Goal: Task Accomplishment & Management: Manage account settings

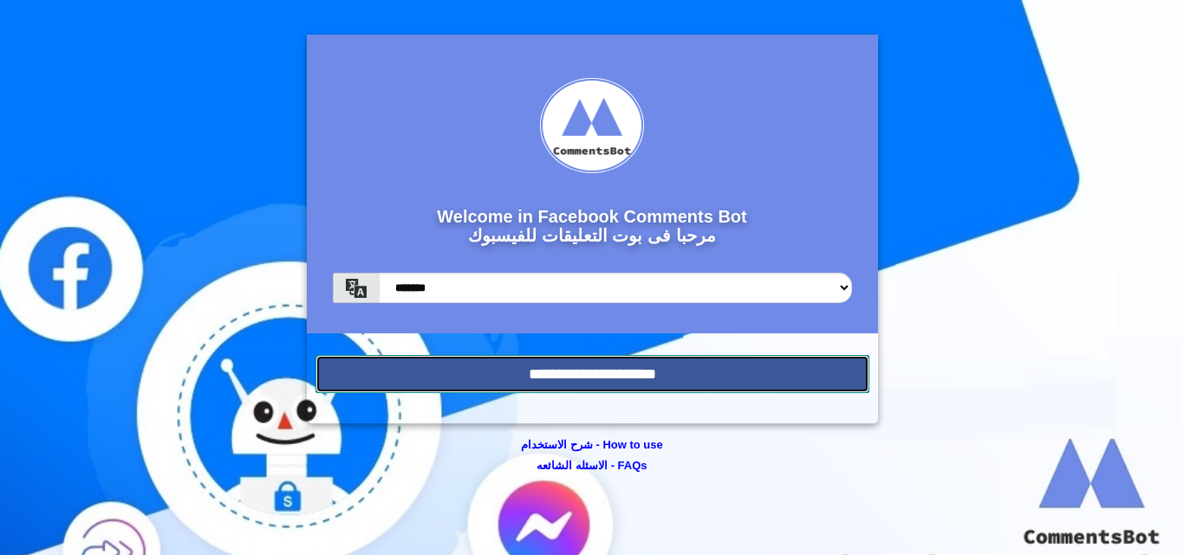
click at [646, 363] on input "**********" at bounding box center [592, 374] width 554 height 38
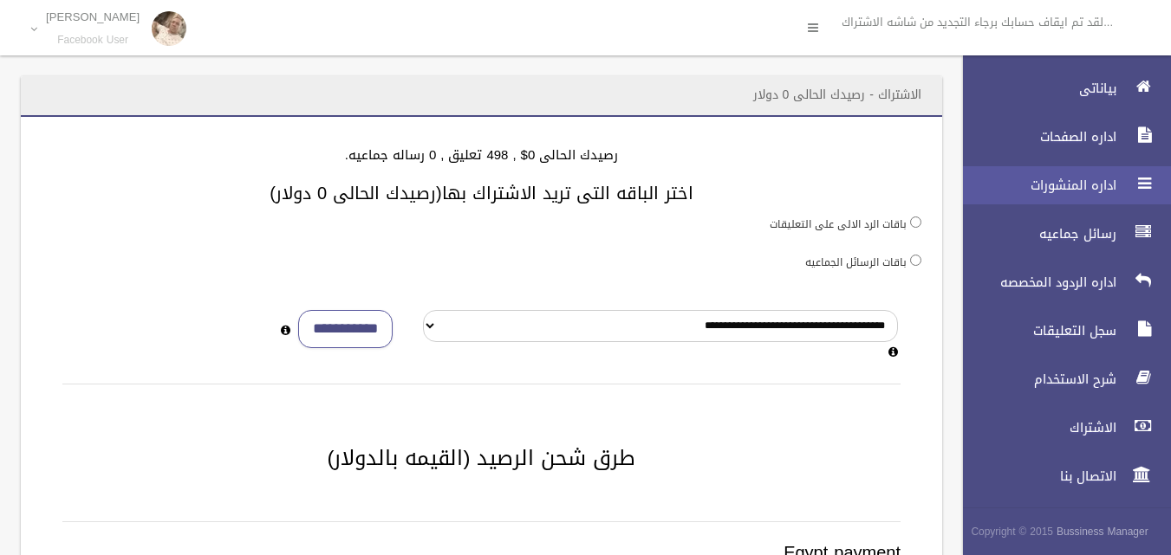
click at [1071, 180] on span "اداره المنشورات" at bounding box center [1034, 185] width 173 height 17
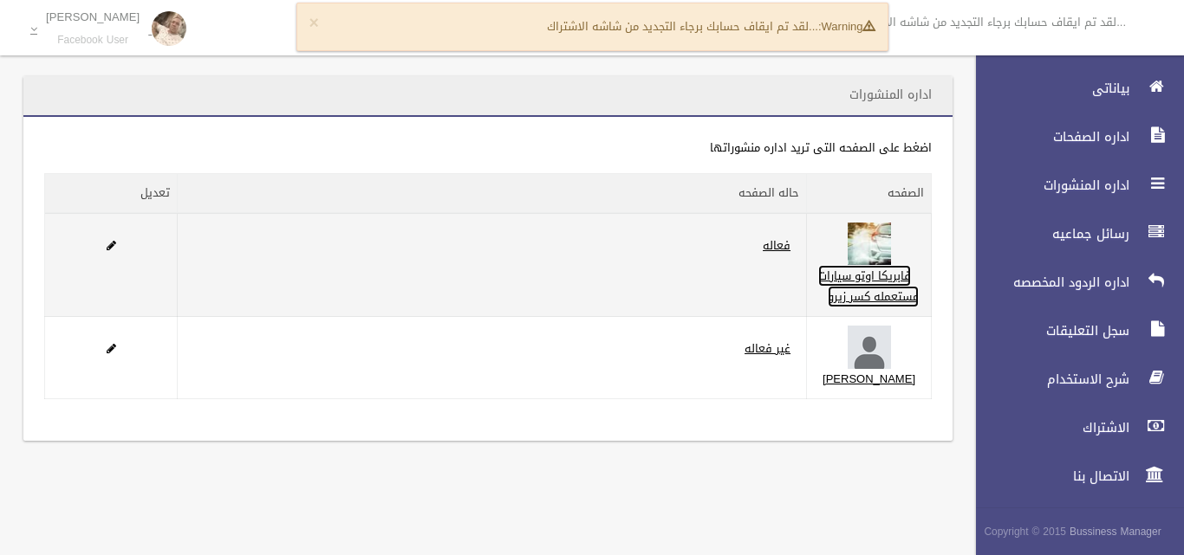
click at [893, 290] on link "فابريكا اوتو سيارات مستعمله كسر زيرو" at bounding box center [868, 286] width 101 height 42
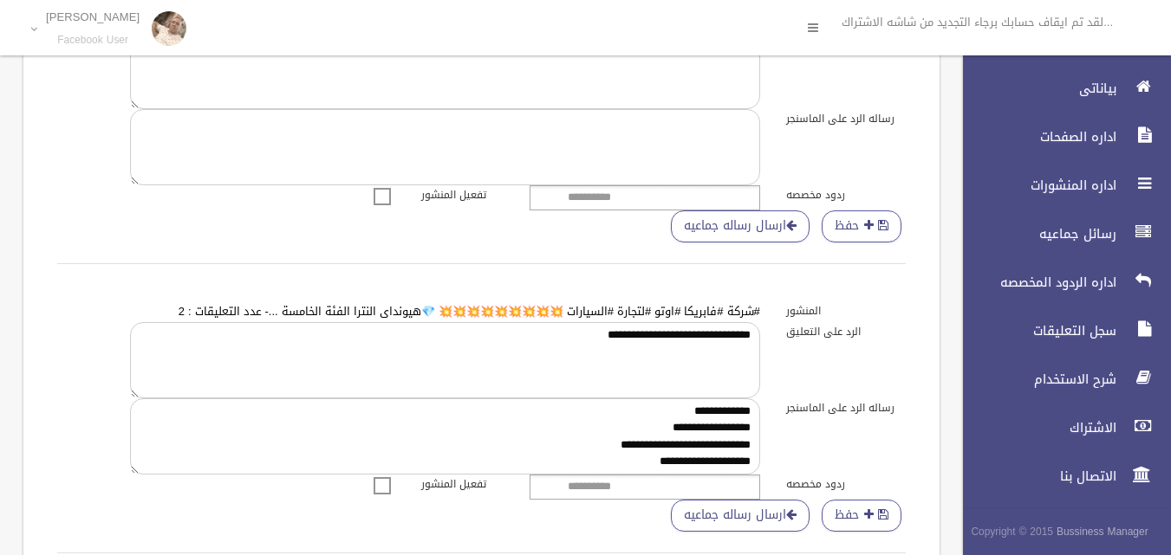
scroll to position [607, 0]
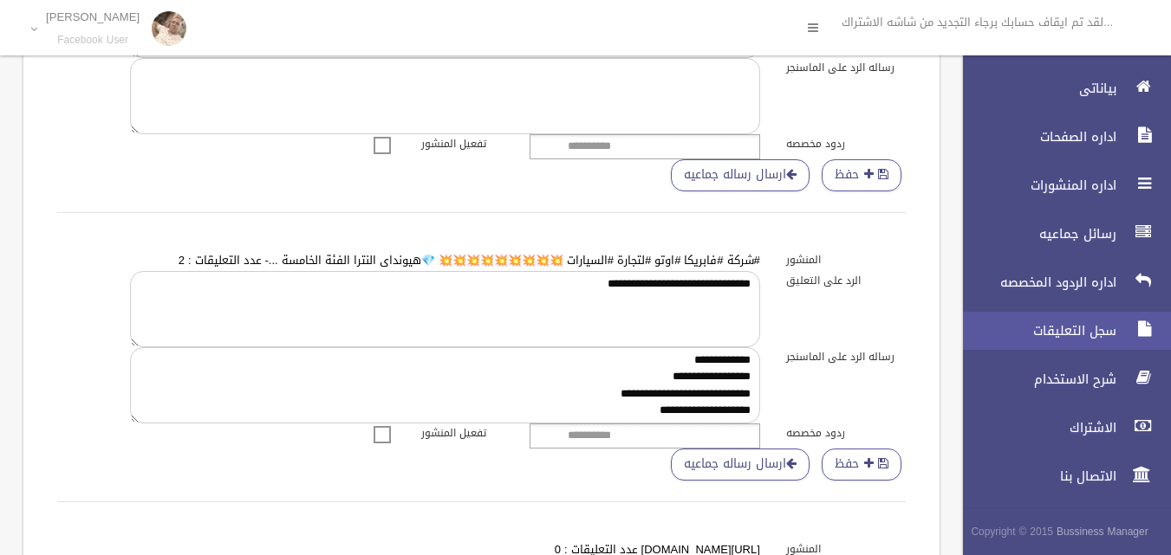
click at [1078, 326] on span "سجل التعليقات" at bounding box center [1034, 330] width 173 height 17
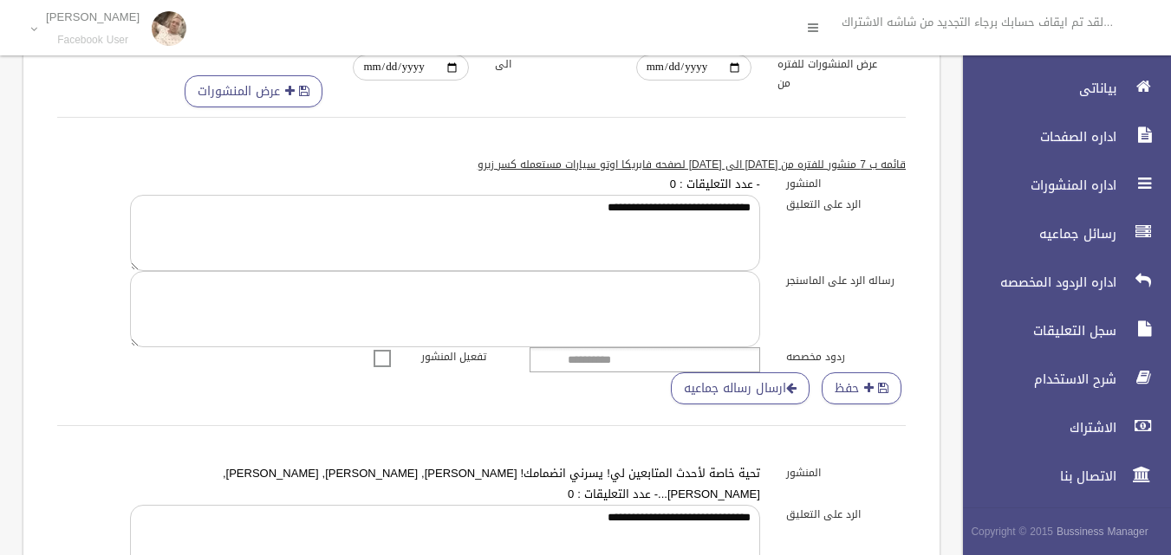
scroll to position [0, 0]
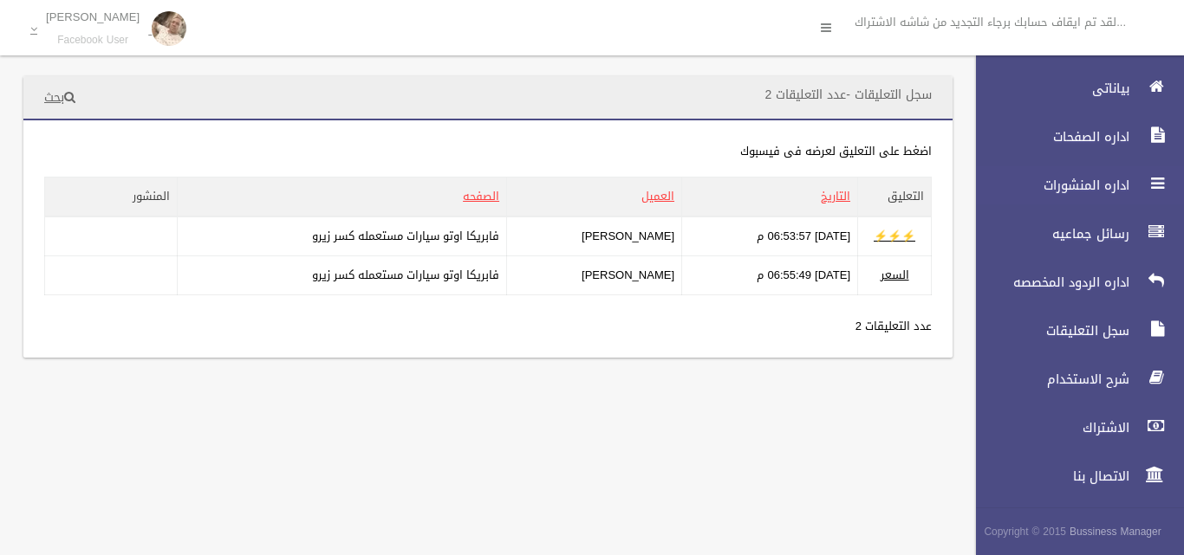
click at [1112, 177] on span "اداره المنشورات" at bounding box center [1047, 185] width 173 height 17
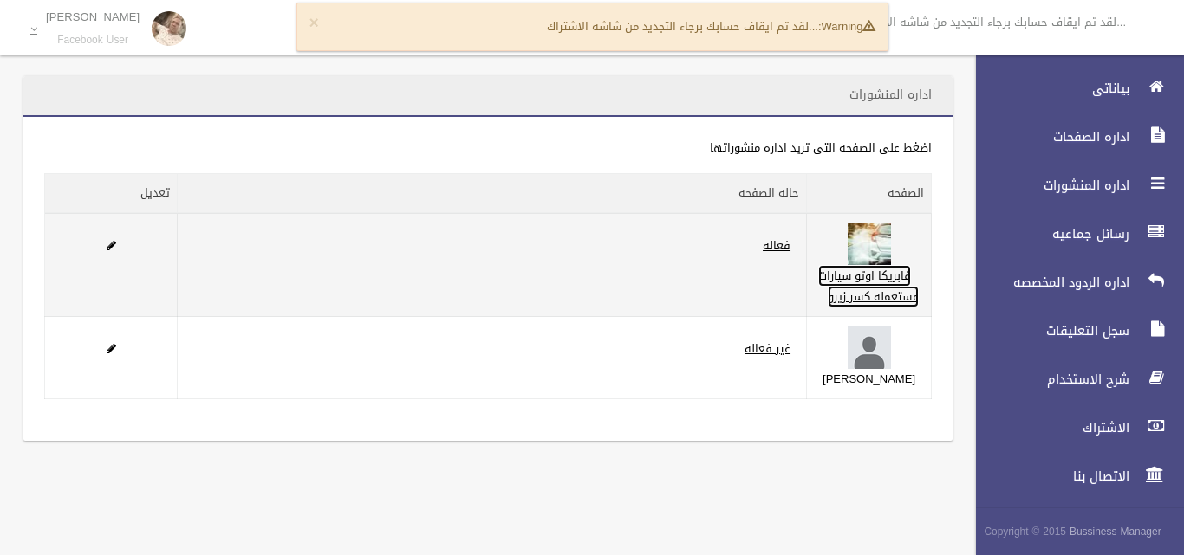
click at [888, 308] on link "فابريكا اوتو سيارات مستعمله كسر زيرو" at bounding box center [868, 286] width 101 height 42
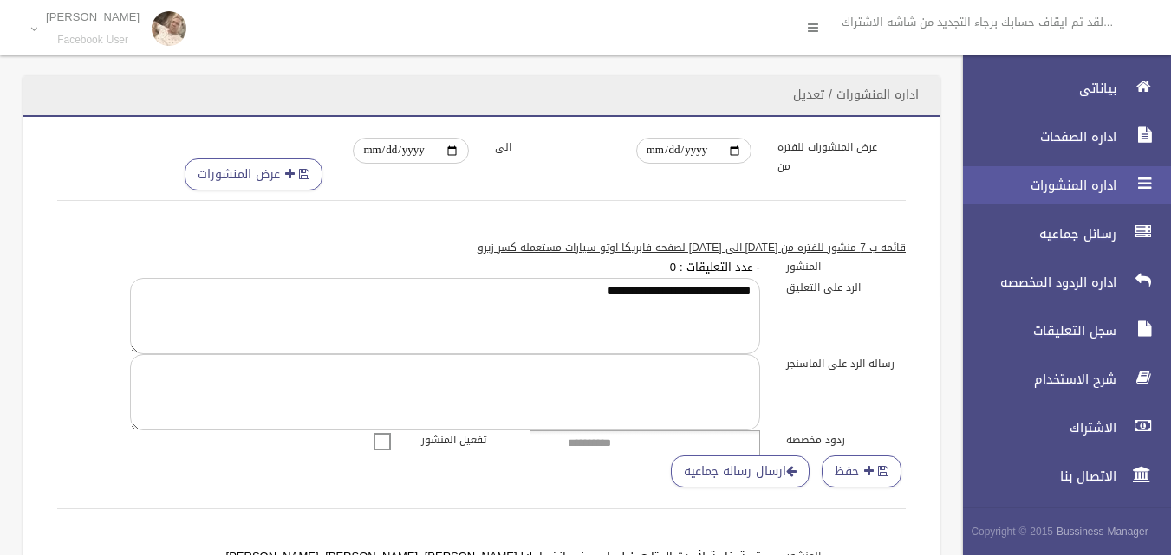
click at [1035, 194] on link "اداره المنشورات" at bounding box center [1059, 185] width 223 height 38
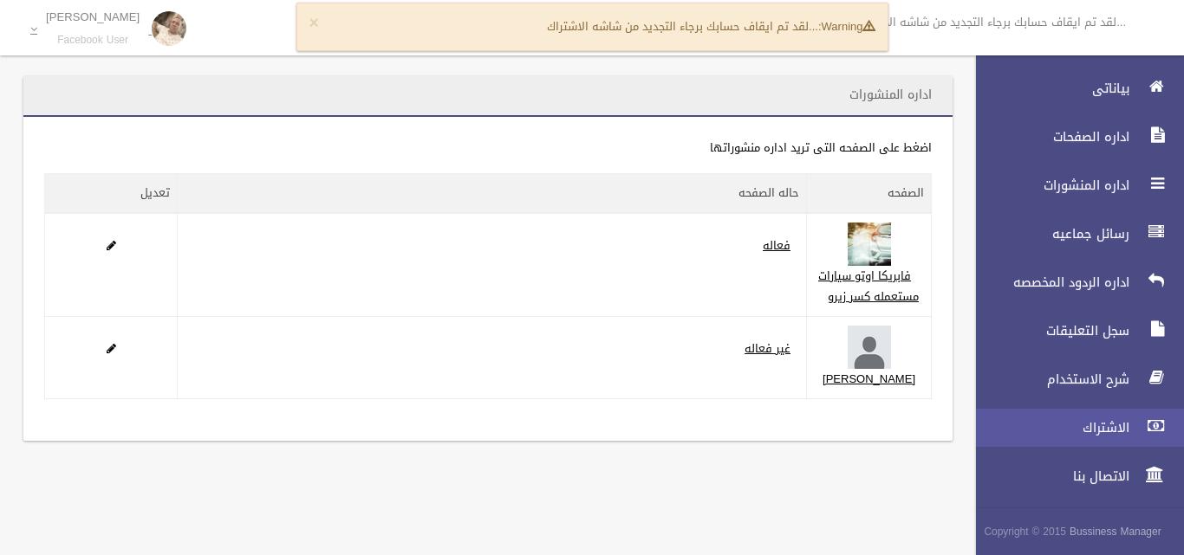
click at [1113, 435] on span "الاشتراك" at bounding box center [1047, 427] width 173 height 17
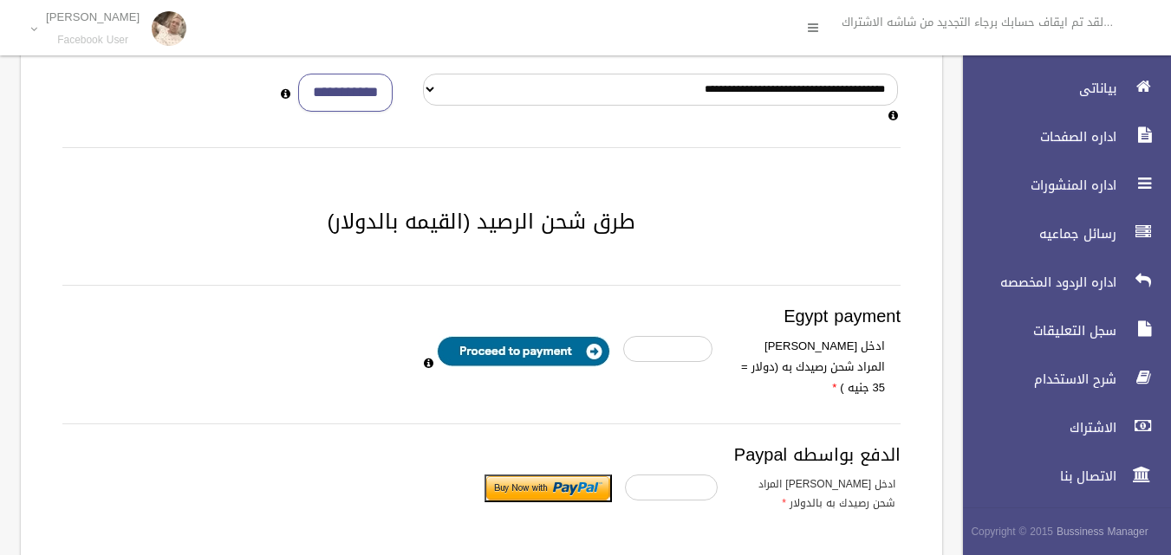
scroll to position [215, 0]
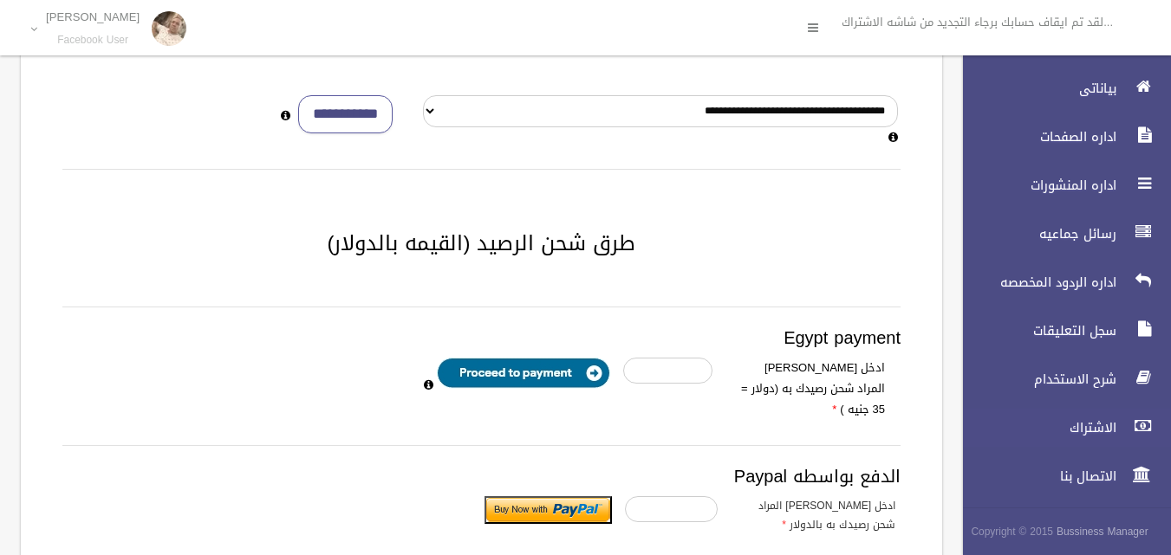
click at [1081, 427] on span "الاشتراك" at bounding box center [1034, 427] width 173 height 17
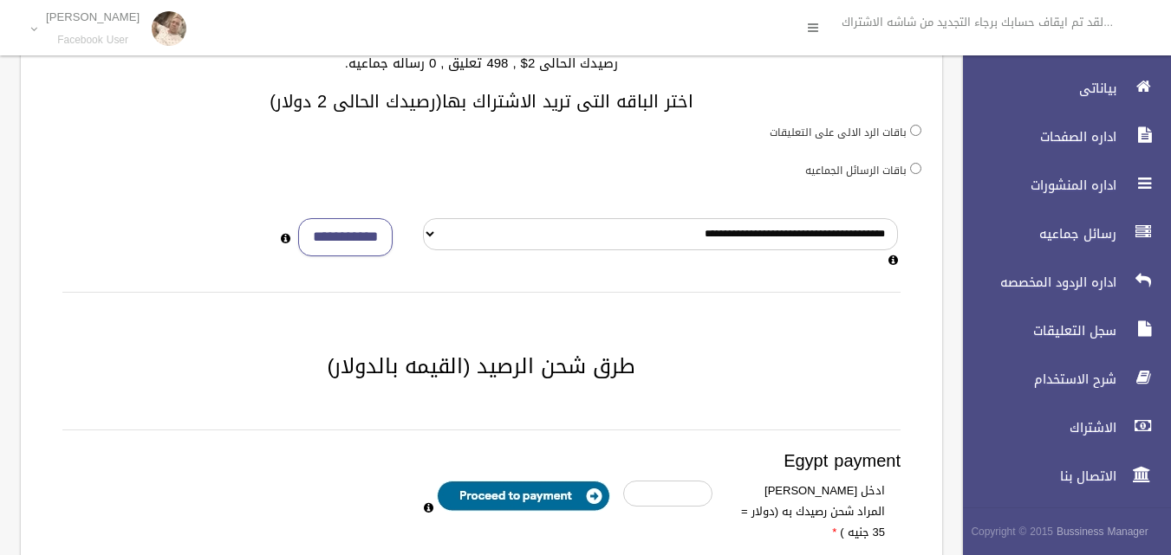
scroll to position [87, 0]
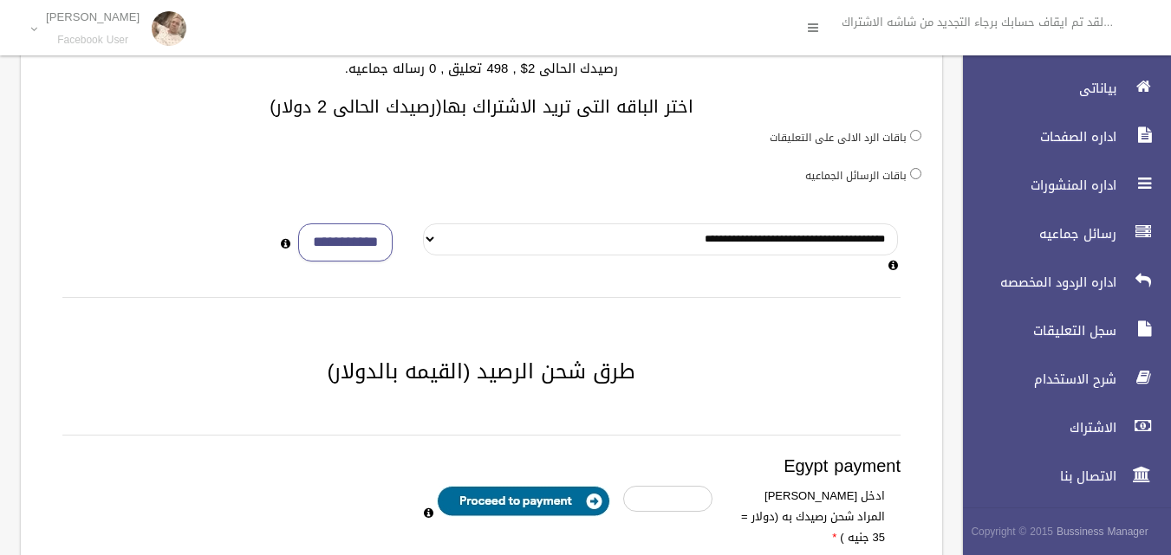
click at [445, 241] on select "**********" at bounding box center [660, 240] width 475 height 32
click at [423, 224] on select "**********" at bounding box center [660, 240] width 475 height 32
click at [332, 235] on input "**********" at bounding box center [345, 243] width 94 height 39
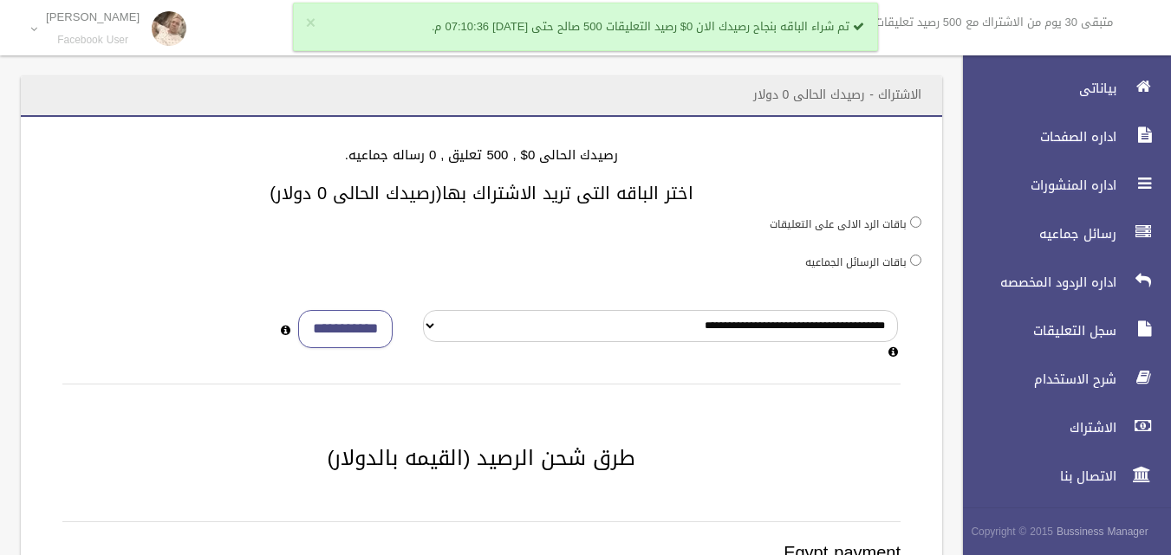
scroll to position [81, 0]
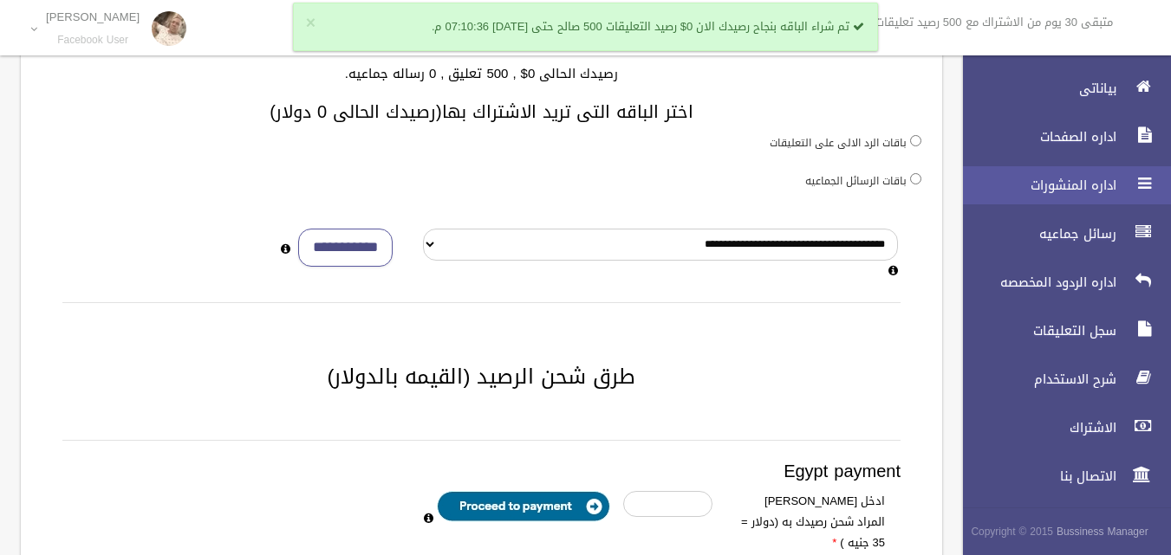
click at [1087, 179] on span "اداره المنشورات" at bounding box center [1034, 185] width 173 height 17
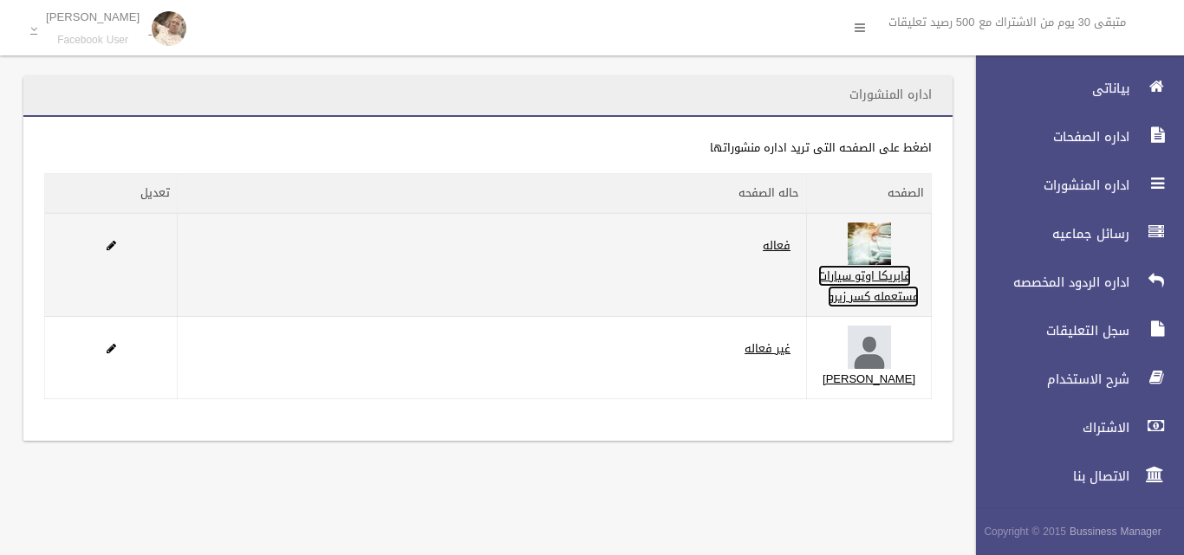
click at [898, 295] on link "فابريكا اوتو سيارات مستعمله كسر زيرو" at bounding box center [868, 286] width 101 height 42
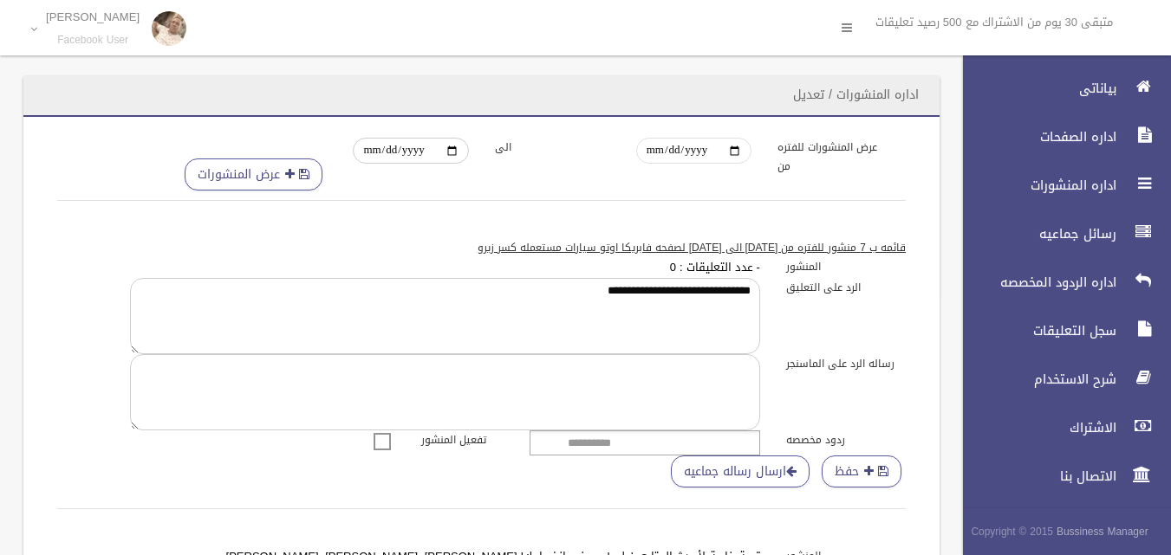
click at [733, 157] on input "**********" at bounding box center [693, 151] width 115 height 26
type input "**********"
click at [282, 172] on button "عرض المنشورات" at bounding box center [254, 175] width 138 height 32
click at [735, 153] on input "**********" at bounding box center [693, 151] width 115 height 26
type input "**********"
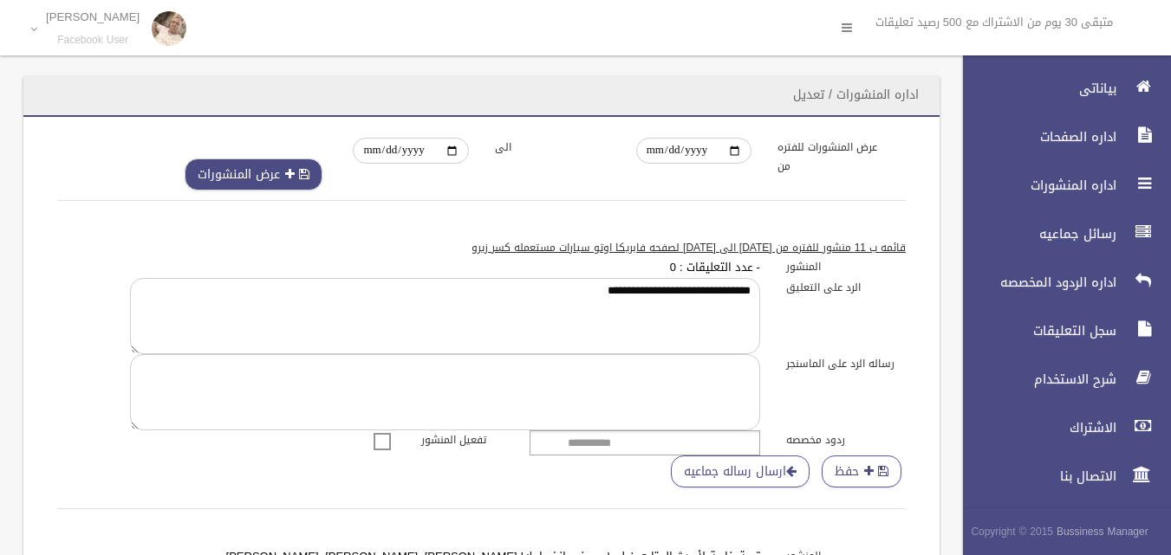
click at [263, 177] on button "عرض المنشورات" at bounding box center [254, 175] width 138 height 32
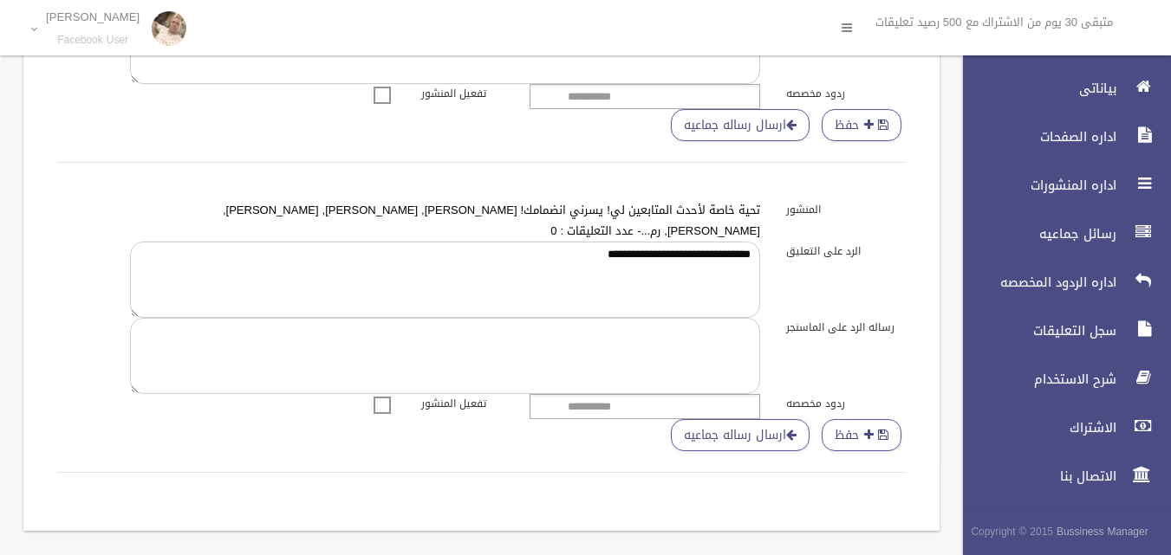
scroll to position [1844, 0]
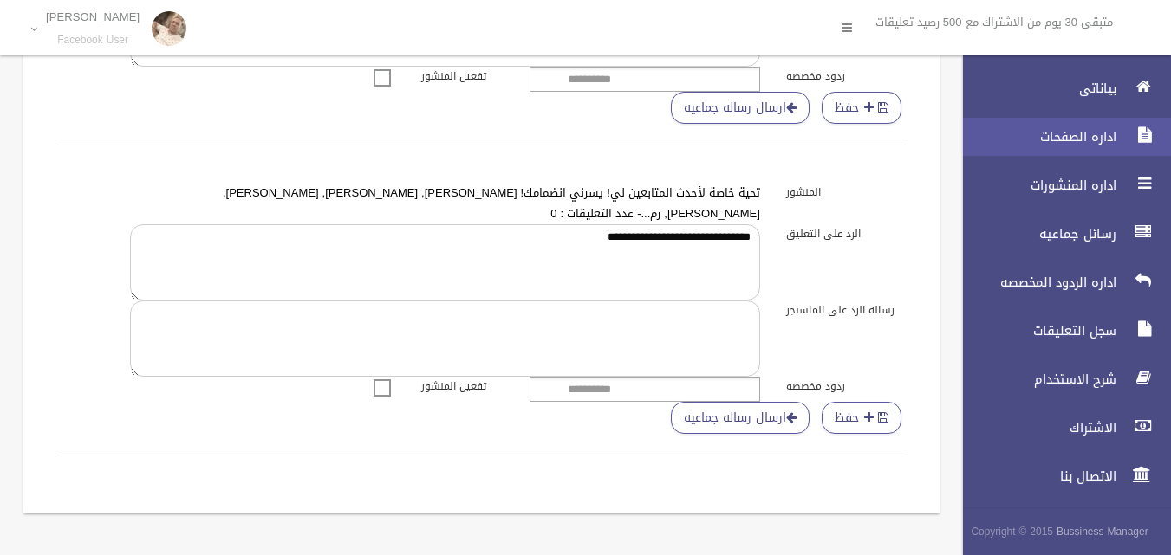
click at [1062, 131] on span "اداره الصفحات" at bounding box center [1034, 136] width 173 height 17
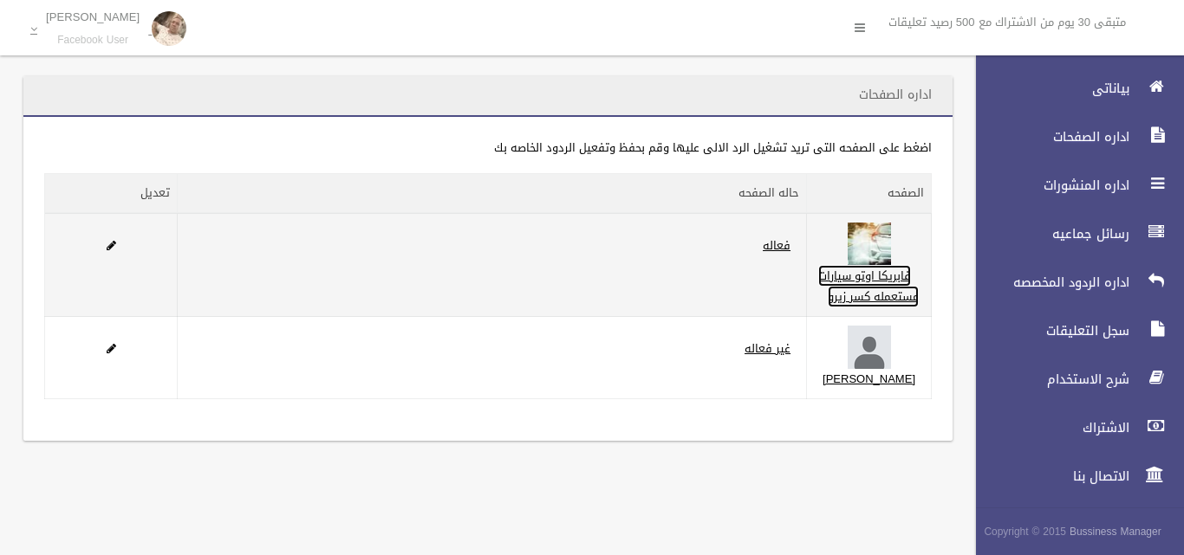
click at [899, 299] on link "فابريكا اوتو سيارات مستعمله كسر زيرو" at bounding box center [868, 286] width 101 height 42
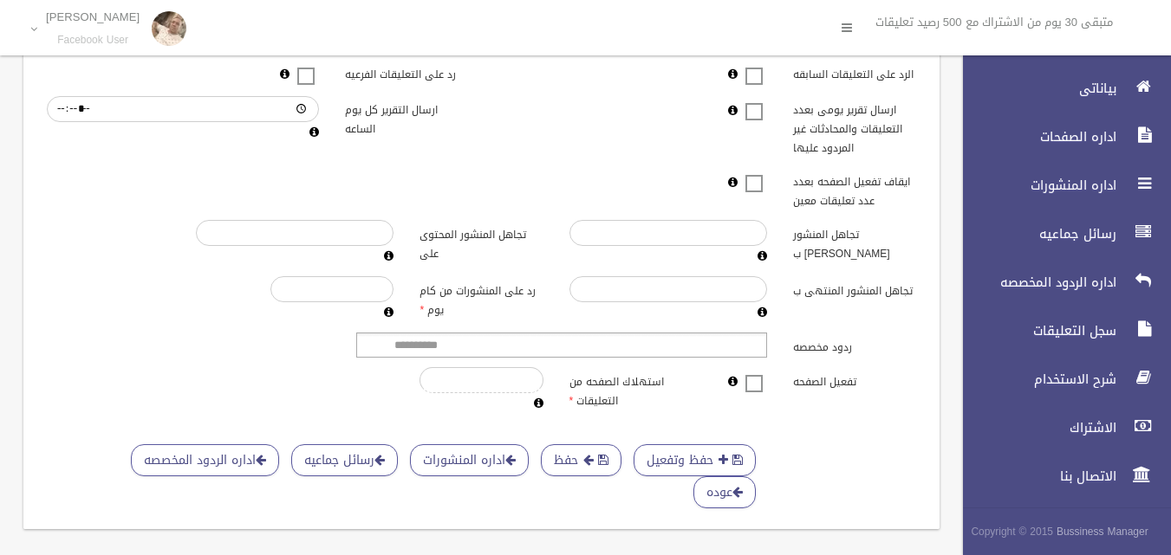
scroll to position [520, 0]
click at [460, 470] on link "اداره المنشورات" at bounding box center [469, 460] width 119 height 32
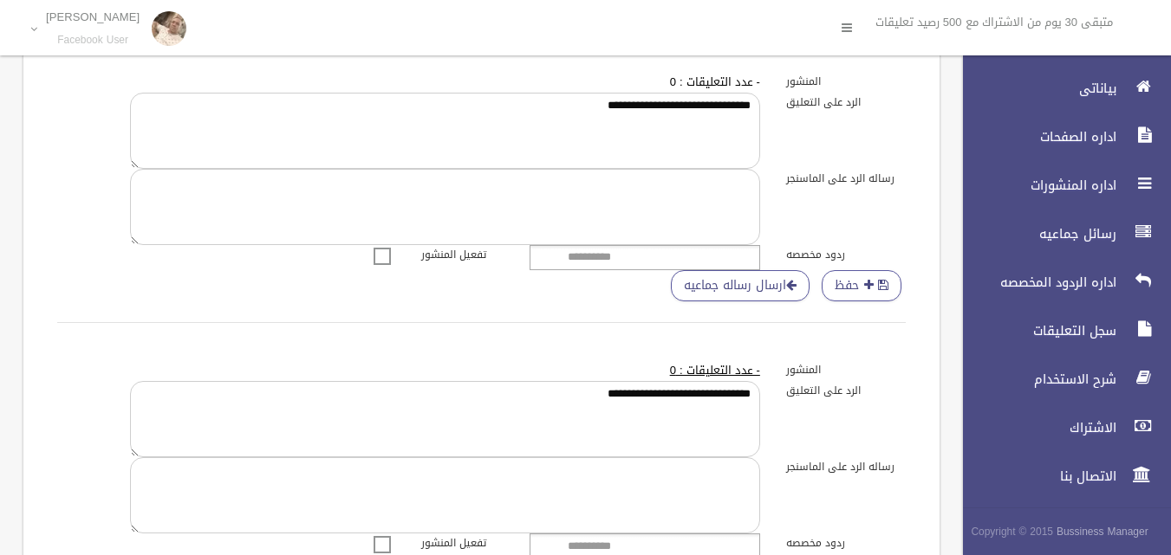
scroll to position [1386, 0]
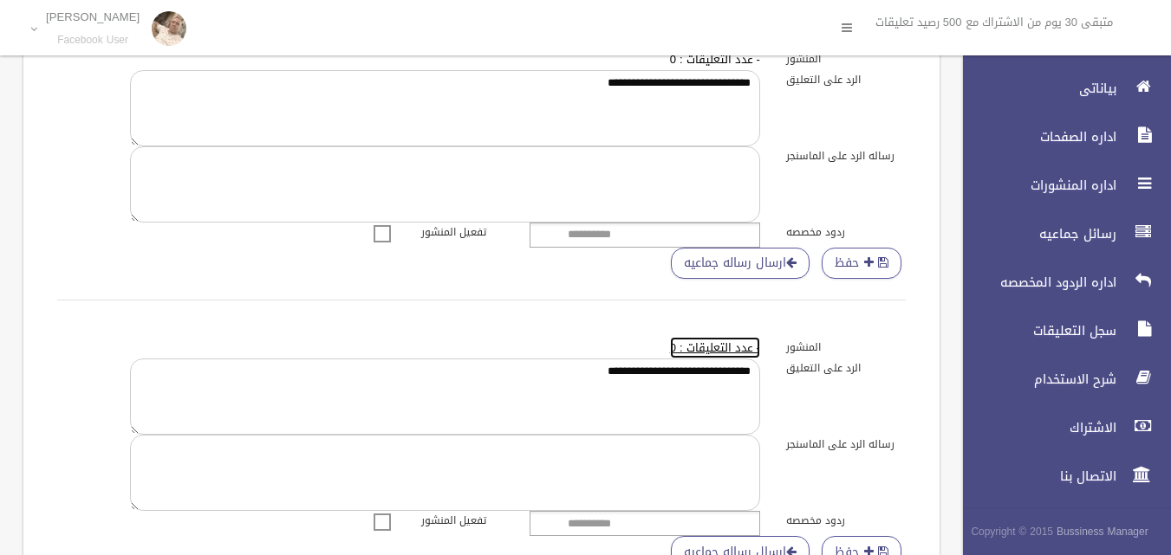
click at [721, 349] on lable "- عدد التعليقات : 0" at bounding box center [715, 348] width 90 height 22
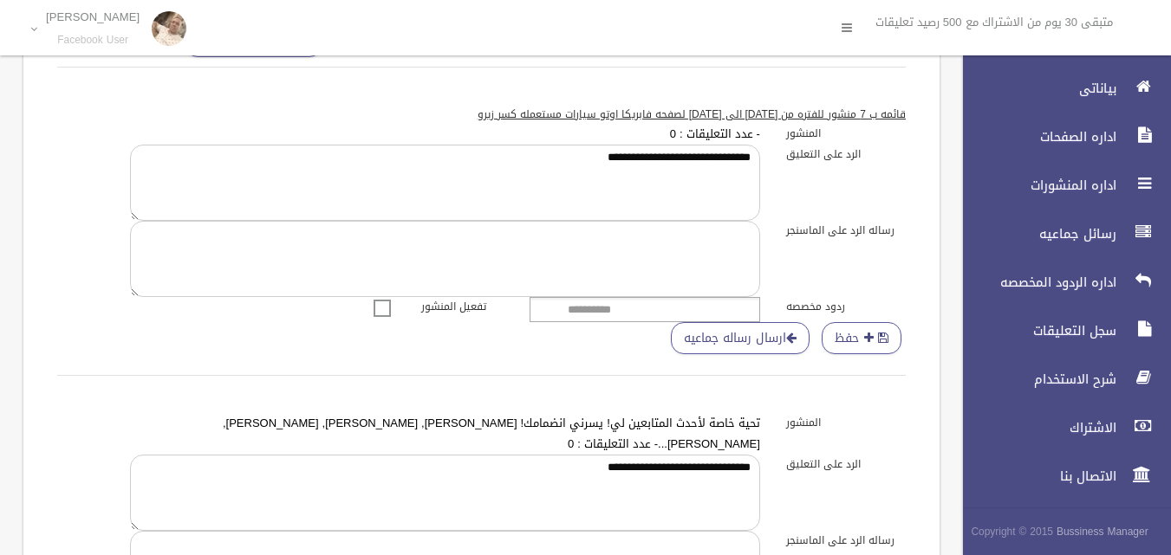
scroll to position [0, 0]
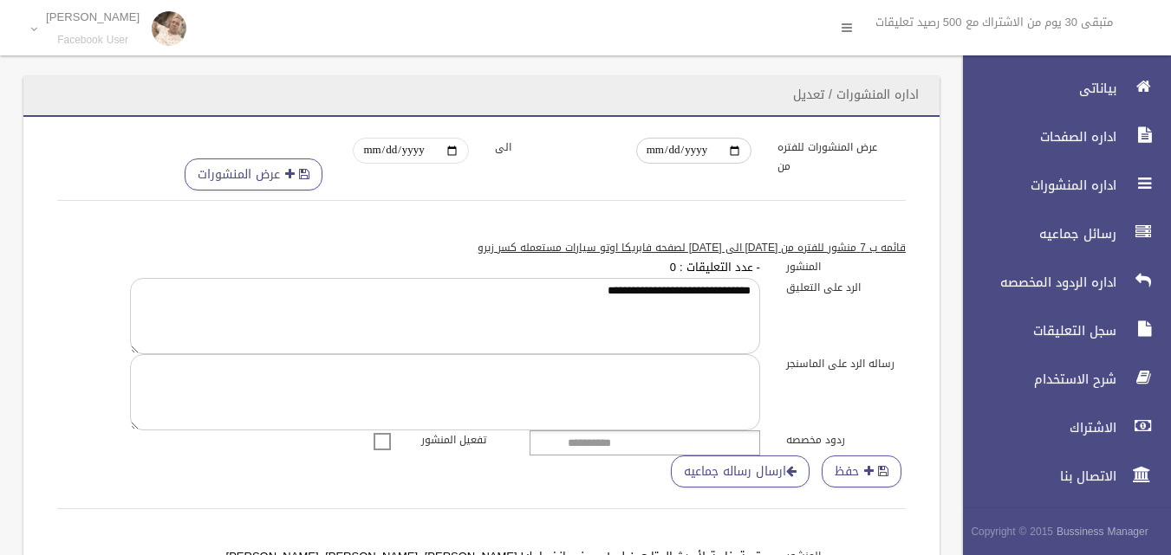
click at [447, 152] on input "**********" at bounding box center [410, 151] width 115 height 26
type input "**********"
click at [271, 169] on button "عرض المنشورات" at bounding box center [254, 175] width 138 height 32
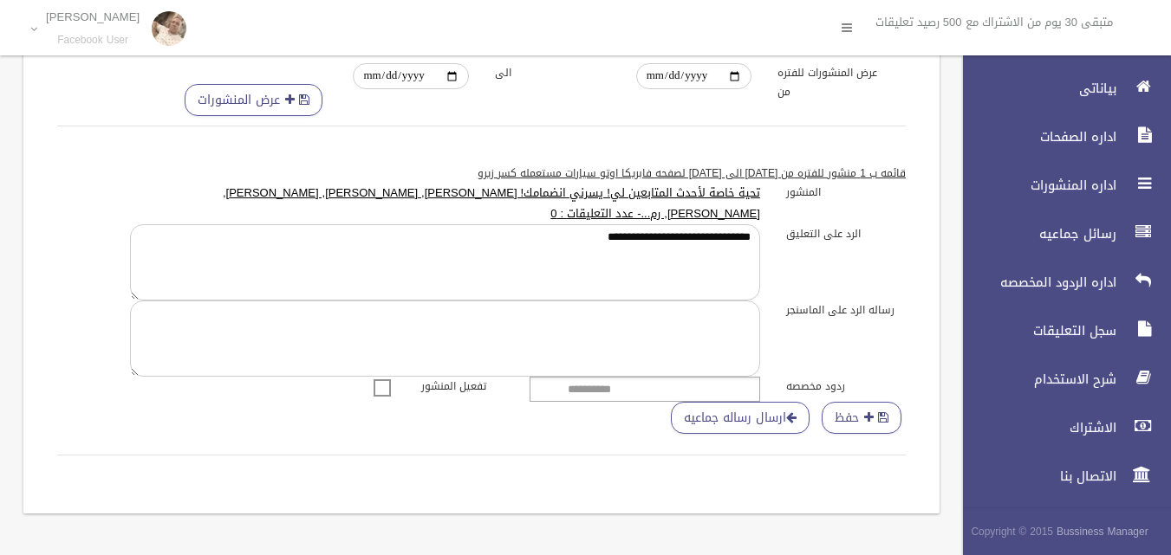
scroll to position [88, 0]
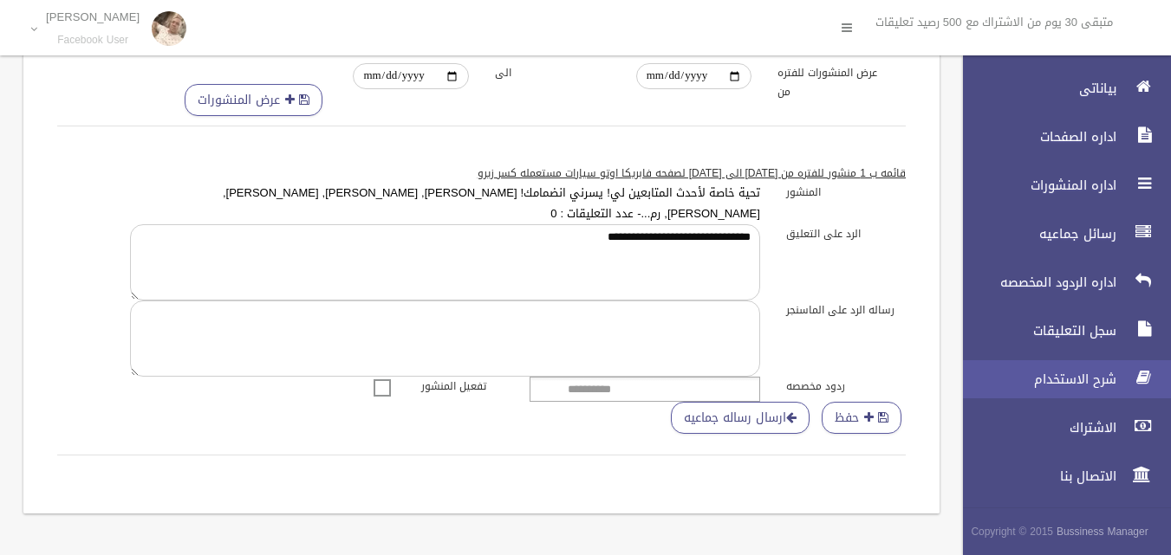
click at [1100, 383] on span "شرح الاستخدام" at bounding box center [1034, 379] width 173 height 17
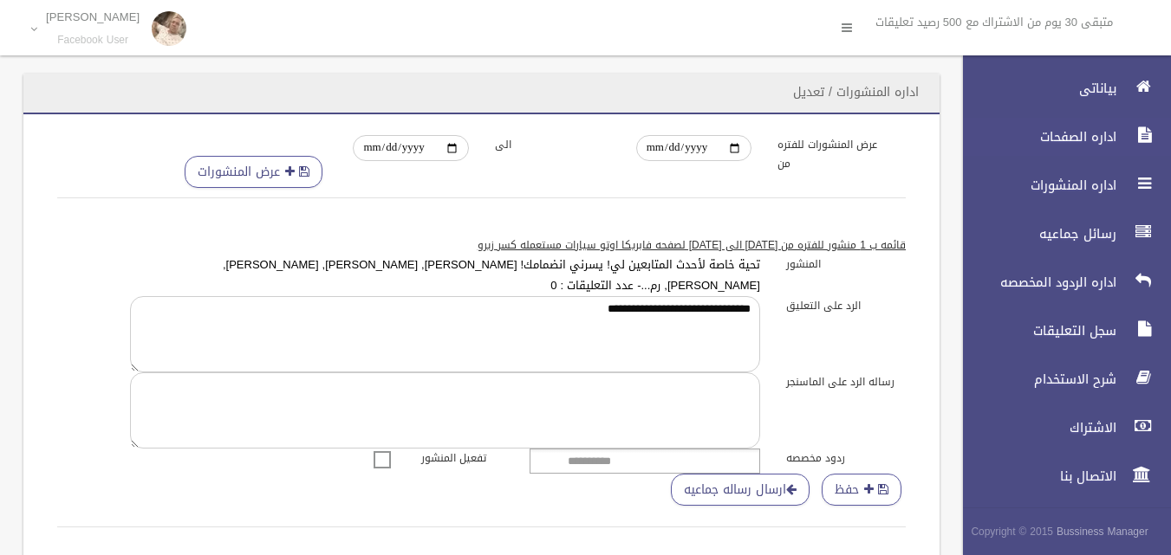
scroll to position [1, 0]
click at [1069, 129] on span "اداره الصفحات" at bounding box center [1034, 136] width 173 height 17
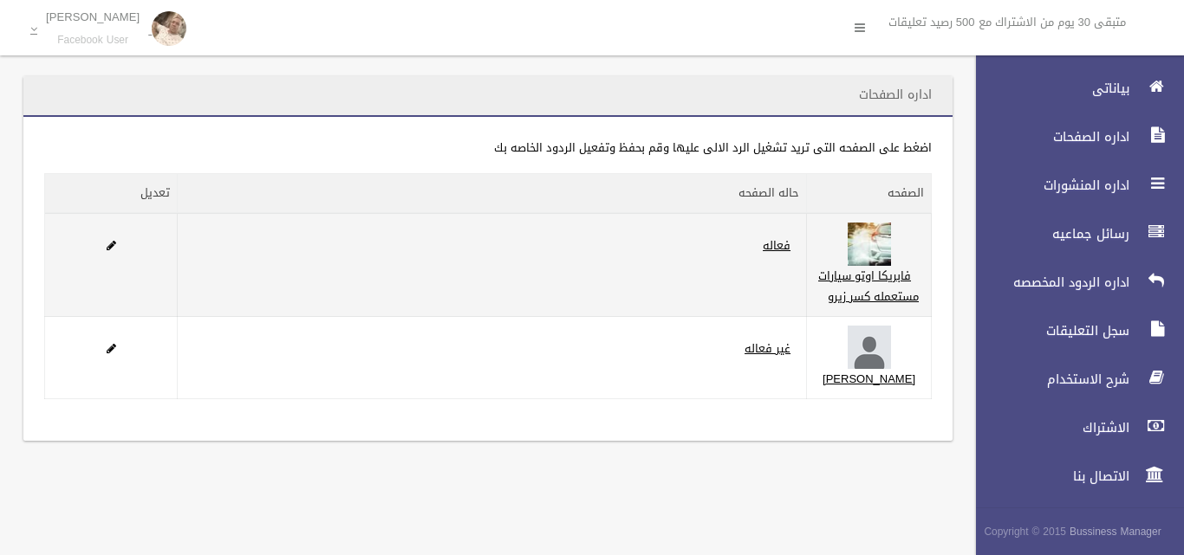
click at [869, 282] on td "فابريكا اوتو سيارات مستعمله كسر زيرو" at bounding box center [869, 265] width 125 height 104
click at [893, 299] on link "فابريكا اوتو سيارات مستعمله كسر زيرو" at bounding box center [868, 286] width 101 height 42
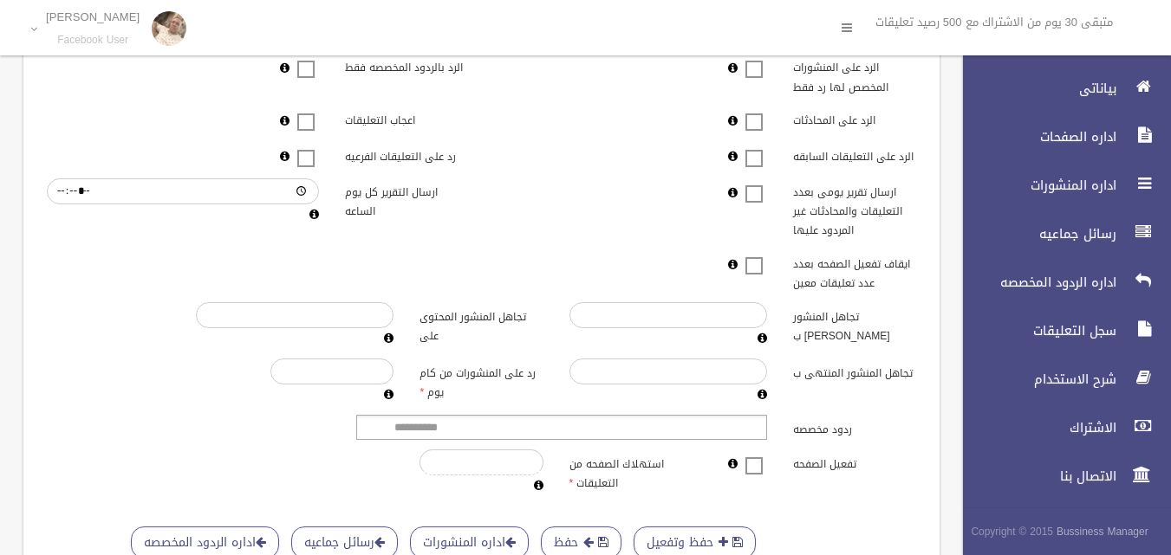
scroll to position [548, 0]
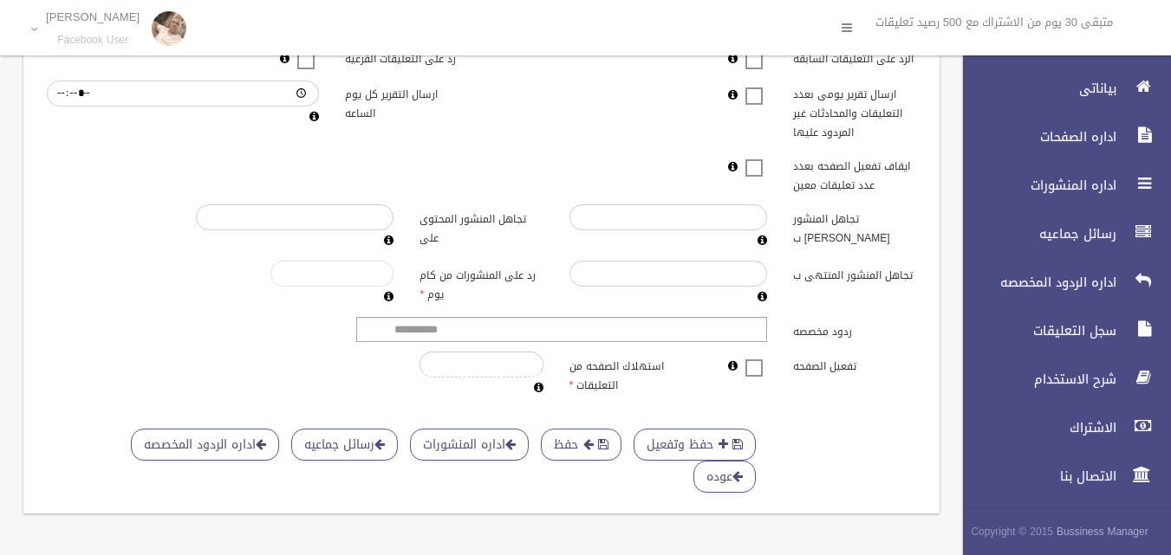
click at [357, 263] on input "****" at bounding box center [331, 274] width 123 height 26
type input "**"
click at [227, 266] on div "تجاهل المنشور المنتهى ب رد على المنشورات من كام يوم **" at bounding box center [481, 284] width 895 height 47
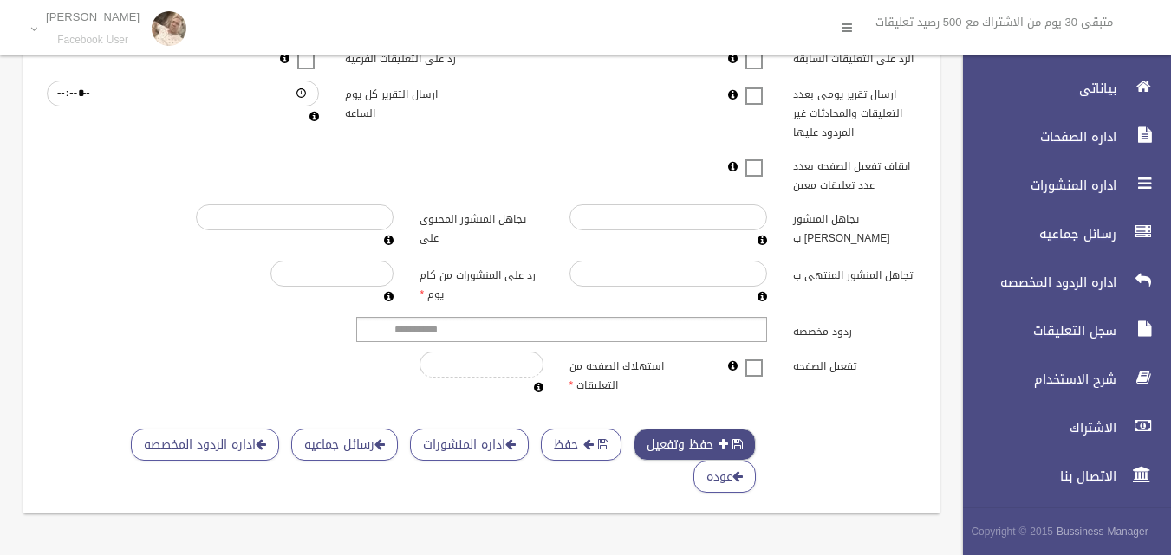
click at [696, 442] on button "حفظ وتفعيل" at bounding box center [694, 445] width 122 height 32
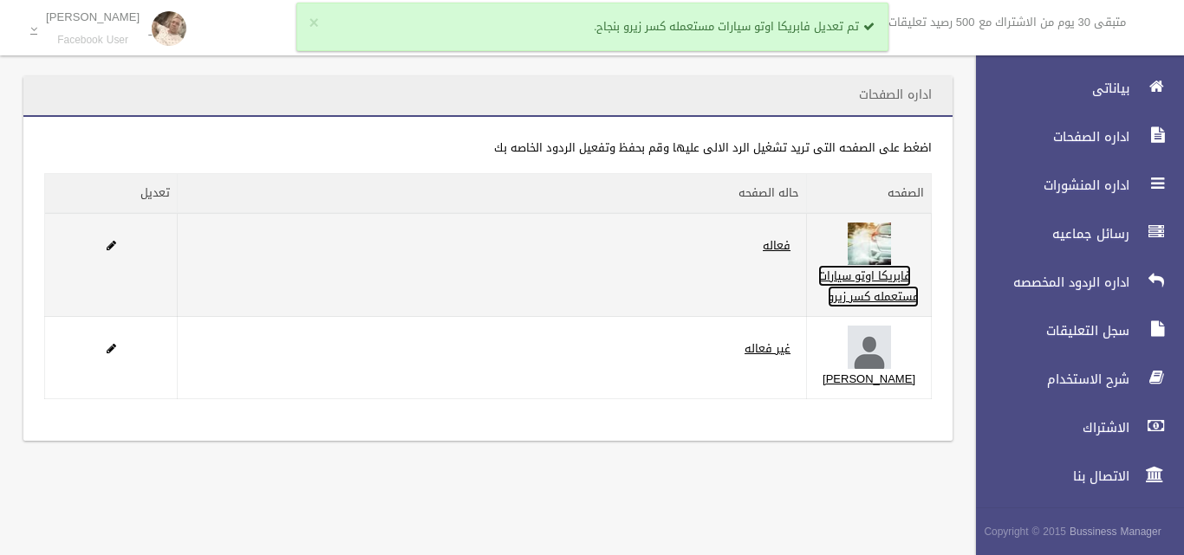
click at [906, 308] on link "فابريكا اوتو سيارات مستعمله كسر زيرو" at bounding box center [868, 286] width 101 height 42
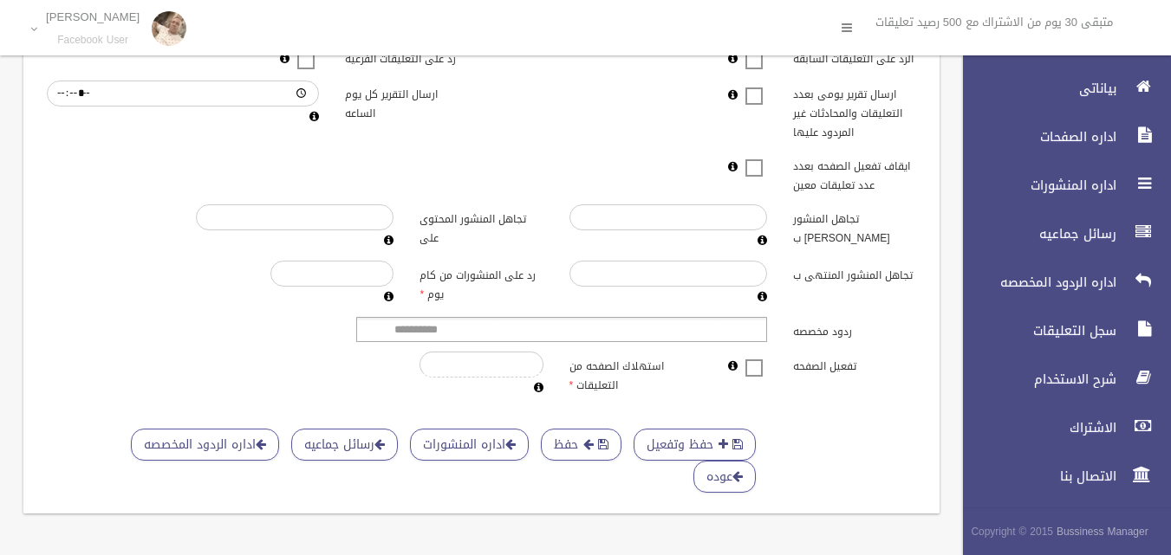
scroll to position [548, 0]
click at [492, 435] on link "اداره المنشورات" at bounding box center [469, 445] width 119 height 32
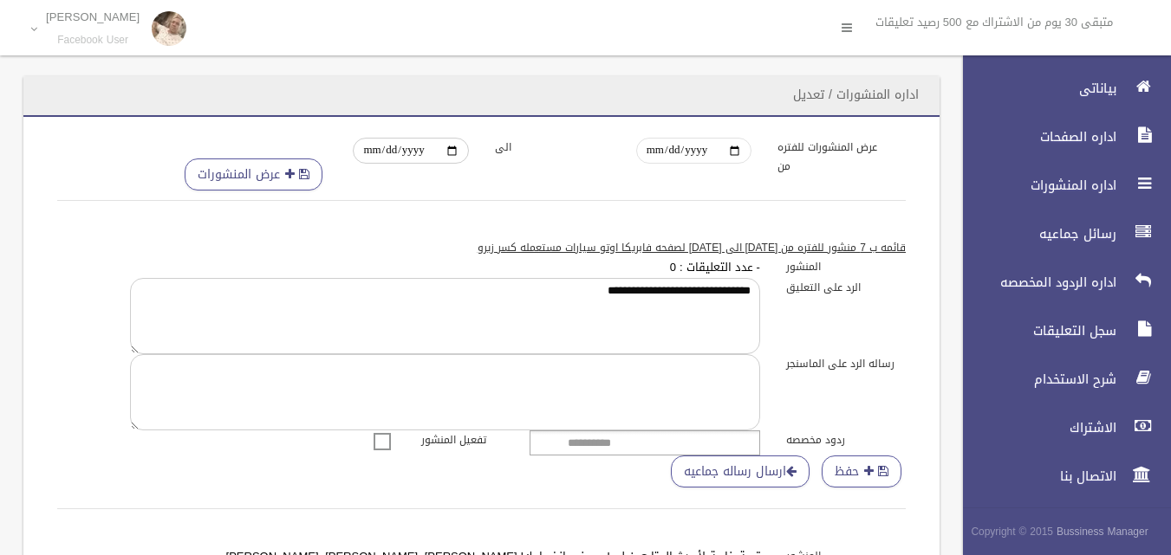
click at [736, 151] on input "**********" at bounding box center [693, 151] width 115 height 26
type input "**********"
click at [230, 169] on button "عرض المنشورات" at bounding box center [254, 175] width 138 height 32
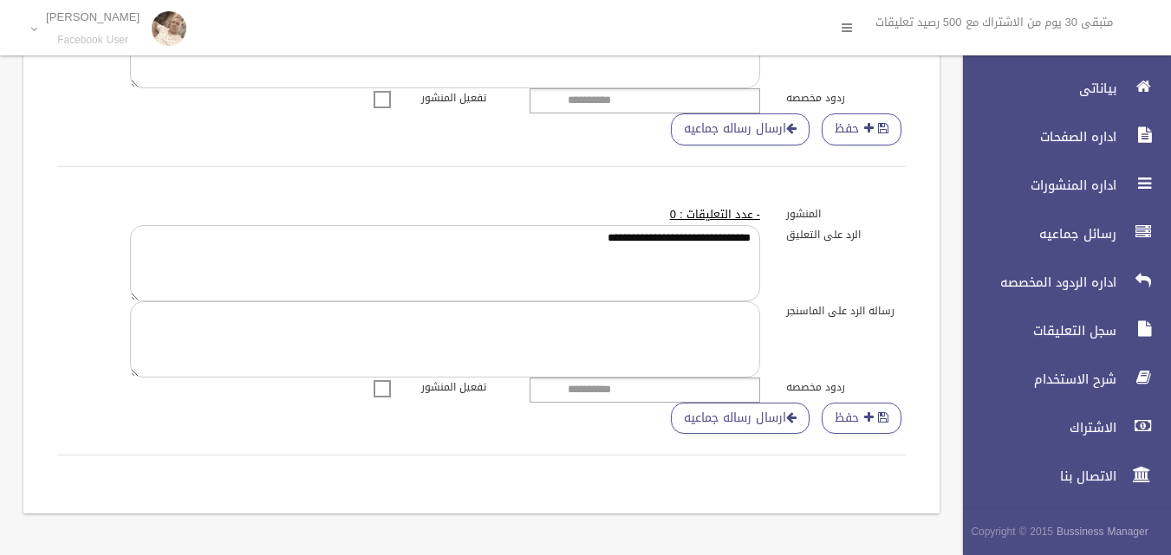
scroll to position [2935, 0]
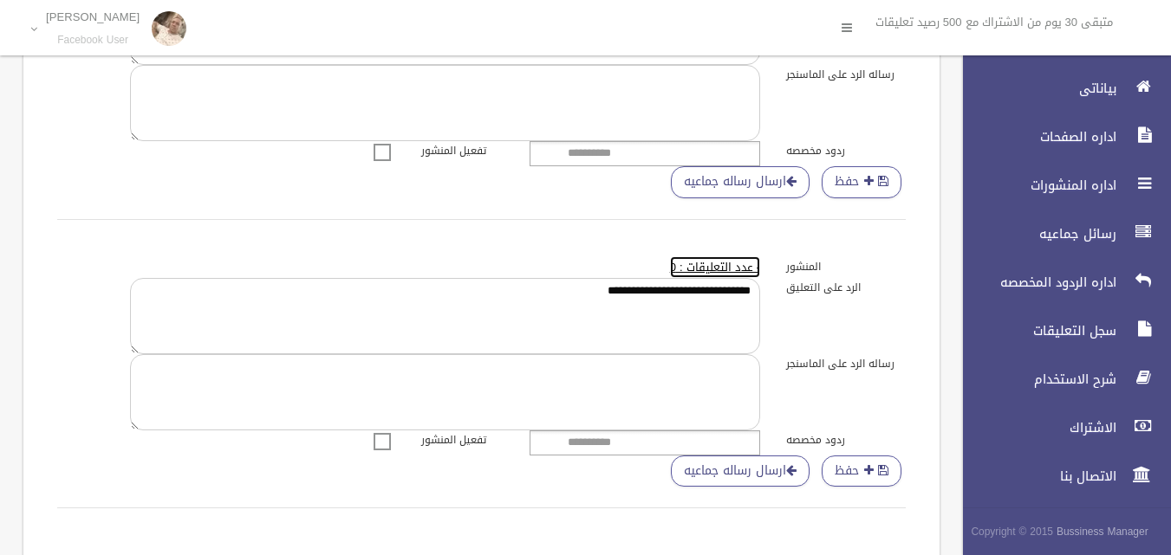
click at [713, 278] on lable "- عدد التعليقات : 0" at bounding box center [715, 267] width 90 height 22
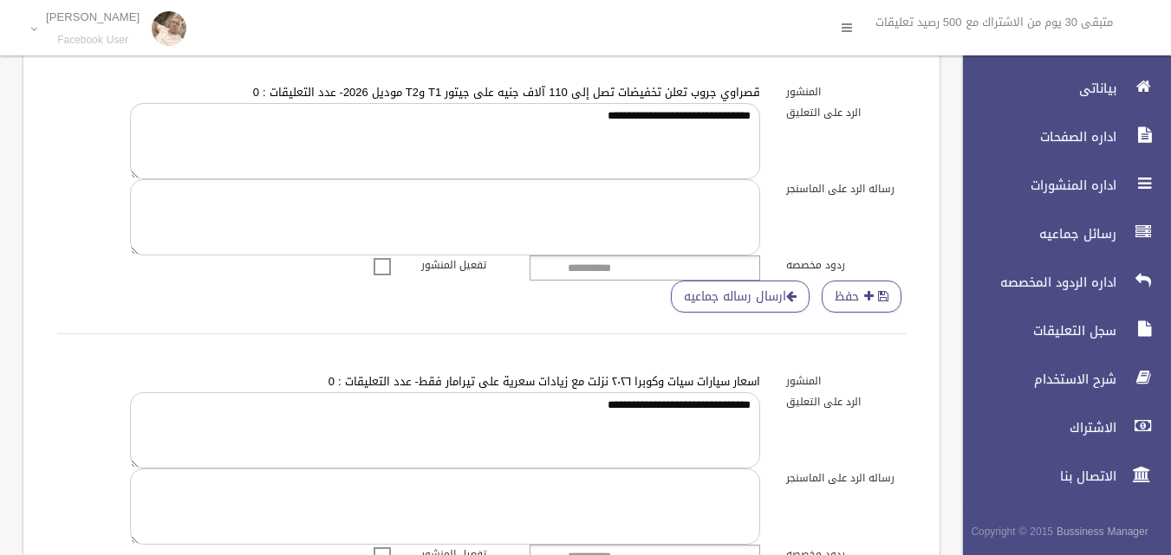
scroll to position [2155, 0]
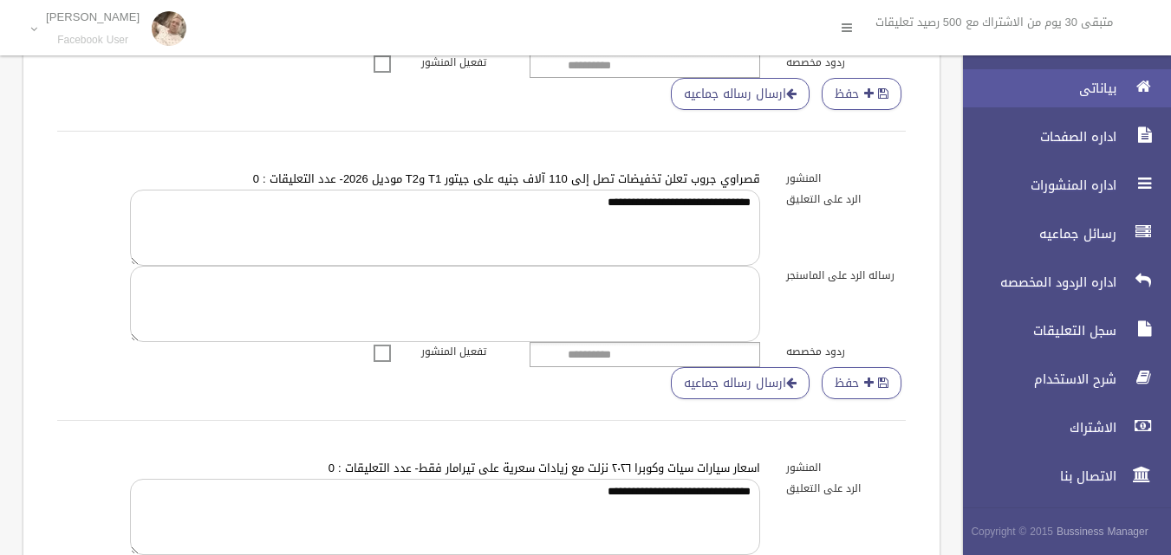
click at [1096, 81] on span "بياناتى" at bounding box center [1034, 88] width 173 height 17
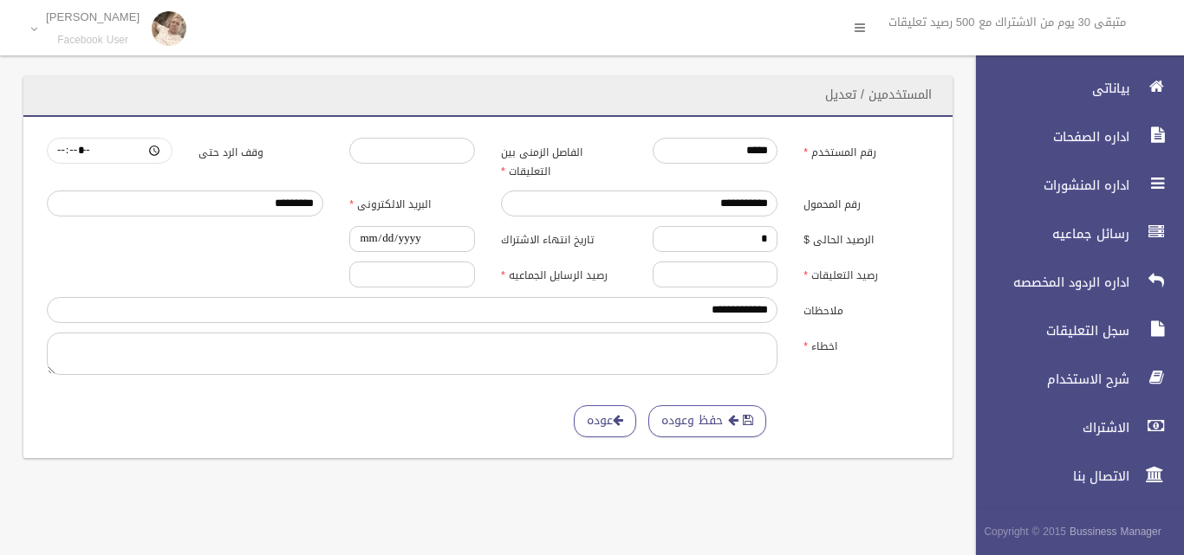
click at [106, 152] on input "وقف الرد حتى" at bounding box center [110, 151] width 126 height 26
click at [154, 152] on input "وقف الرد حتى" at bounding box center [110, 151] width 126 height 26
click at [153, 146] on input "وقف الرد حتى" at bounding box center [110, 151] width 126 height 26
click at [243, 140] on label "وقف الرد حتى" at bounding box center [261, 150] width 152 height 24
click at [172, 140] on input "وقف الرد حتى" at bounding box center [110, 151] width 126 height 26
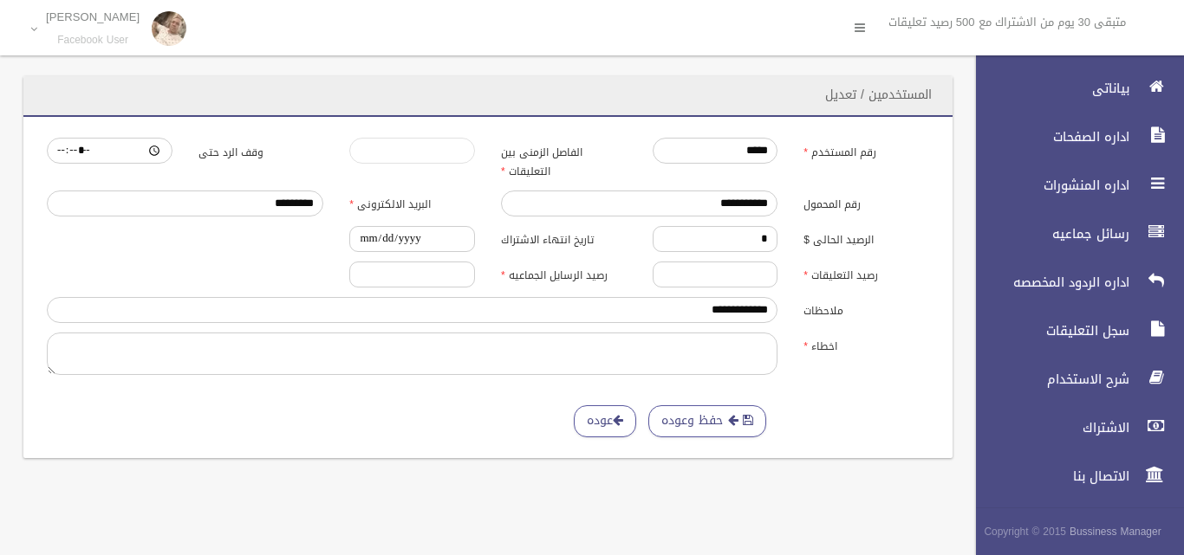
click at [370, 159] on input "*" at bounding box center [412, 151] width 126 height 26
type input "*"
click at [365, 146] on input "*" at bounding box center [412, 151] width 126 height 26
click at [236, 209] on input "*********" at bounding box center [185, 204] width 276 height 26
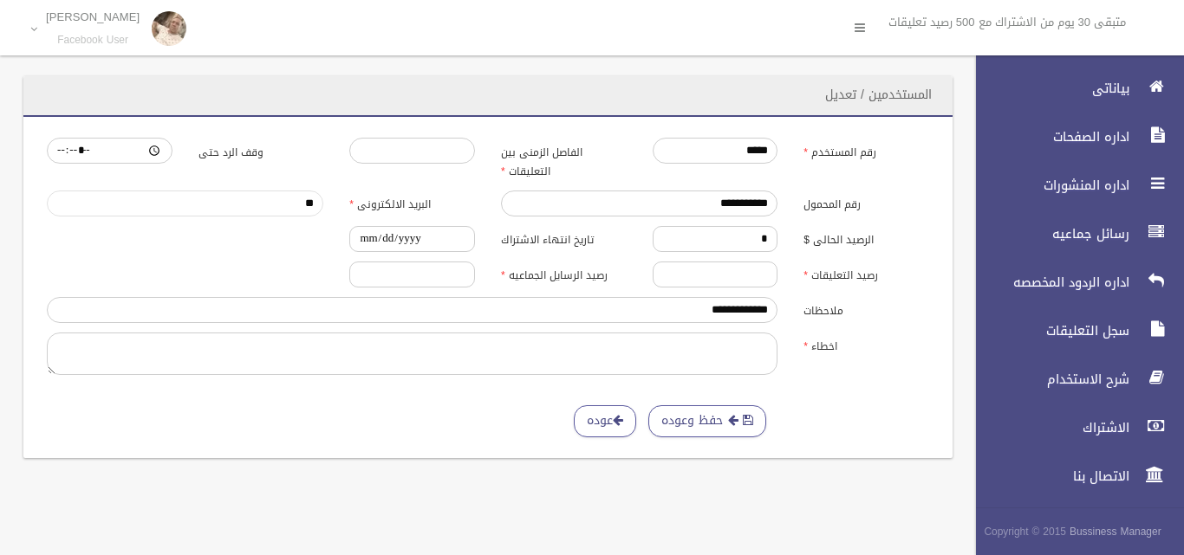
type input "**********"
click at [699, 429] on button "حفظ وعوده" at bounding box center [707, 422] width 118 height 32
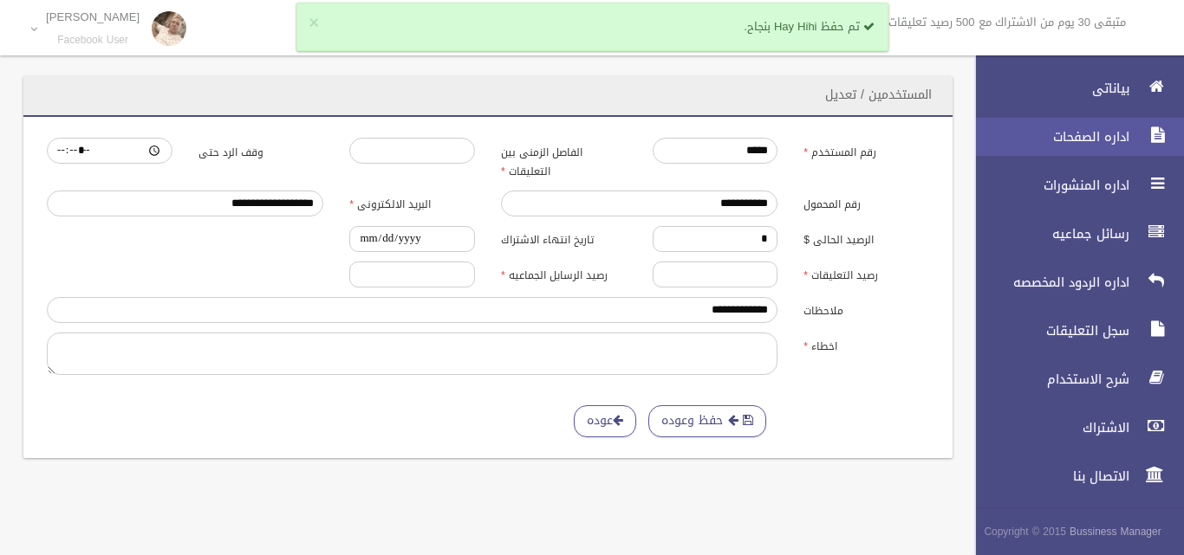
click at [1120, 138] on span "اداره الصفحات" at bounding box center [1047, 136] width 173 height 17
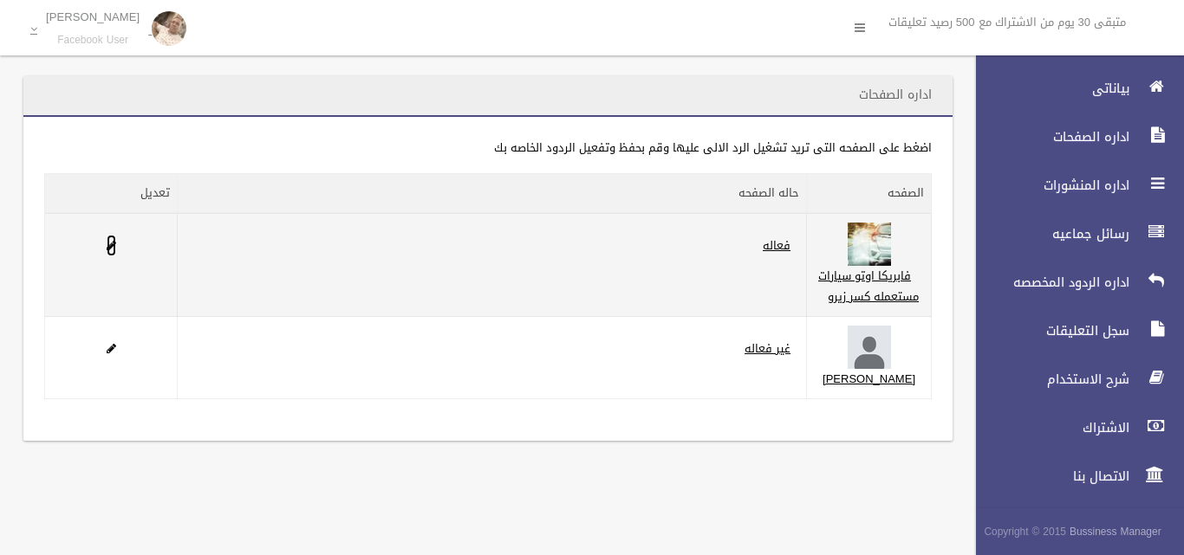
click at [112, 240] on span at bounding box center [112, 245] width 10 height 11
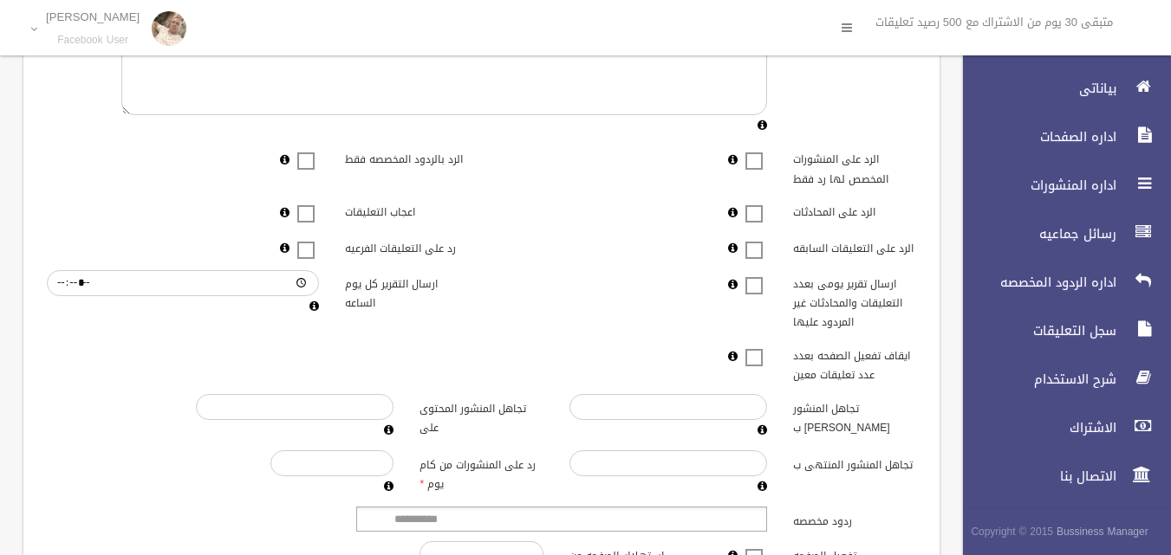
scroll to position [347, 0]
click at [761, 237] on span at bounding box center [754, 237] width 26 height 0
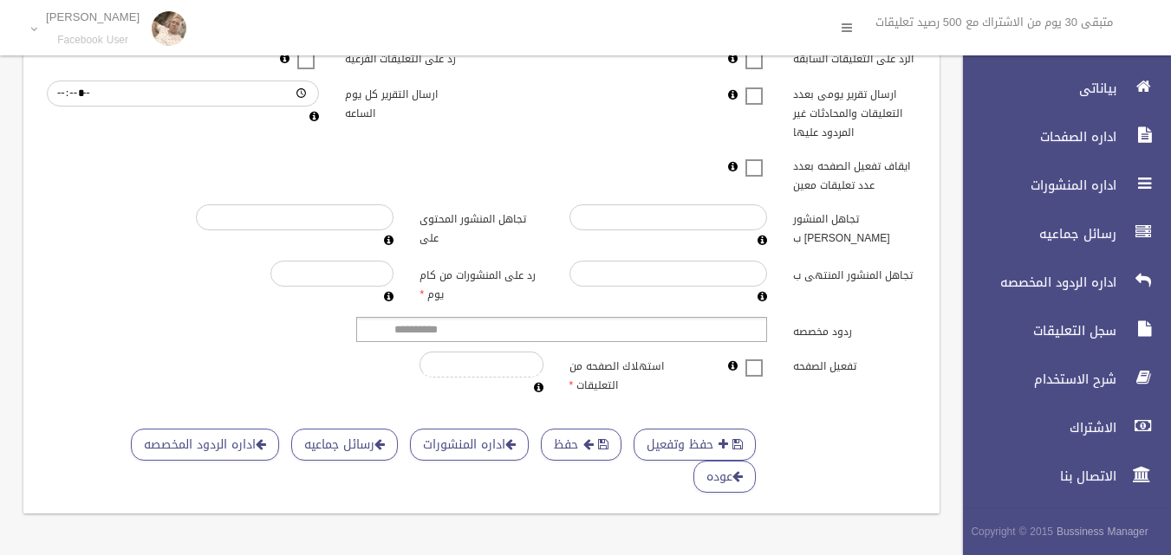
scroll to position [548, 0]
click at [536, 382] on icon at bounding box center [539, 387] width 10 height 11
click at [330, 354] on div "تفعيل الصفحه استهلاك الصفحه من التعليقات * عدد التعليقات المردود عليها فى هذه ا…" at bounding box center [481, 375] width 895 height 47
click at [678, 431] on button "حفظ وتفعيل" at bounding box center [694, 445] width 122 height 32
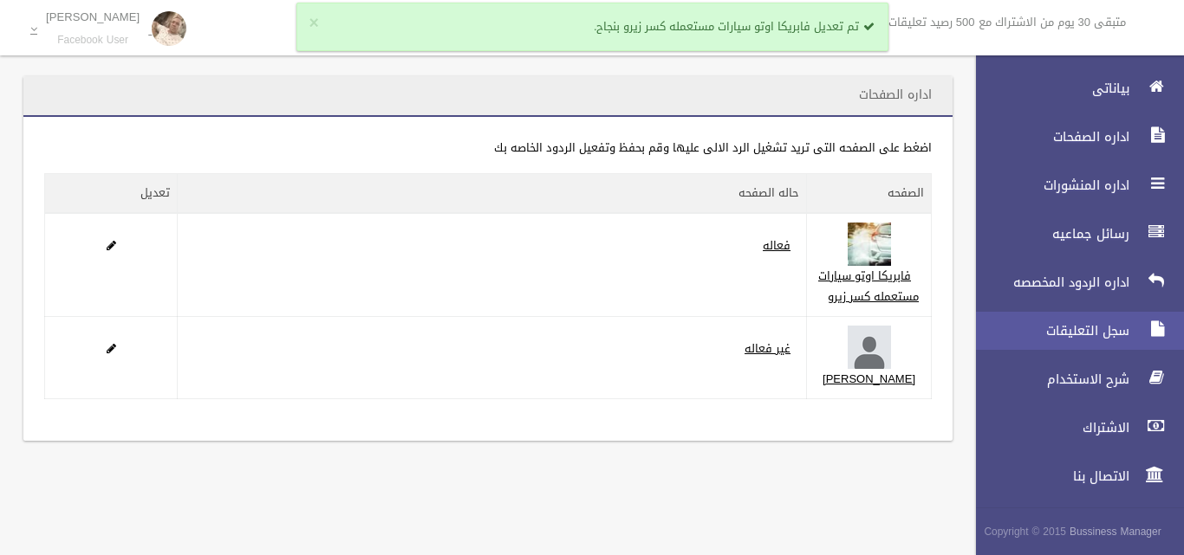
click at [1061, 323] on span "سجل التعليقات" at bounding box center [1047, 330] width 173 height 17
click at [1058, 325] on span "سجل التعليقات" at bounding box center [1047, 330] width 173 height 17
click at [1098, 331] on span "سجل التعليقات" at bounding box center [1047, 330] width 173 height 17
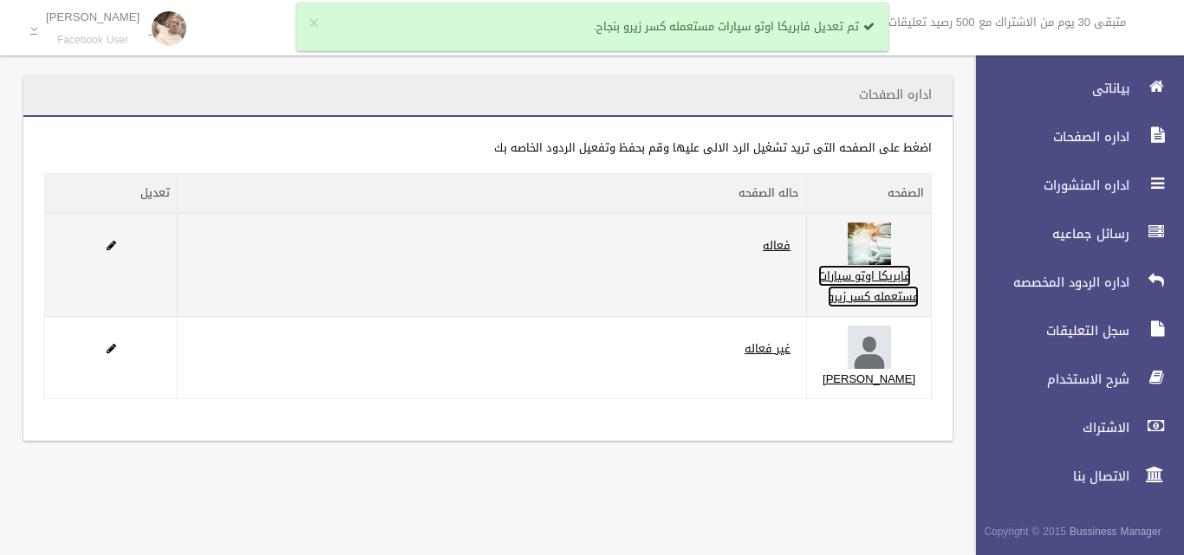
click at [879, 291] on link "فابريكا اوتو سيارات مستعمله كسر زيرو" at bounding box center [868, 286] width 101 height 42
click at [886, 290] on link "فابريكا اوتو سيارات مستعمله كسر زيرو" at bounding box center [868, 286] width 101 height 42
click at [888, 308] on link "فابريكا اوتو سيارات مستعمله كسر زيرو" at bounding box center [868, 286] width 101 height 42
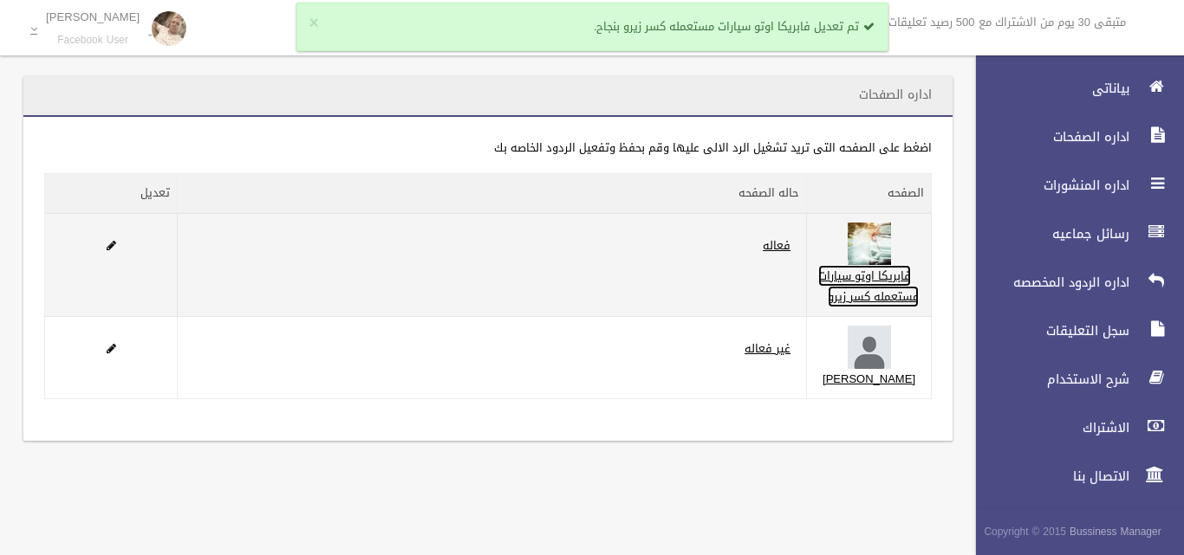
click at [888, 308] on link "فابريكا اوتو سيارات مستعمله كسر زيرو" at bounding box center [868, 286] width 101 height 42
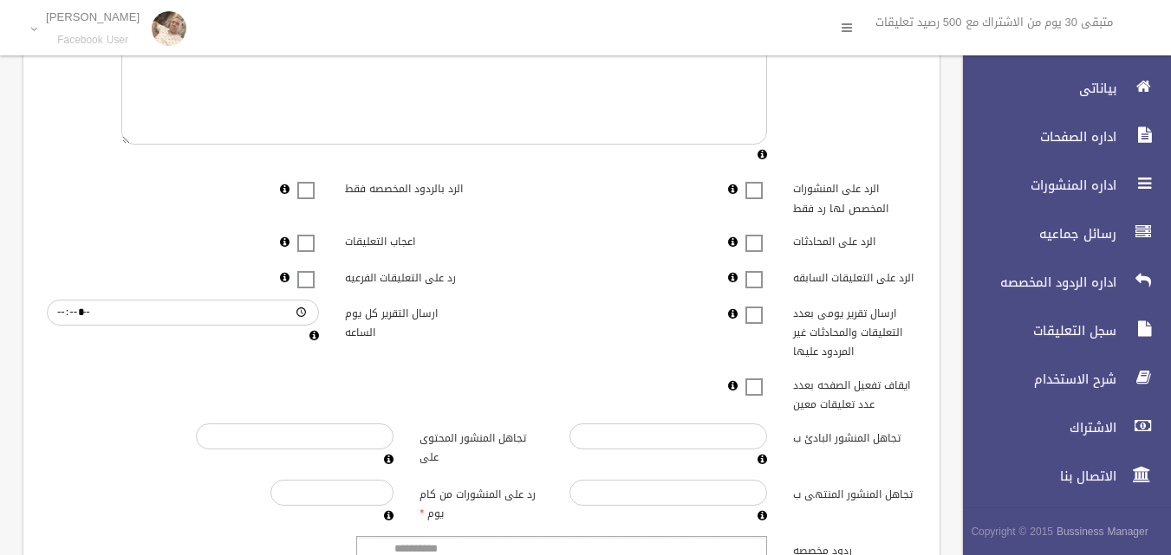
scroll to position [548, 0]
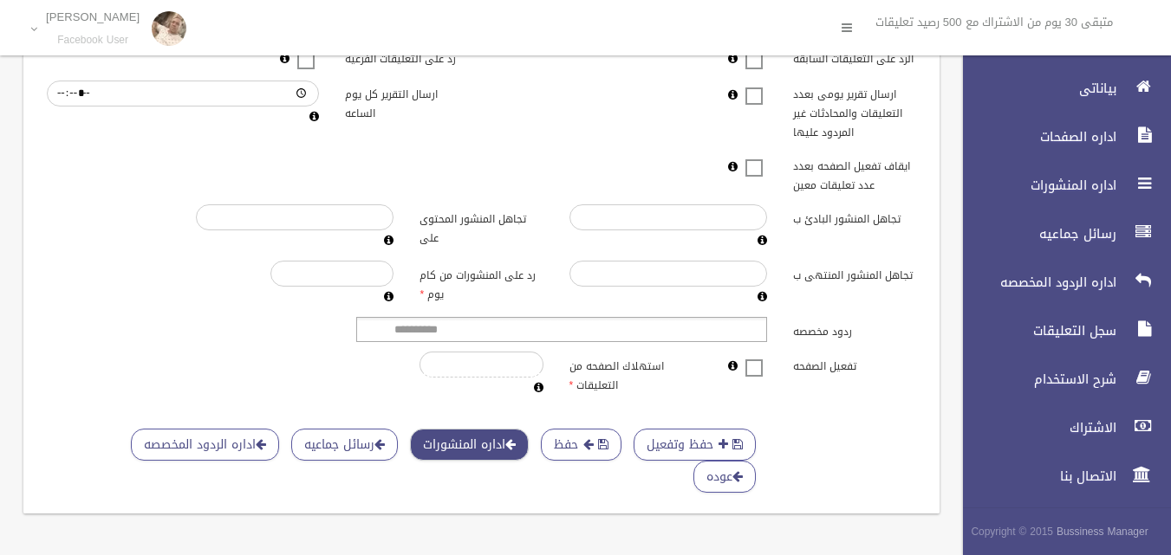
click at [482, 433] on link "اداره المنشورات" at bounding box center [469, 445] width 119 height 32
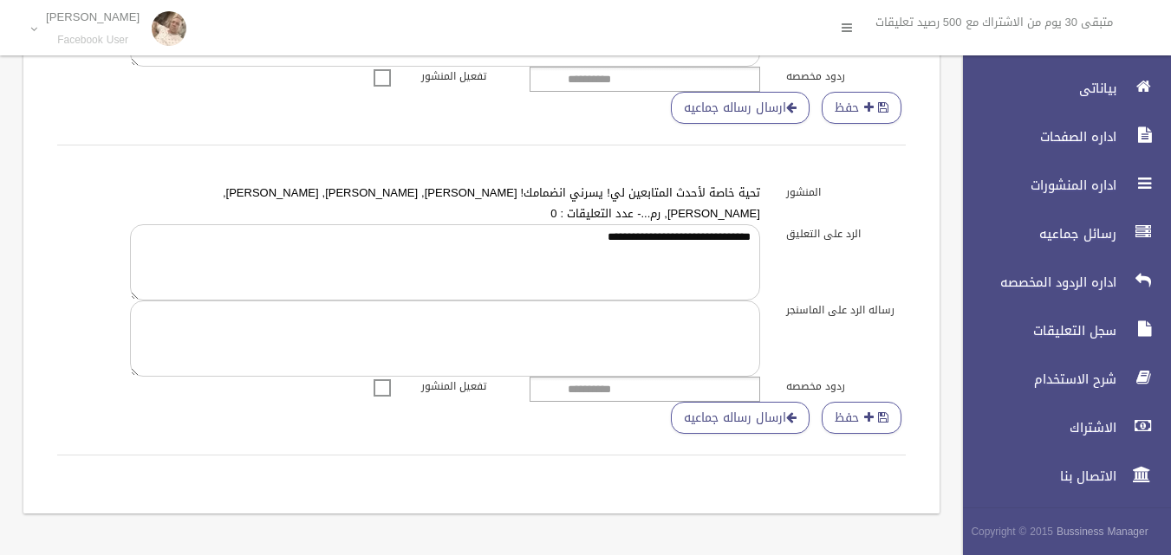
scroll to position [1844, 0]
click at [1078, 376] on span "شرح الاستخدام" at bounding box center [1034, 379] width 173 height 17
click at [1099, 469] on span "الاتصال بنا" at bounding box center [1034, 476] width 173 height 17
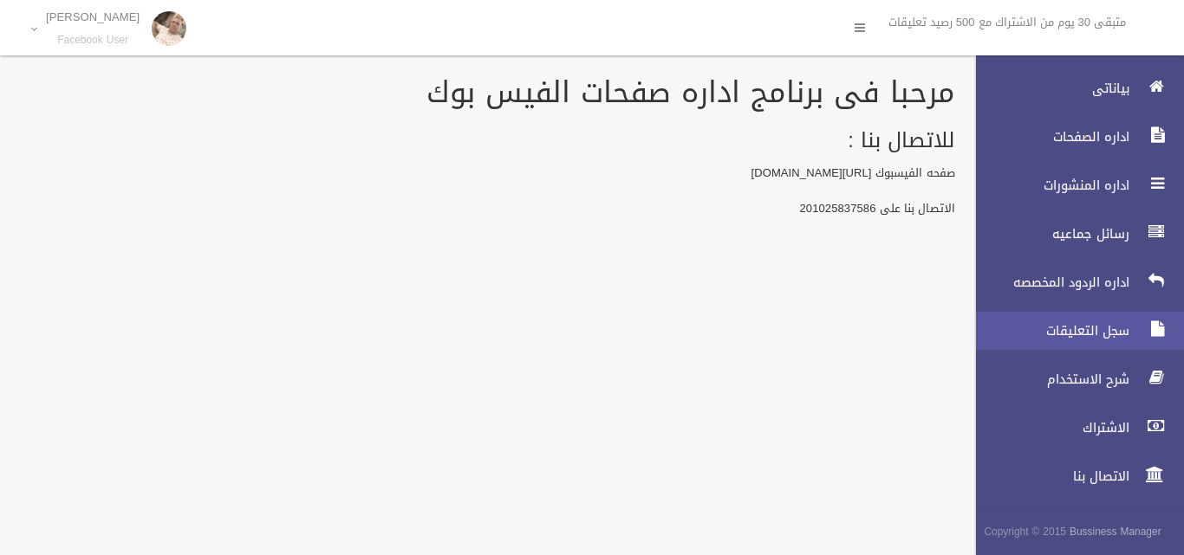
click at [1074, 324] on span "سجل التعليقات" at bounding box center [1047, 330] width 173 height 17
click at [1098, 332] on span "سجل التعليقات" at bounding box center [1047, 330] width 173 height 17
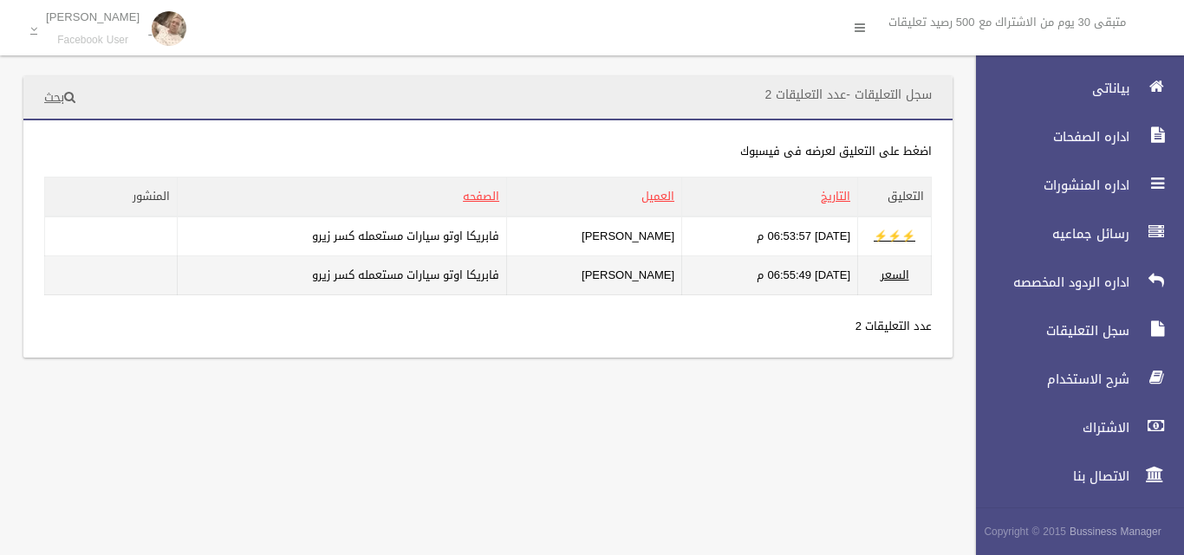
click at [736, 269] on td "08/10/2025 06:55:49 م" at bounding box center [770, 275] width 176 height 39
click at [893, 270] on link "السعر" at bounding box center [894, 275] width 29 height 22
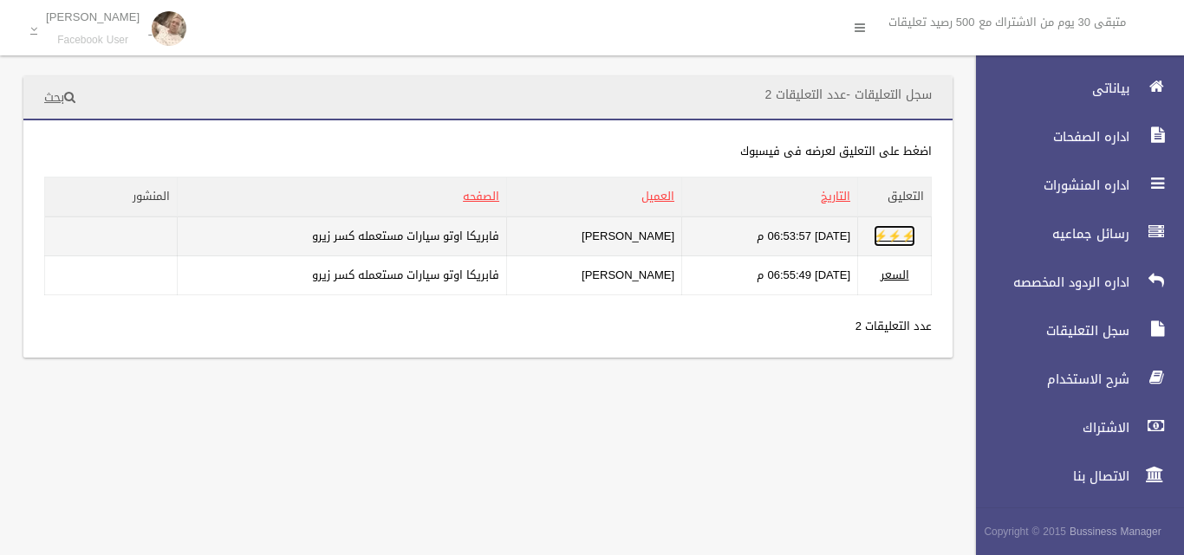
click at [893, 228] on link "⚡⚡⚡" at bounding box center [894, 236] width 42 height 22
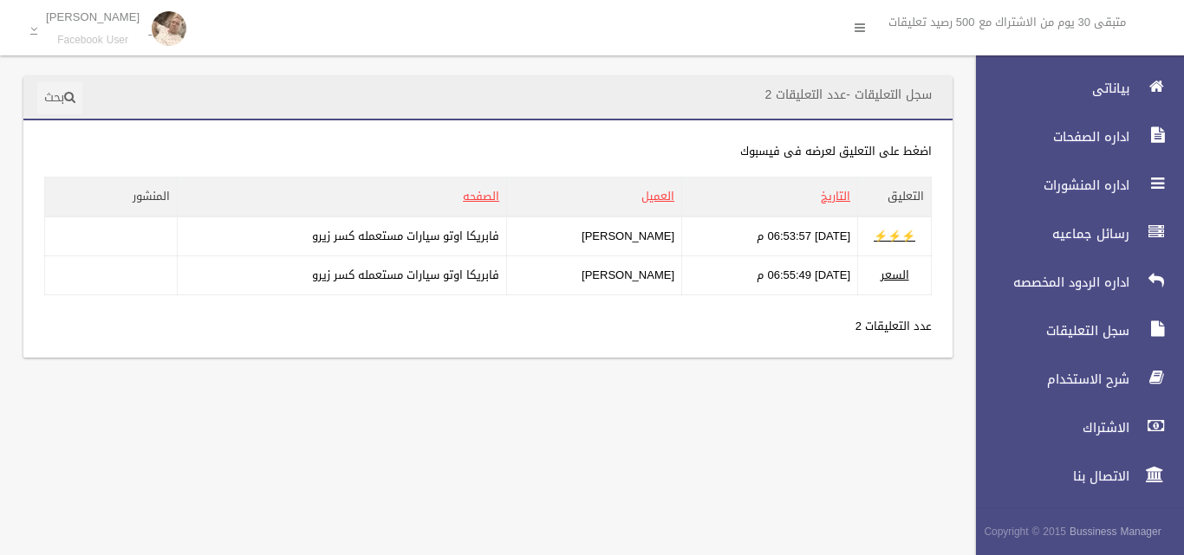
click at [64, 94] on link "بحث" at bounding box center [59, 98] width 45 height 32
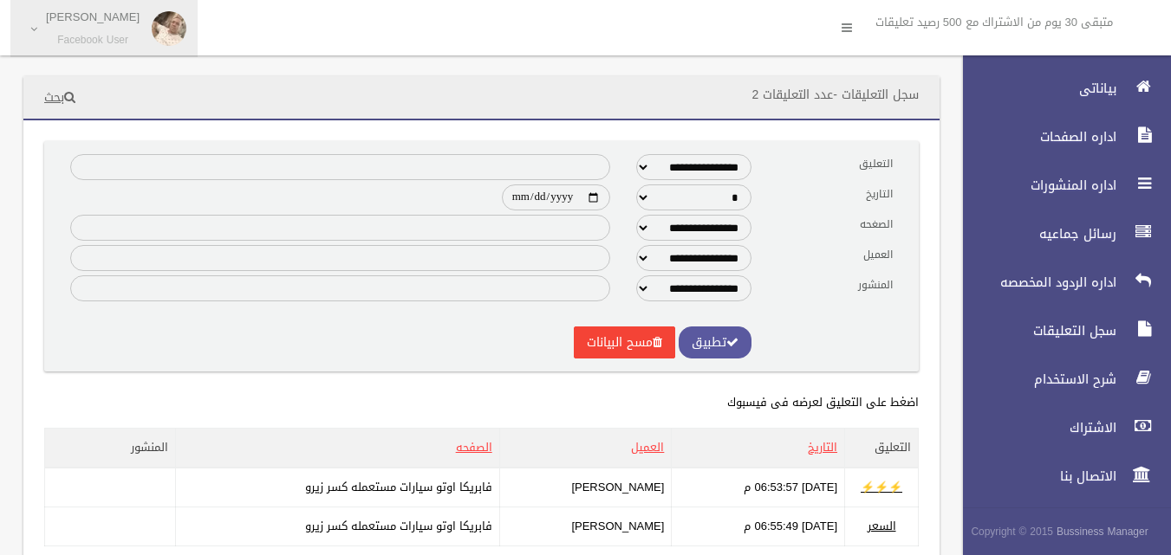
click at [48, 30] on span "Hay Hihi Facebook User" at bounding box center [92, 28] width 111 height 36
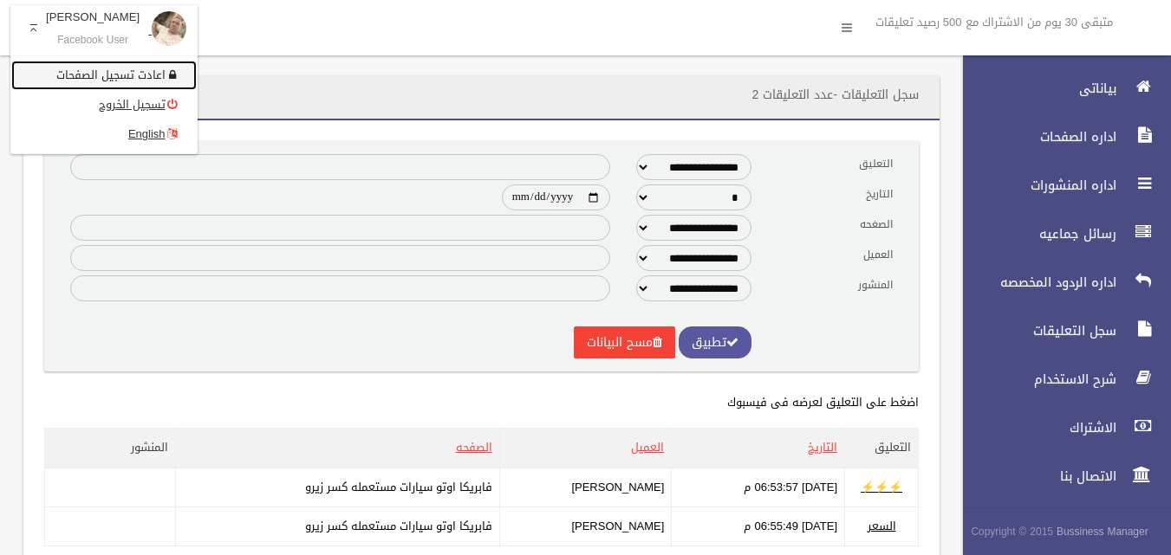
click at [81, 73] on link "اعادت تسجيل الصفحات" at bounding box center [103, 75] width 185 height 29
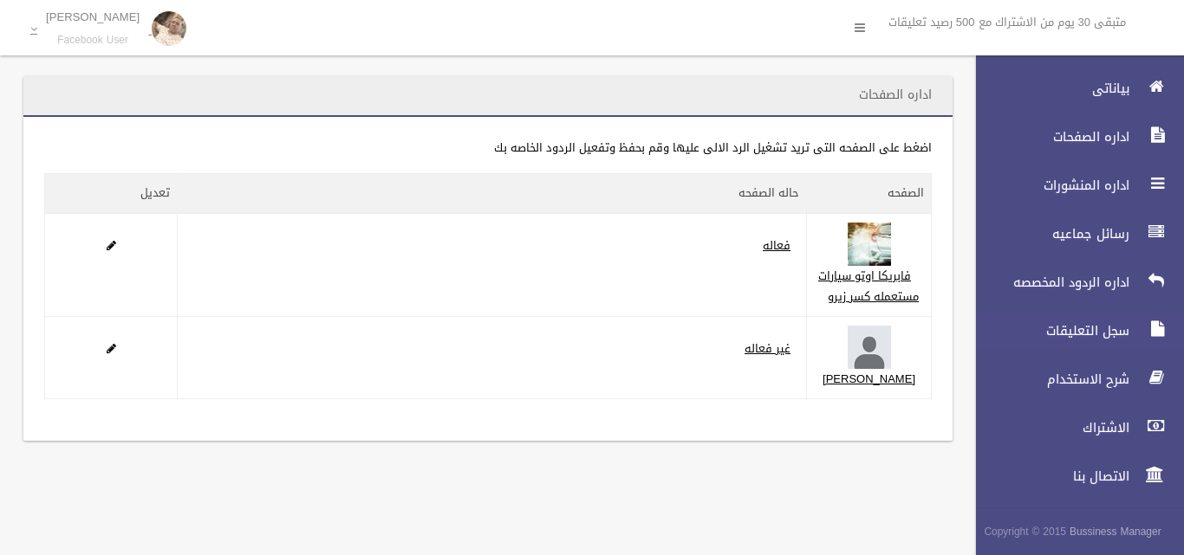
click at [1090, 332] on span "سجل التعليقات" at bounding box center [1047, 330] width 173 height 17
click at [1066, 322] on span "سجل التعليقات" at bounding box center [1047, 330] width 173 height 17
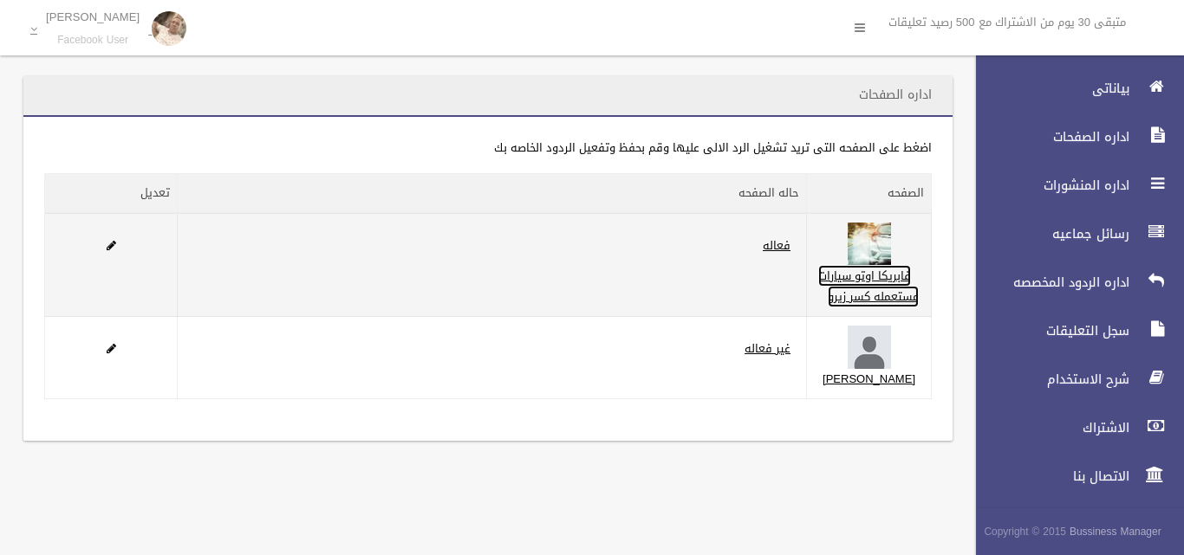
click at [896, 308] on link "فابريكا اوتو سيارات مستعمله كسر زيرو" at bounding box center [868, 286] width 101 height 42
click at [890, 284] on link "فابريكا اوتو سيارات مستعمله كسر زيرو" at bounding box center [868, 286] width 101 height 42
click at [891, 308] on link "فابريكا اوتو سيارات مستعمله كسر زيرو" at bounding box center [868, 286] width 101 height 42
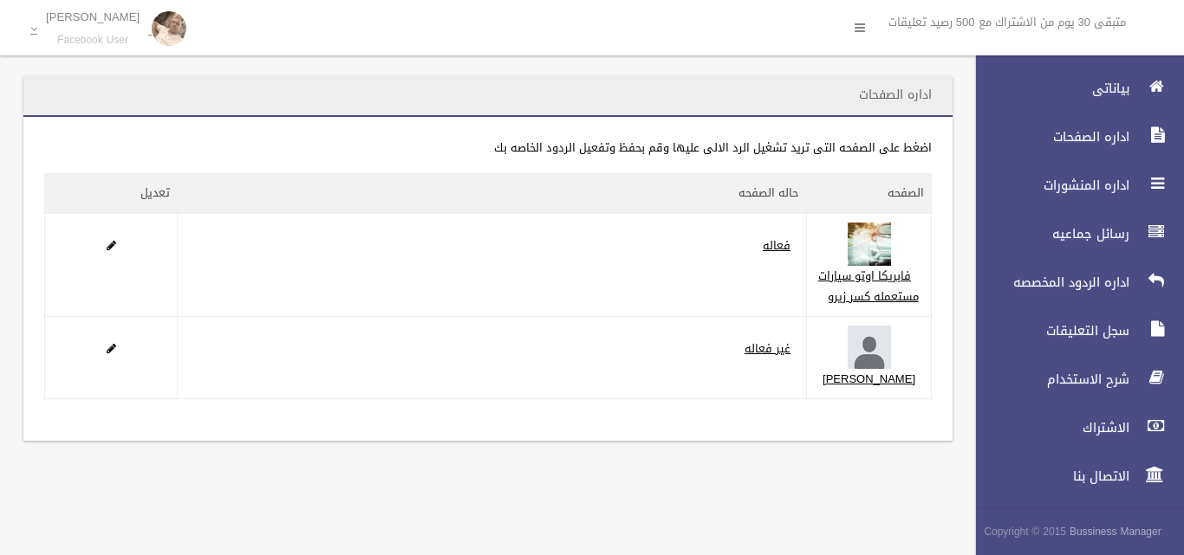
click at [956, 343] on div "**********" at bounding box center [487, 269] width 955 height 386
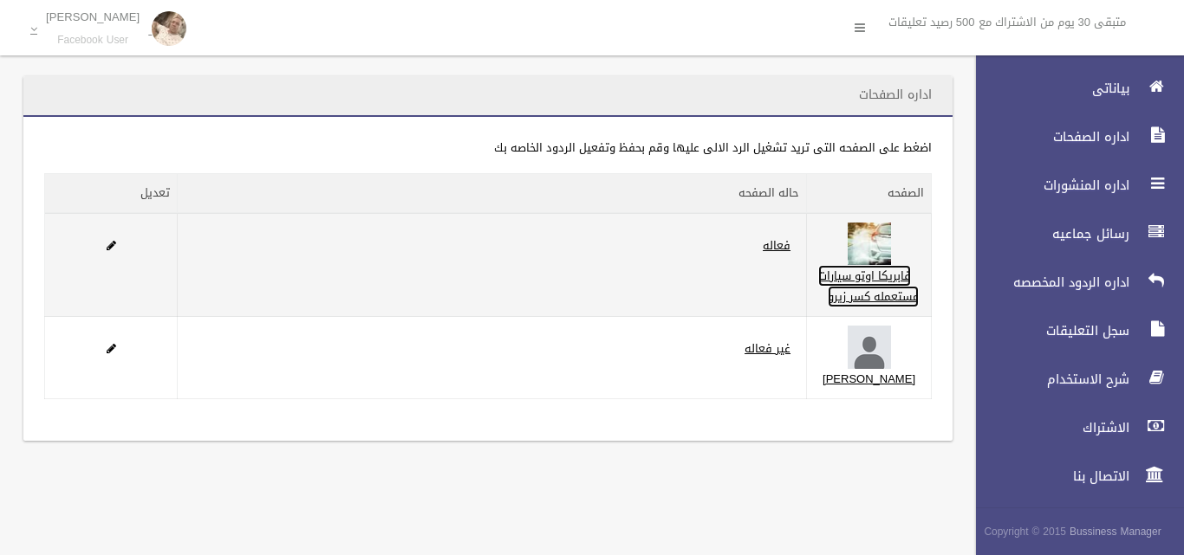
click at [897, 308] on link "فابريكا اوتو سيارات مستعمله كسر زيرو" at bounding box center [868, 286] width 101 height 42
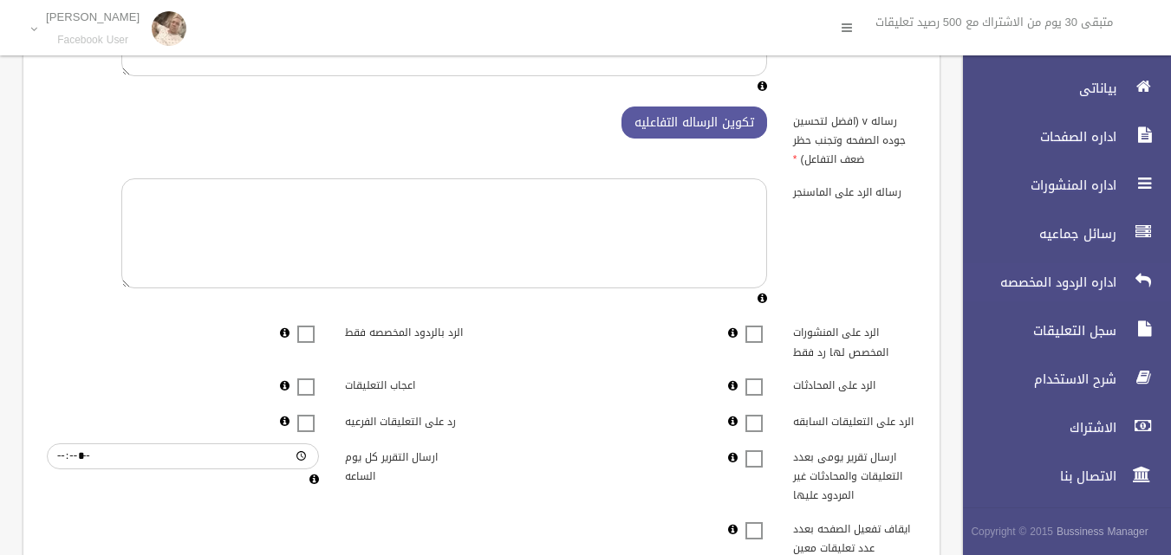
scroll to position [173, 0]
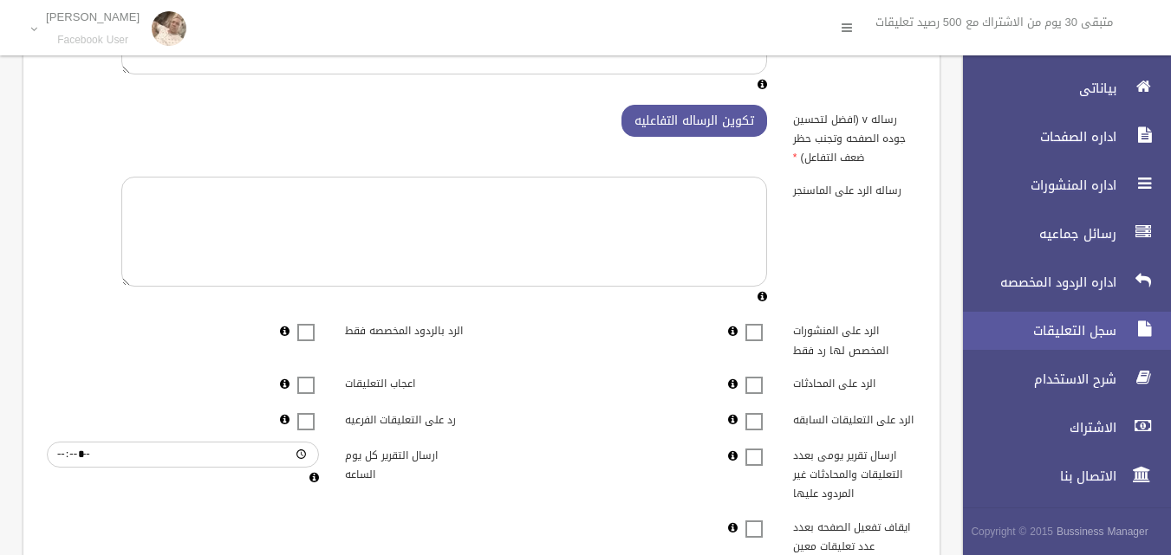
click at [1030, 336] on span "سجل التعليقات" at bounding box center [1034, 330] width 173 height 17
click at [1067, 334] on span "سجل التعليقات" at bounding box center [1034, 330] width 173 height 17
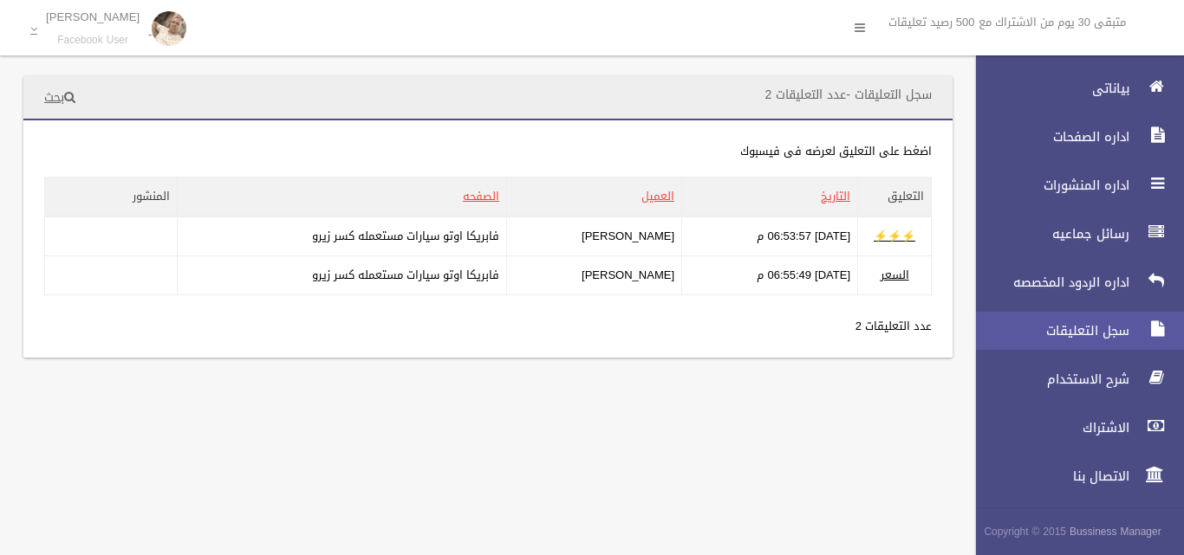
click at [1090, 336] on span "سجل التعليقات" at bounding box center [1047, 330] width 173 height 17
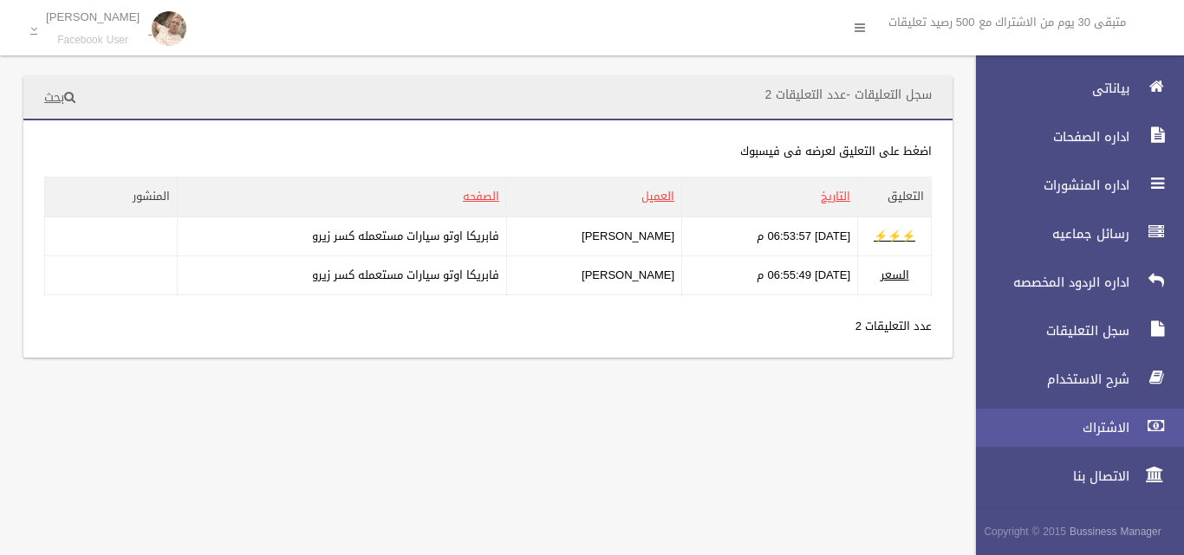
click at [1098, 417] on link "الاشتراك" at bounding box center [1072, 428] width 223 height 38
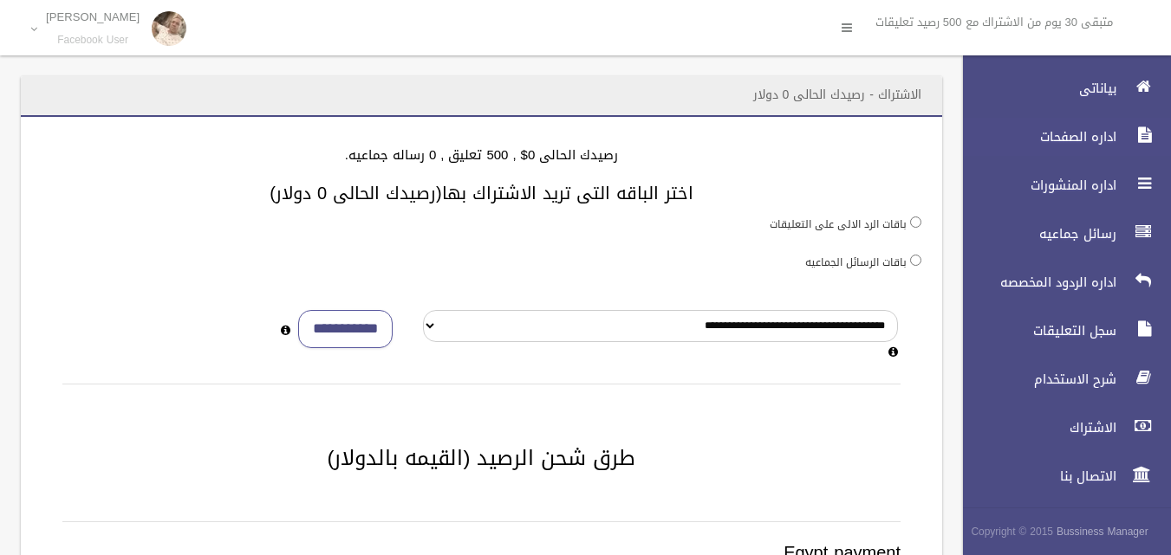
click at [1069, 127] on link "اداره الصفحات" at bounding box center [1059, 137] width 223 height 38
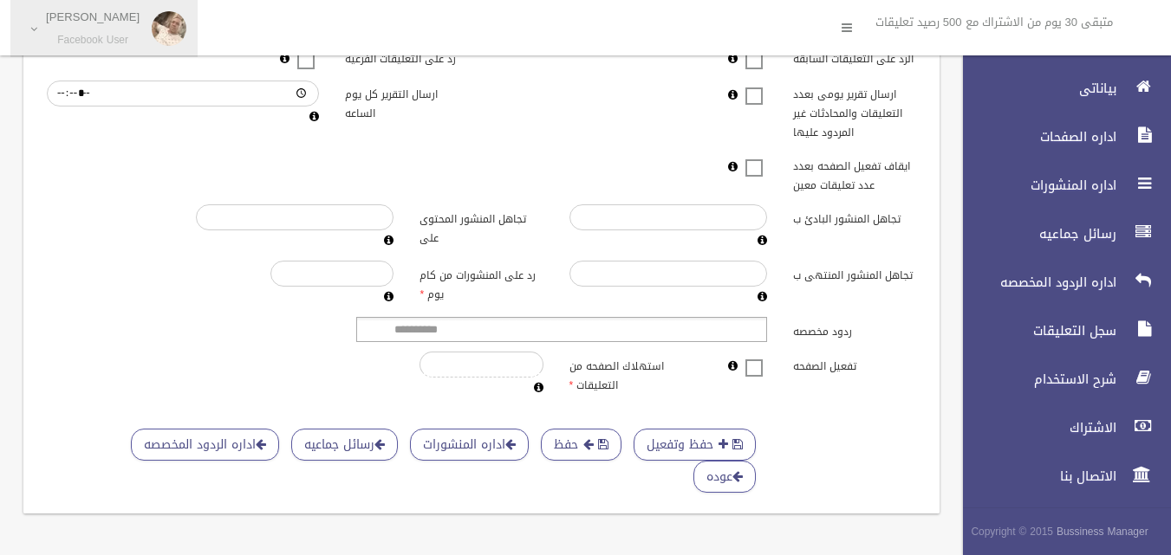
click at [111, 34] on small "Facebook User" at bounding box center [93, 40] width 94 height 13
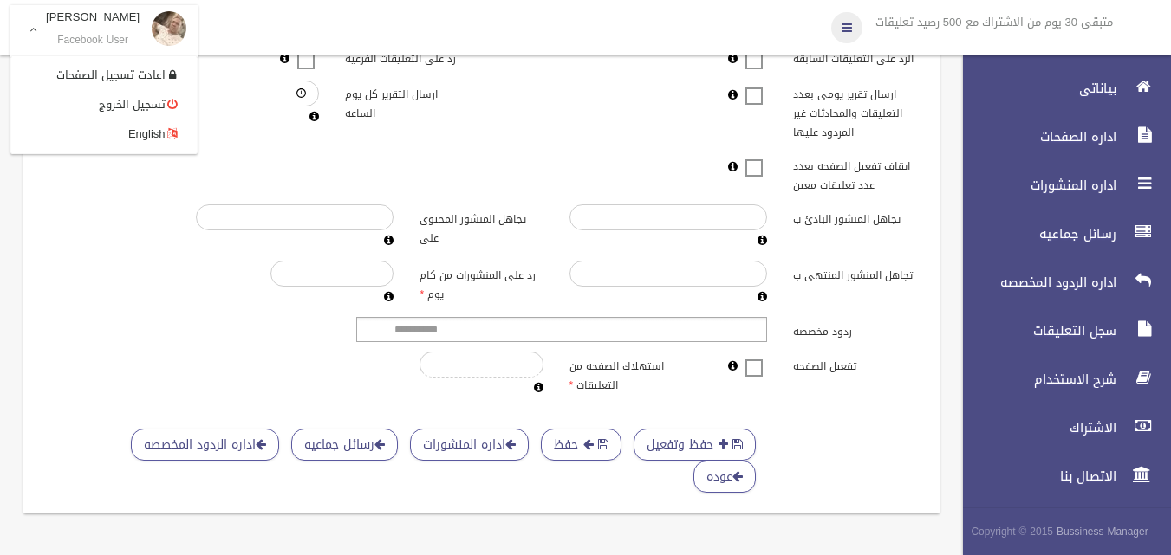
click at [846, 32] on icon at bounding box center [846, 27] width 10 height 29
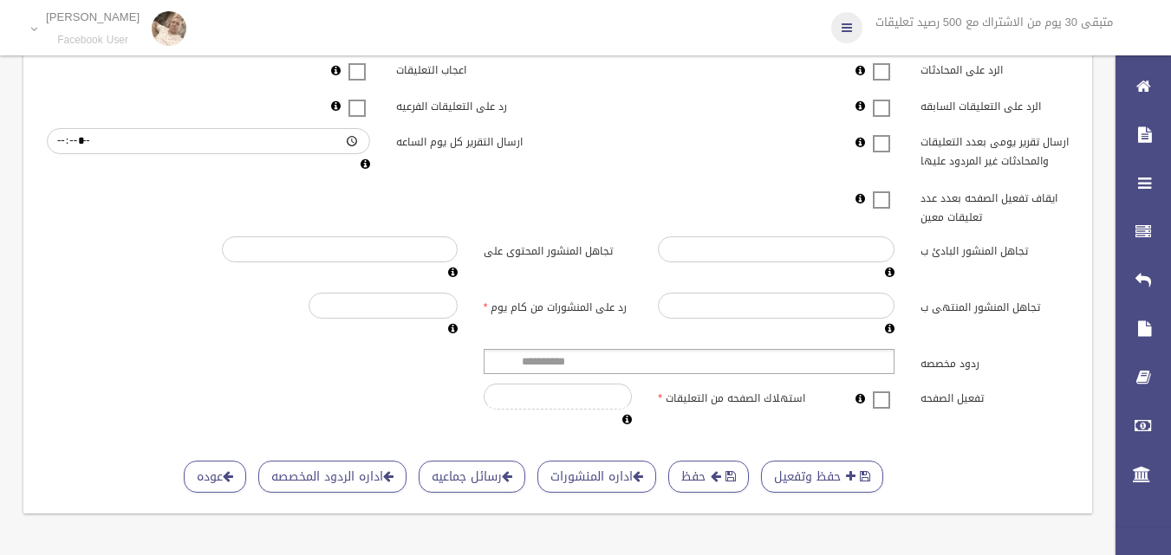
scroll to position [516, 0]
click at [843, 32] on icon at bounding box center [846, 27] width 10 height 29
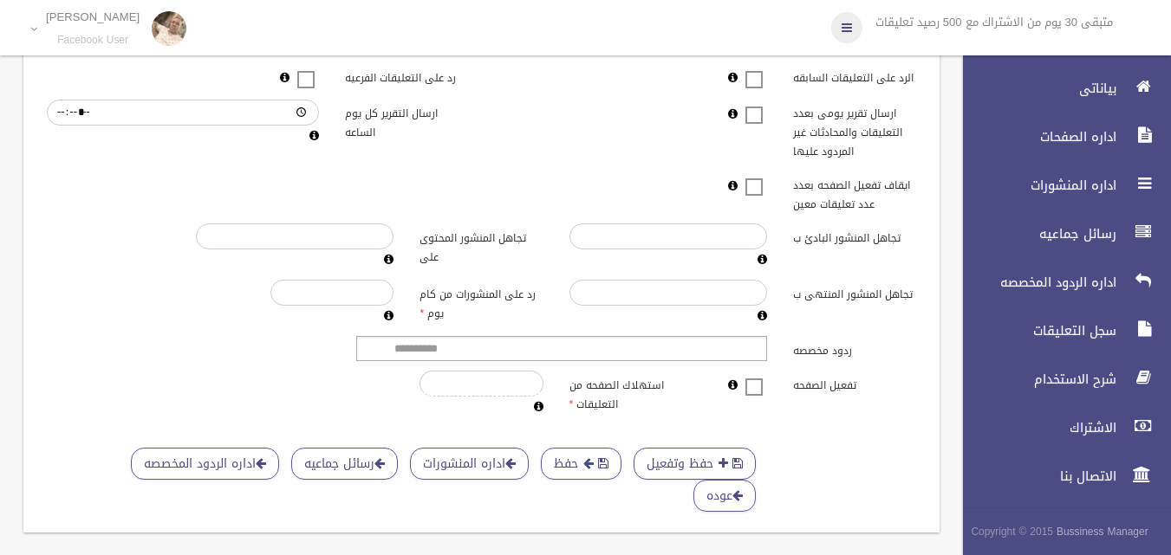
click at [841, 33] on icon at bounding box center [846, 27] width 10 height 29
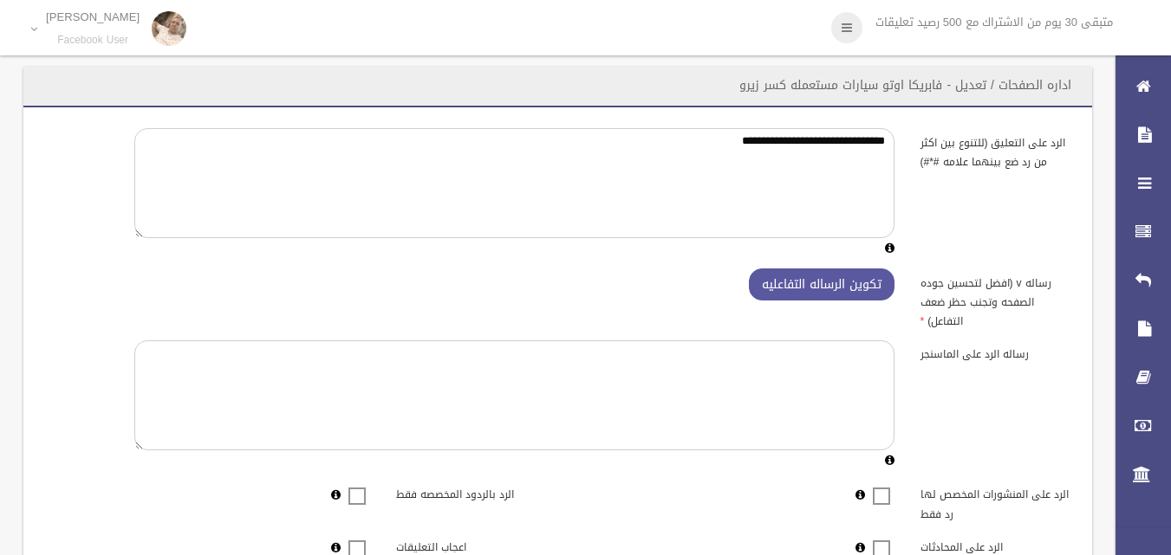
scroll to position [0, 0]
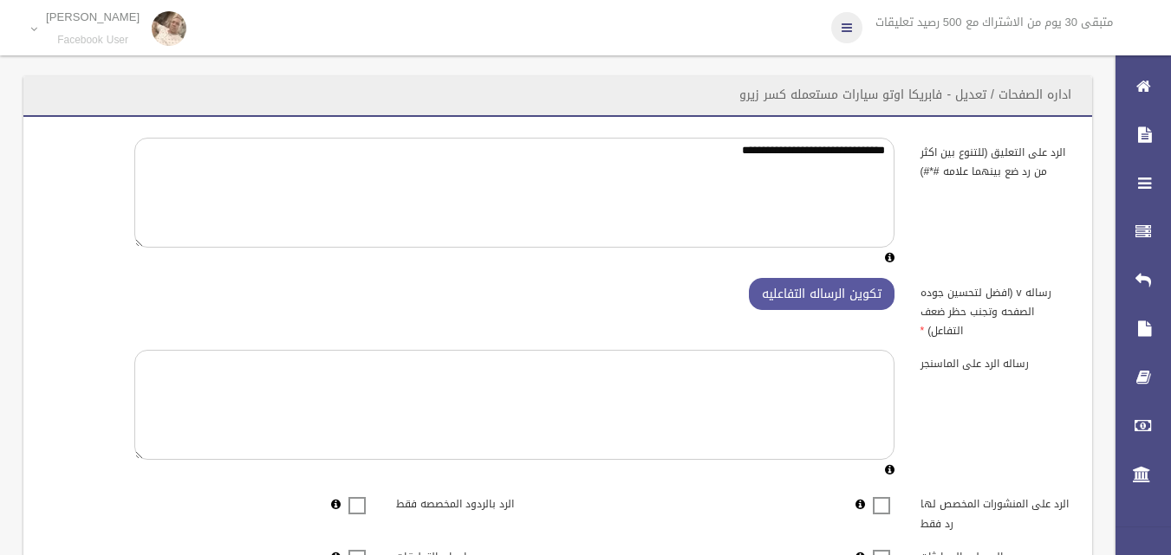
click at [851, 24] on link at bounding box center [846, 27] width 31 height 31
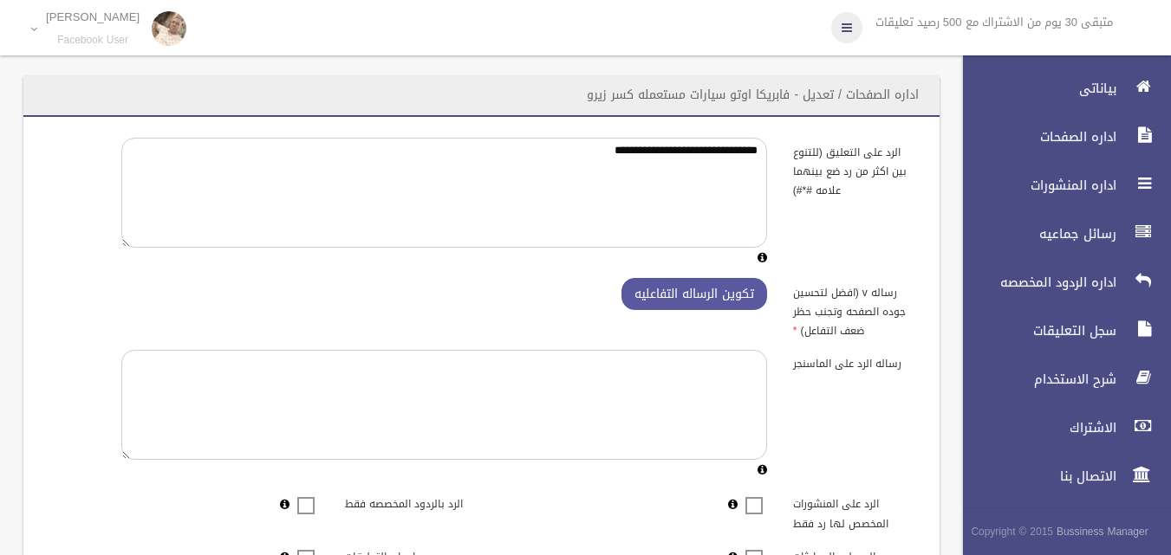
click at [848, 24] on link at bounding box center [846, 27] width 31 height 31
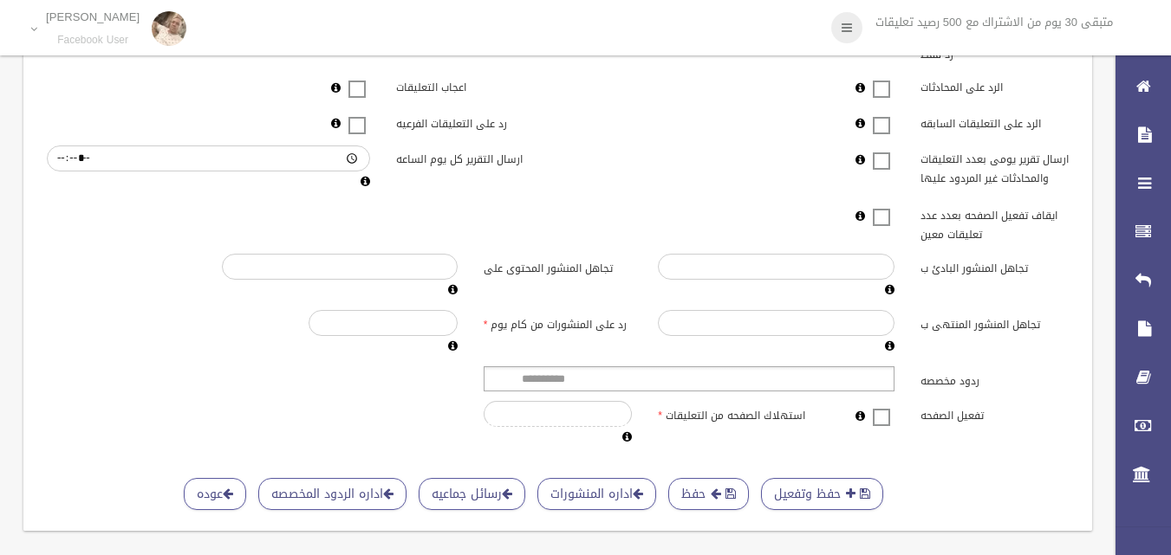
scroll to position [516, 0]
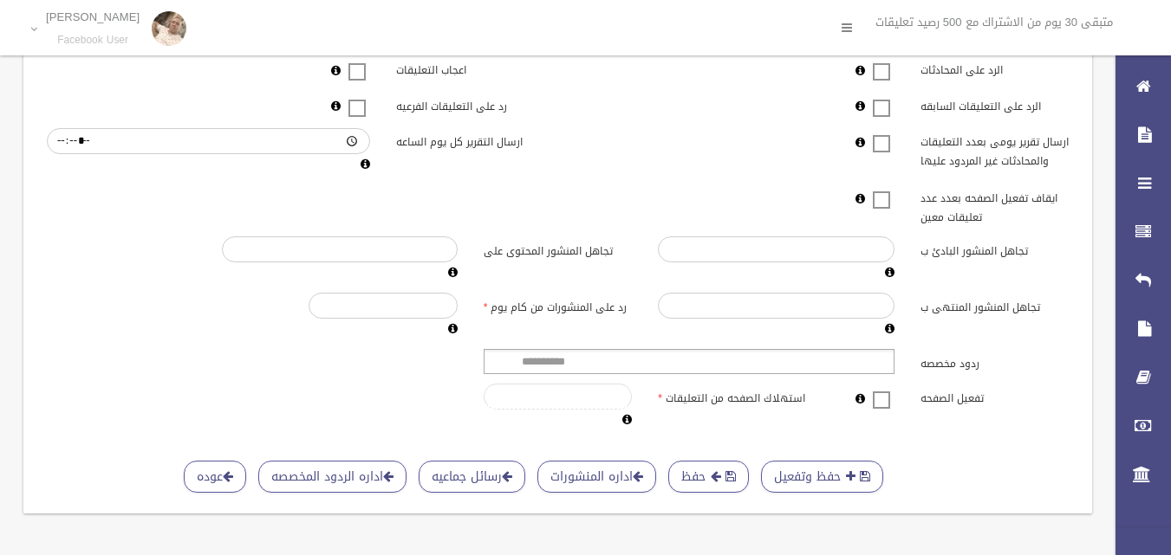
click at [593, 389] on input "*" at bounding box center [558, 397] width 149 height 26
click at [804, 461] on button "حفظ وتفعيل" at bounding box center [822, 477] width 122 height 32
click at [582, 461] on link "اداره المنشورات" at bounding box center [596, 477] width 119 height 32
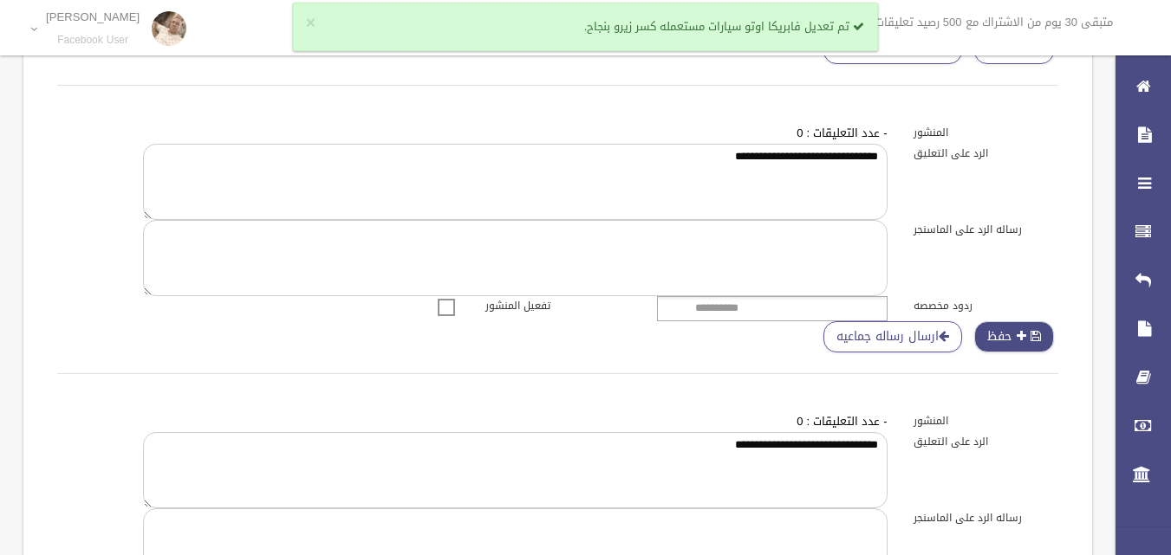
scroll to position [1300, 0]
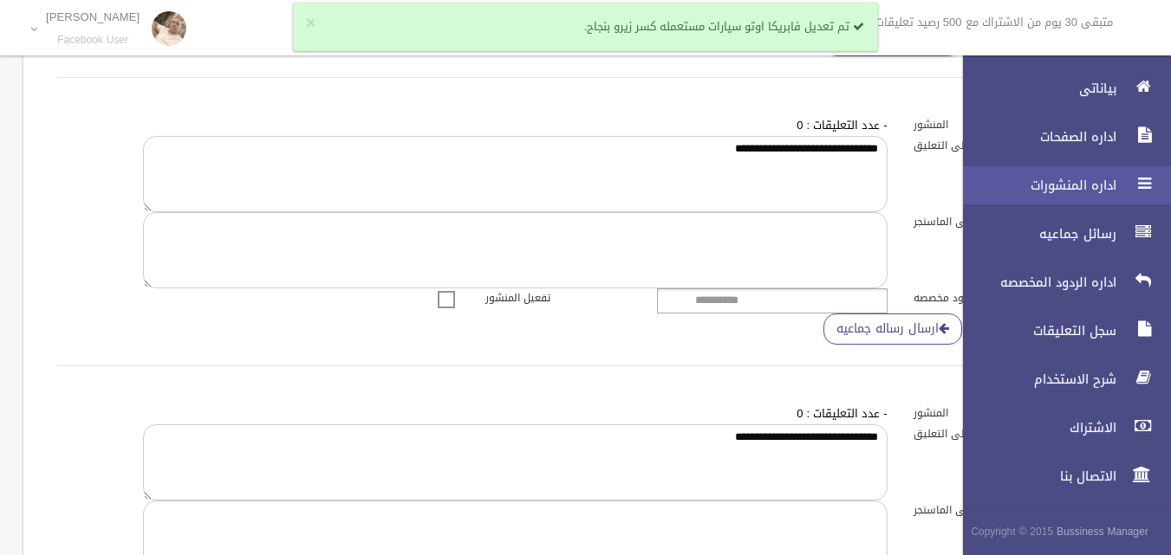
click at [1106, 173] on link "اداره المنشورات" at bounding box center [1059, 185] width 223 height 38
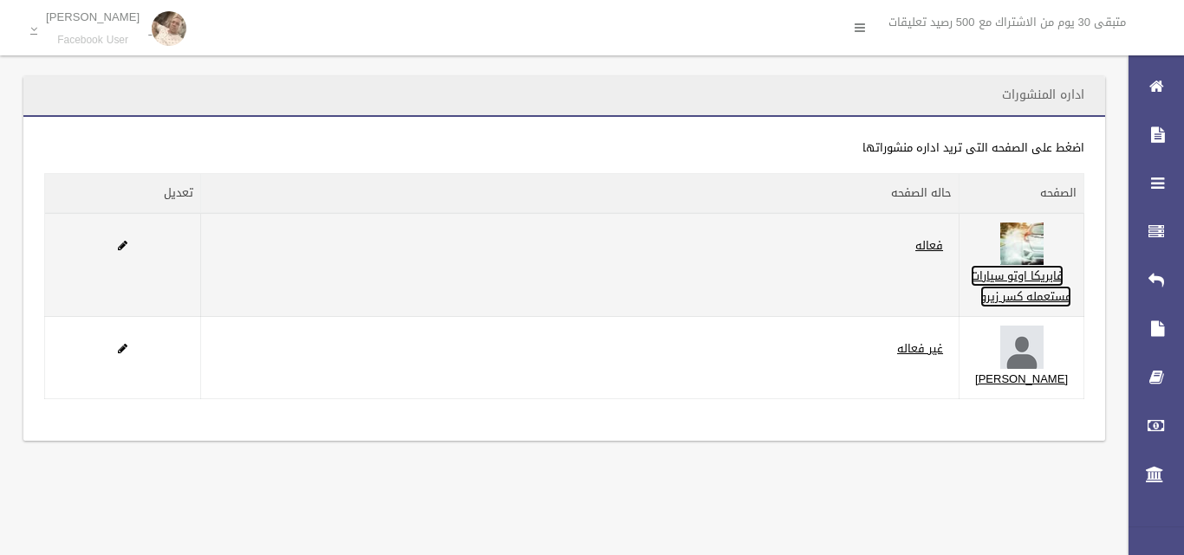
click at [1036, 295] on link "فابريكا اوتو سيارات مستعمله كسر زيرو" at bounding box center [1021, 286] width 101 height 42
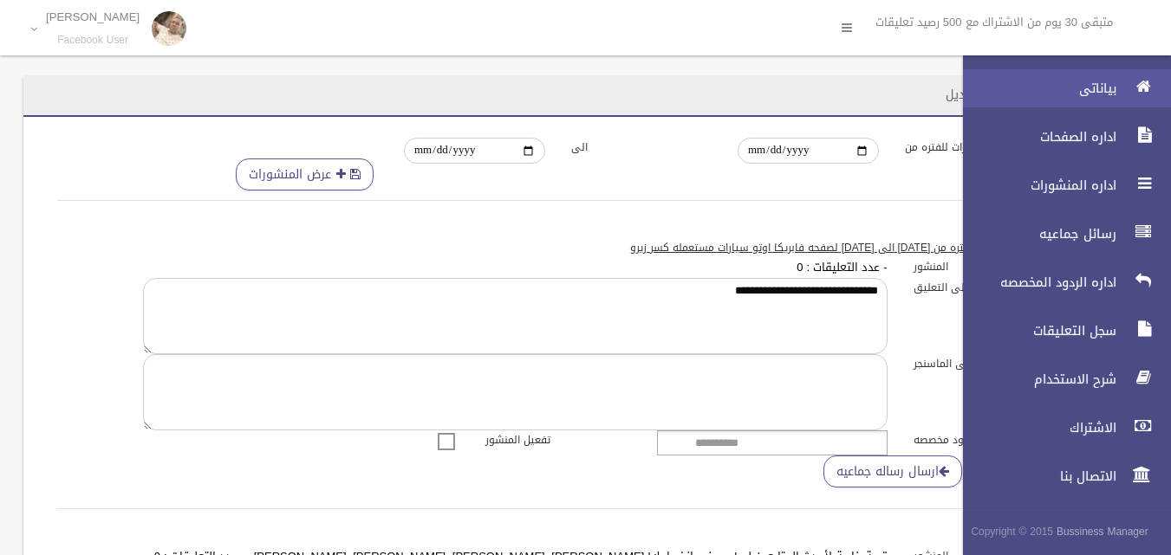
click at [1141, 94] on icon at bounding box center [1143, 86] width 16 height 35
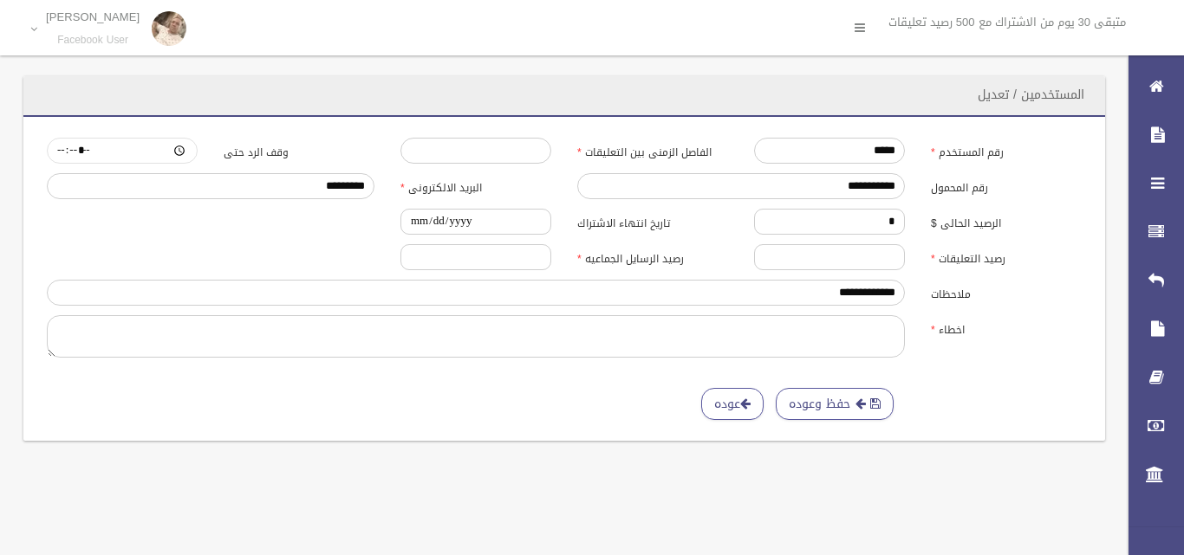
click at [141, 152] on input "وقف الرد حتى" at bounding box center [122, 151] width 151 height 26
click at [185, 145] on input "وقف الرد حتى" at bounding box center [122, 151] width 151 height 26
type input "*****"
drag, startPoint x: 276, startPoint y: 371, endPoint x: 287, endPoint y: 371, distance: 10.4
click at [276, 371] on div "حفظ وعوده عوده" at bounding box center [564, 377] width 1040 height 21
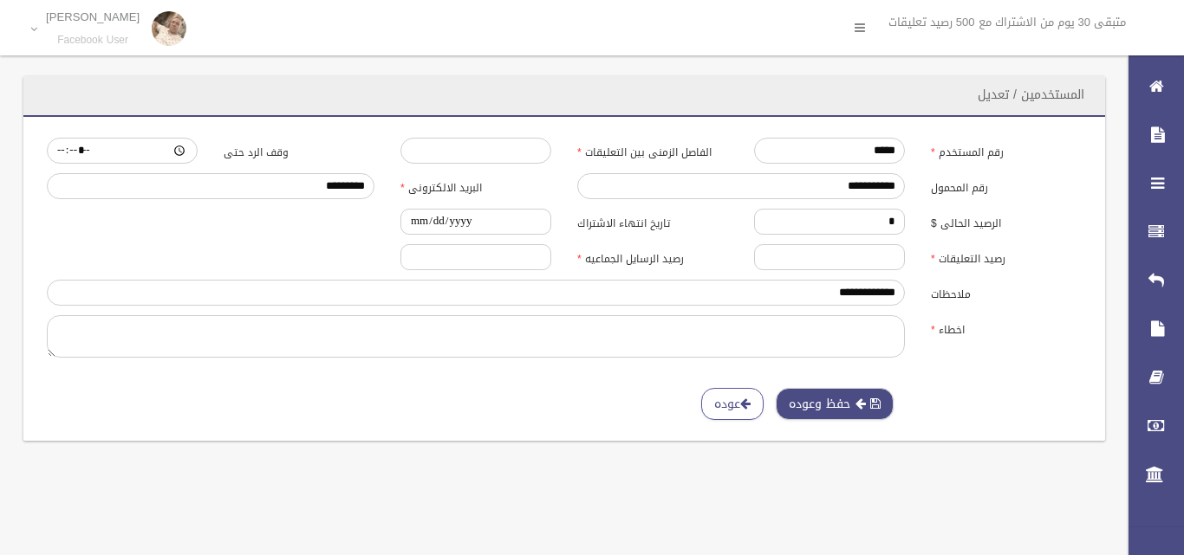
click at [854, 402] on button "حفظ وعوده" at bounding box center [835, 404] width 118 height 32
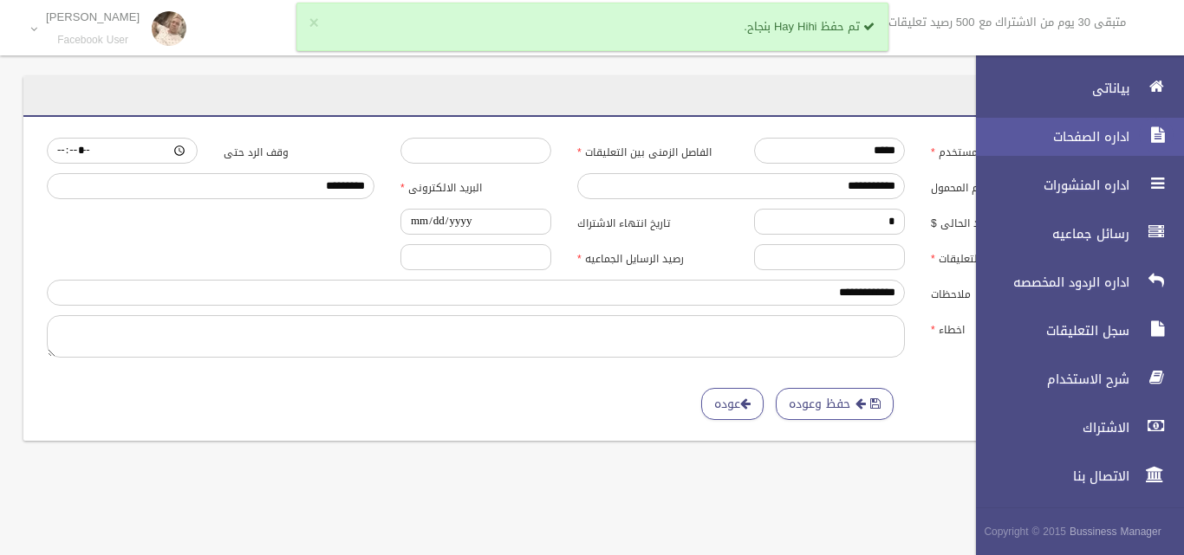
click at [1140, 129] on div at bounding box center [1156, 135] width 35 height 35
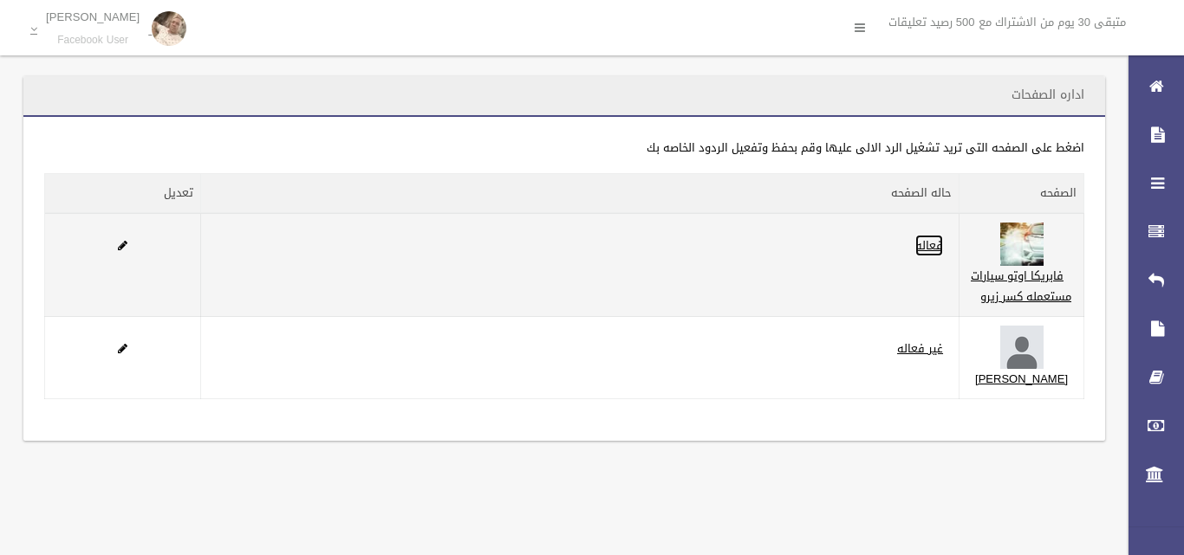
click at [943, 244] on link "فعاله" at bounding box center [929, 246] width 28 height 22
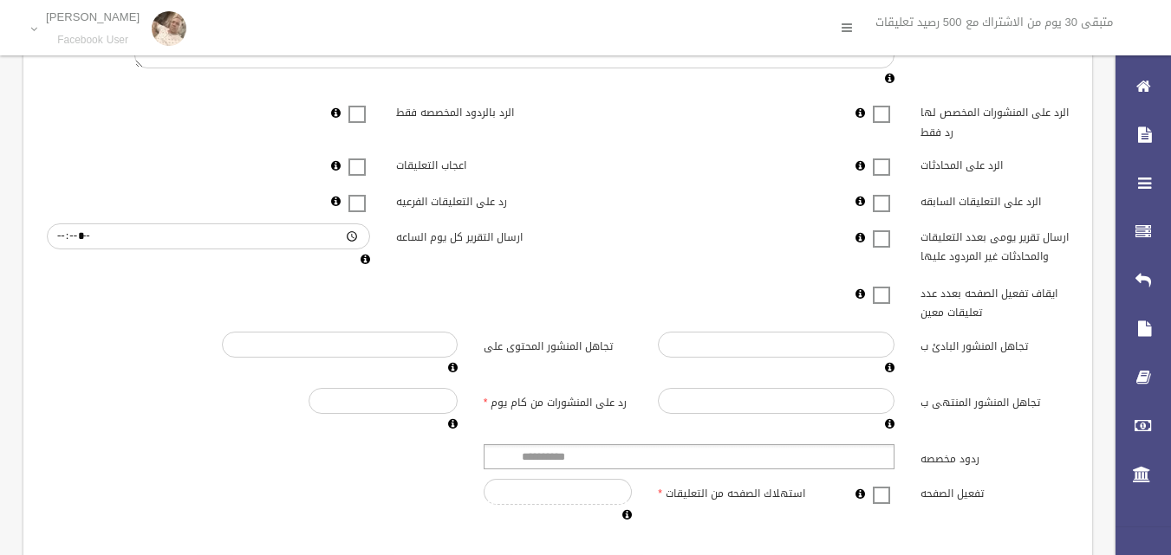
scroll to position [433, 0]
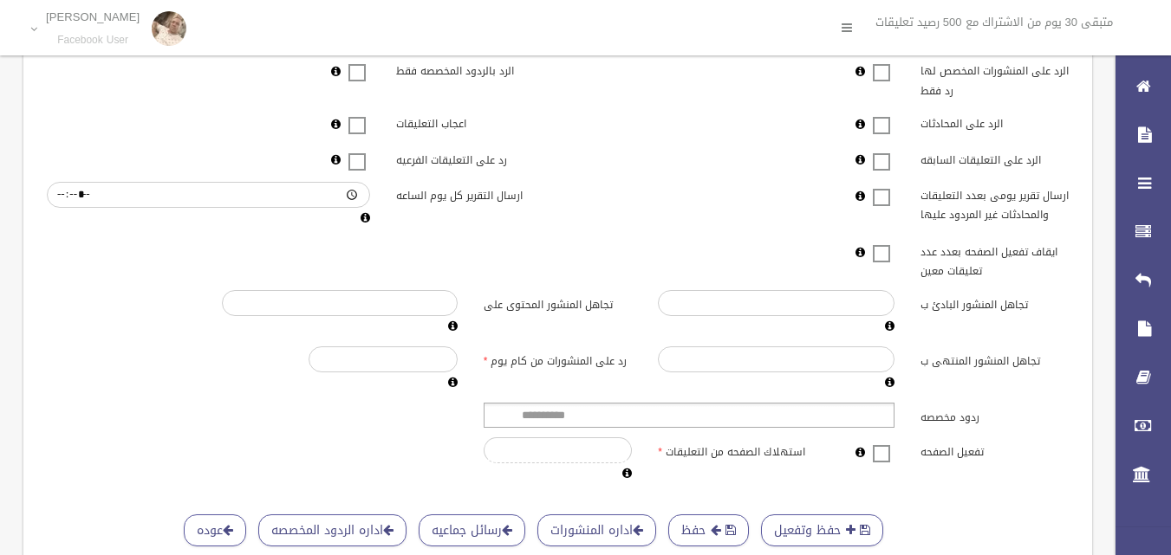
click at [883, 243] on span at bounding box center [881, 243] width 26 height 0
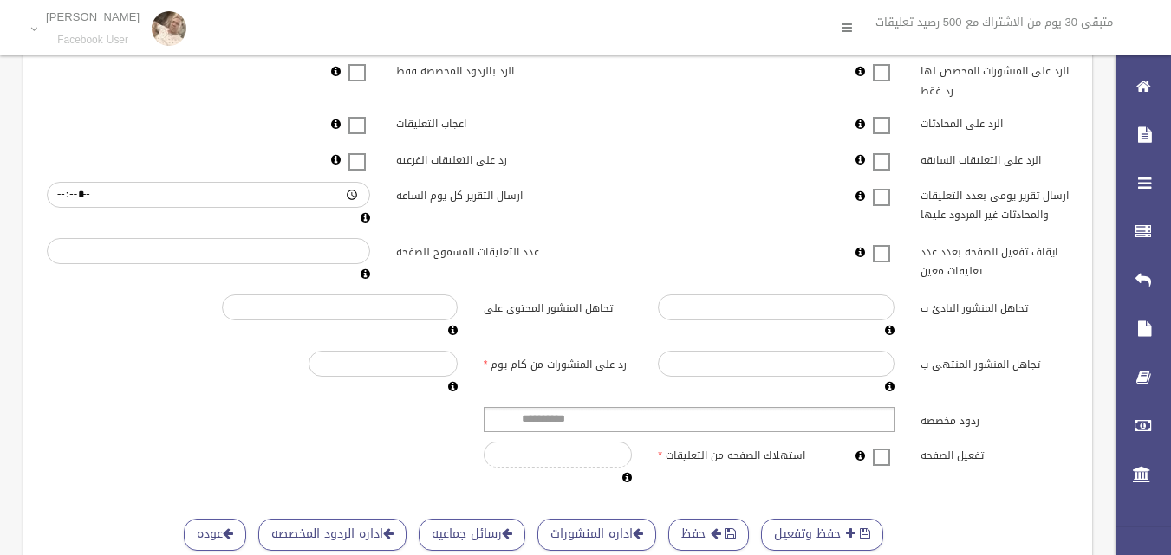
click at [883, 264] on label at bounding box center [881, 254] width 26 height 22
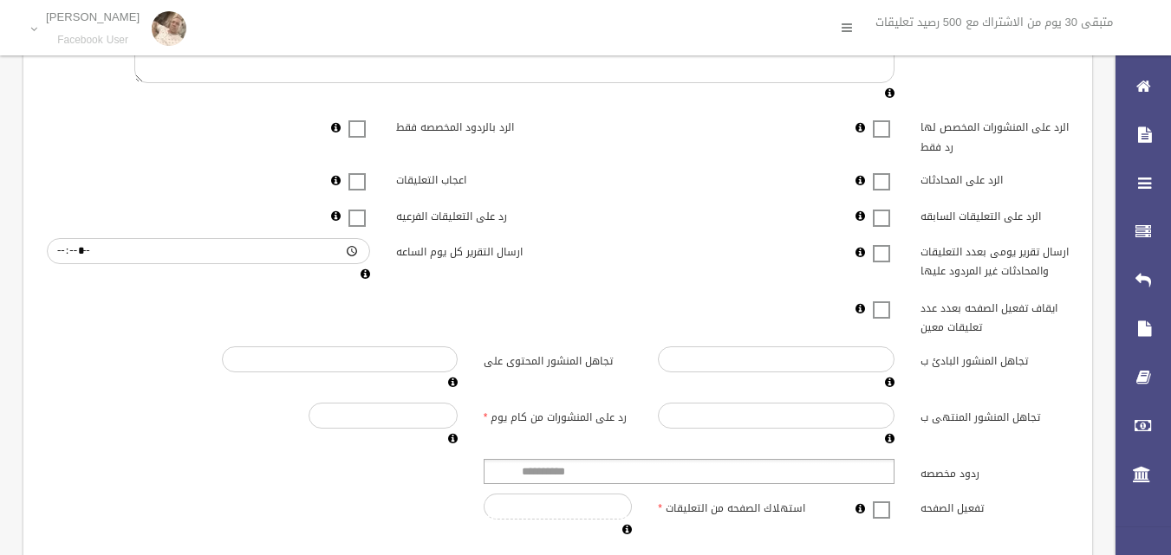
scroll to position [347, 0]
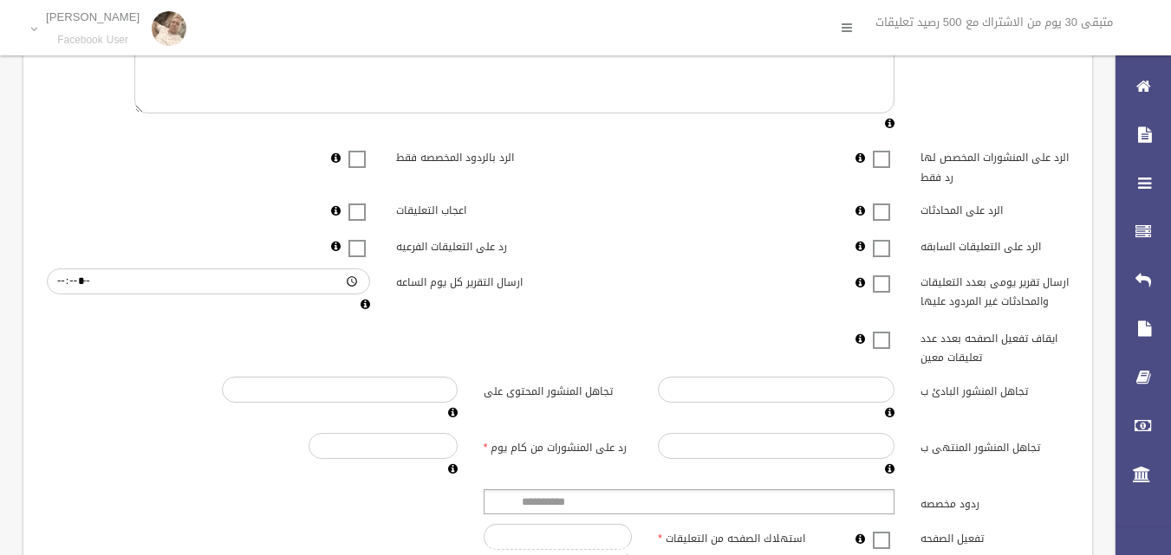
click at [354, 201] on span at bounding box center [357, 201] width 26 height 0
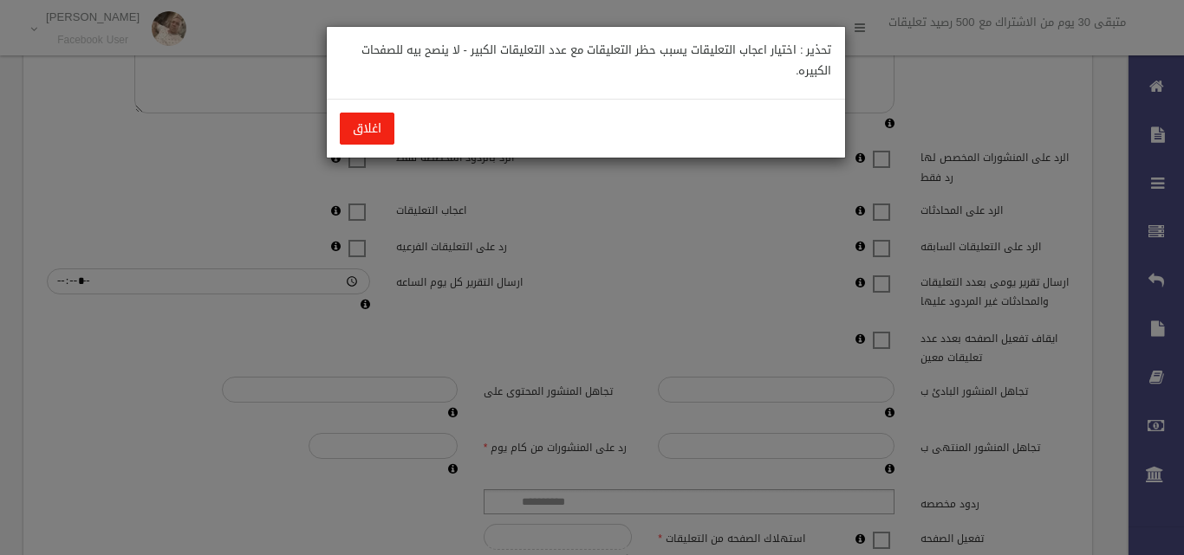
click at [378, 132] on button "اغلاق" at bounding box center [367, 129] width 55 height 32
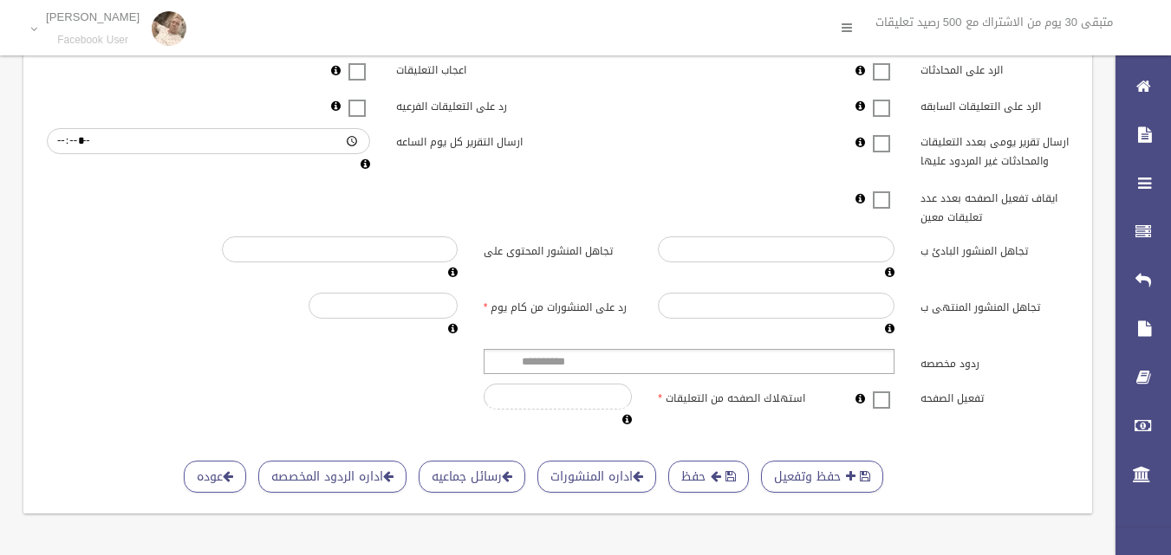
scroll to position [516, 0]
click at [620, 384] on input "*" at bounding box center [558, 397] width 149 height 26
click at [628, 414] on icon at bounding box center [627, 419] width 10 height 11
click at [597, 446] on div "عدد التعليقات المردود عليها فى هذه الصفحه منذ بدء الاشتراك الحالى" at bounding box center [588, 501] width 109 height 120
click at [802, 461] on button "حفظ وتفعيل" at bounding box center [822, 477] width 122 height 32
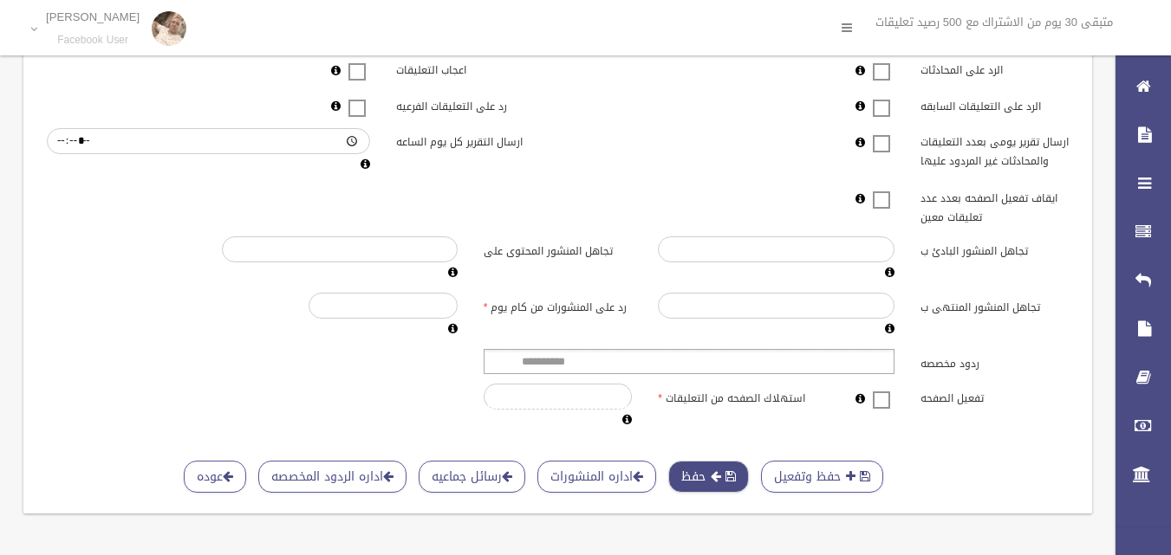
click at [743, 470] on button "حفظ" at bounding box center [708, 477] width 81 height 32
click at [711, 471] on span "submit" at bounding box center [716, 477] width 10 height 12
click at [597, 468] on link "اداره المنشورات" at bounding box center [596, 477] width 119 height 32
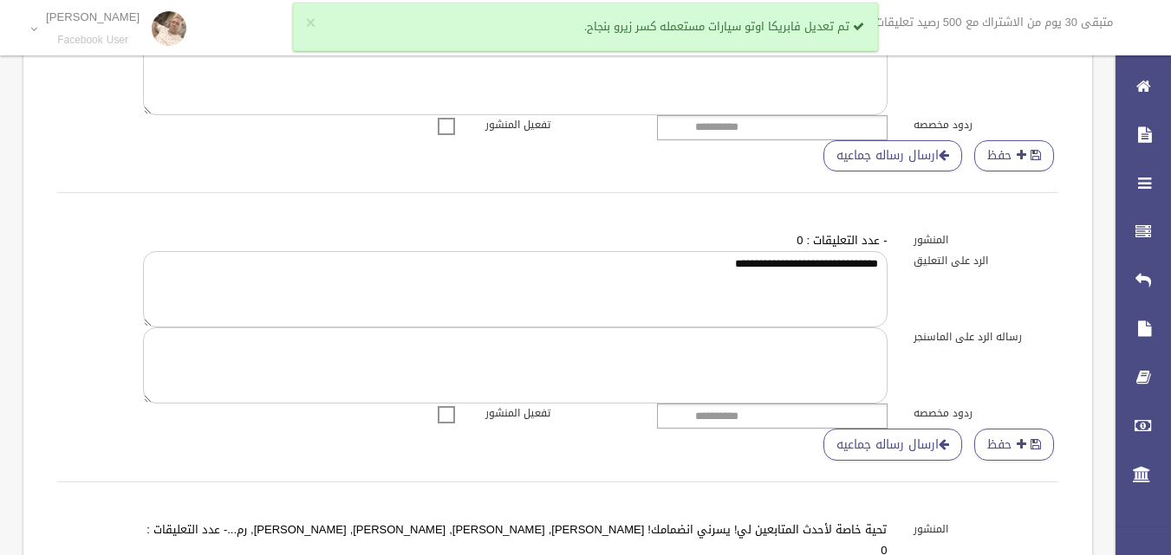
scroll to position [693, 0]
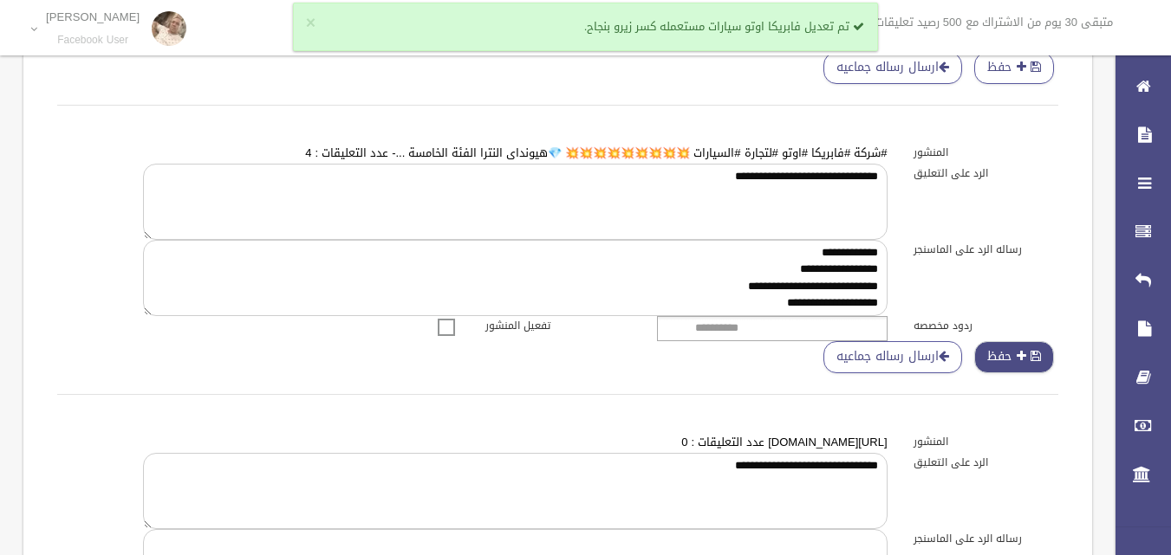
click at [1007, 341] on button "حفظ" at bounding box center [1014, 357] width 80 height 32
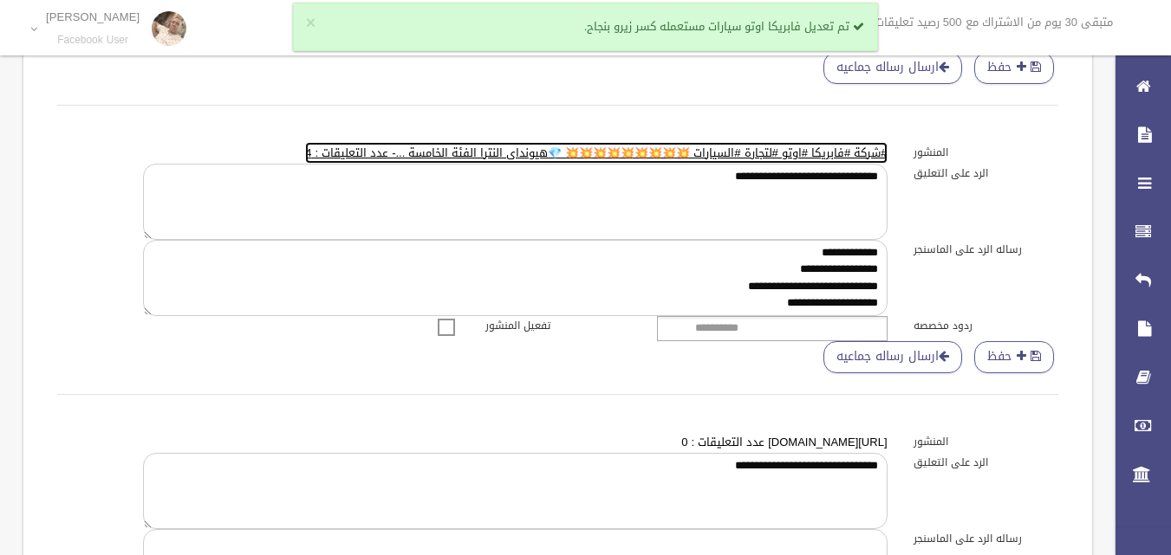
click at [312, 152] on lable "#شركة #فابريكا #اوتو #لتجارة #السيارات 💥💥💥💥💥💥💥💥💥 💎هيونداى النترا الفئة الخامسة …" at bounding box center [595, 153] width 581 height 22
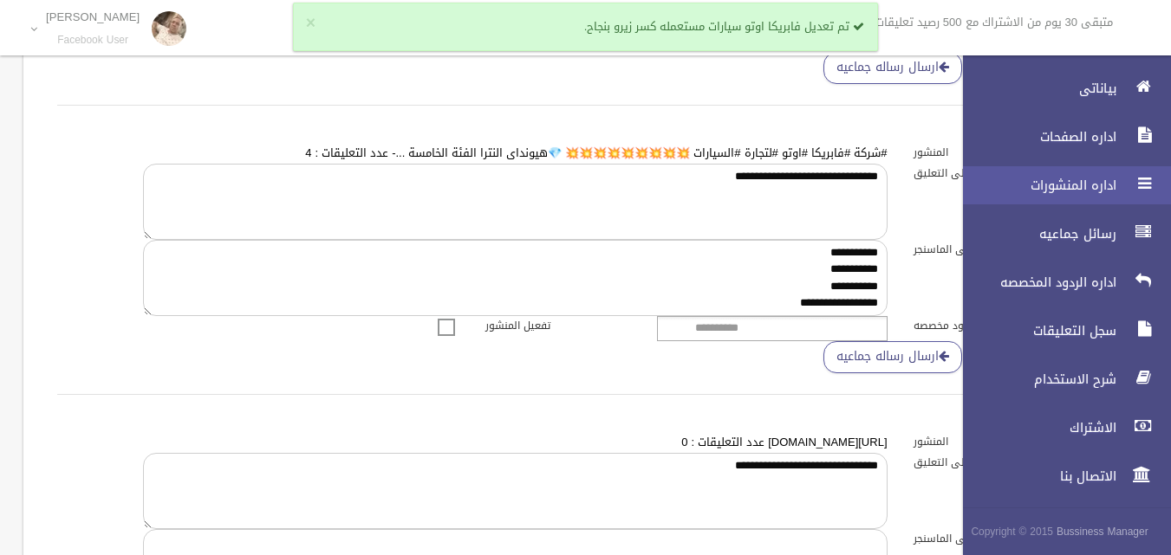
click at [1077, 192] on span "اداره المنشورات" at bounding box center [1034, 185] width 173 height 17
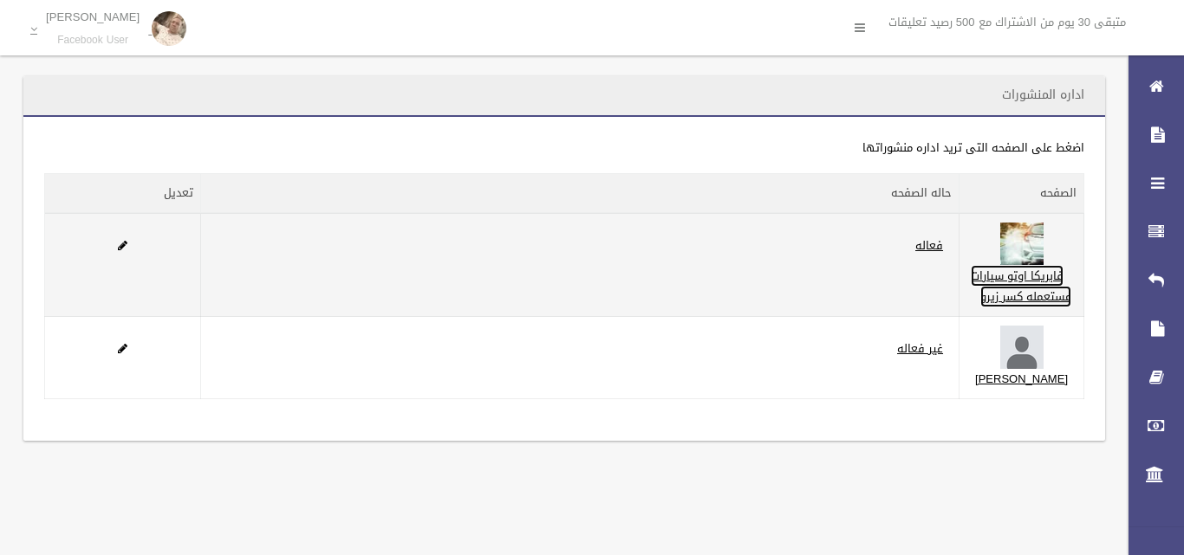
click at [1053, 308] on link "فابريكا اوتو سيارات مستعمله كسر زيرو" at bounding box center [1021, 286] width 101 height 42
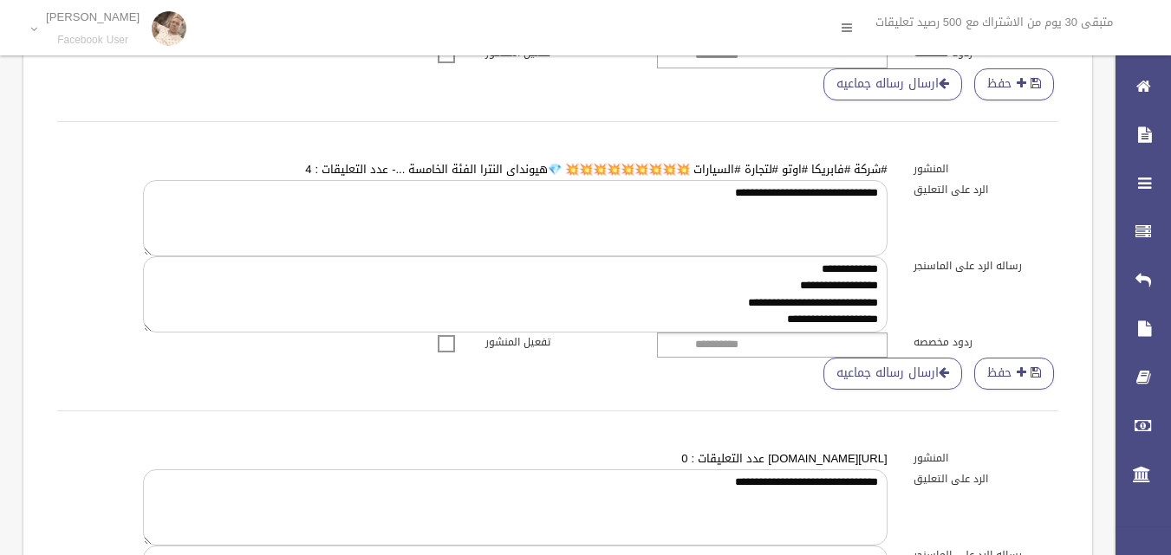
scroll to position [693, 0]
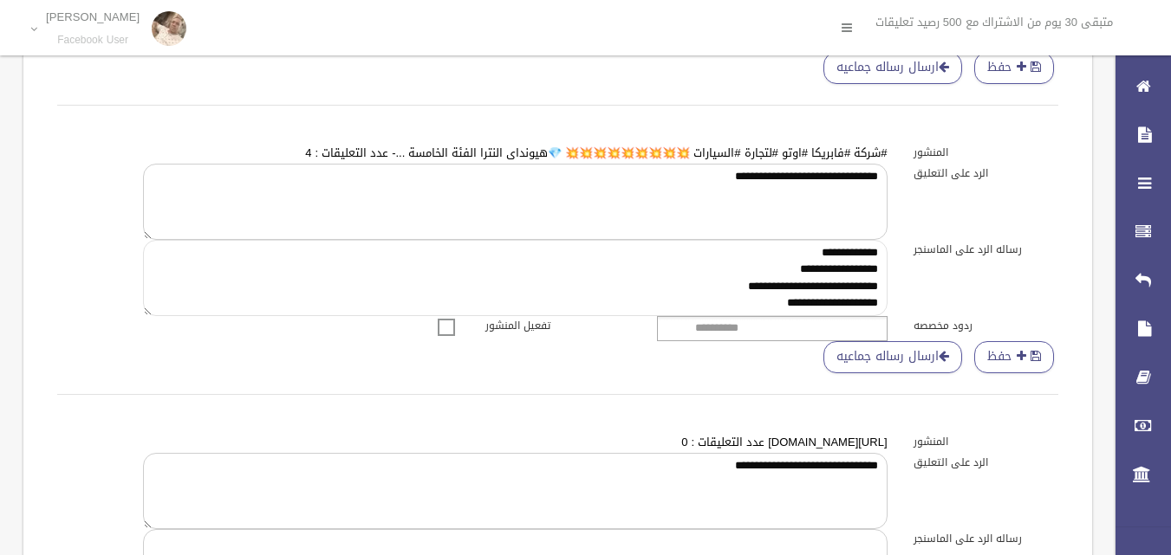
click at [691, 282] on textarea "**********" at bounding box center [515, 278] width 744 height 76
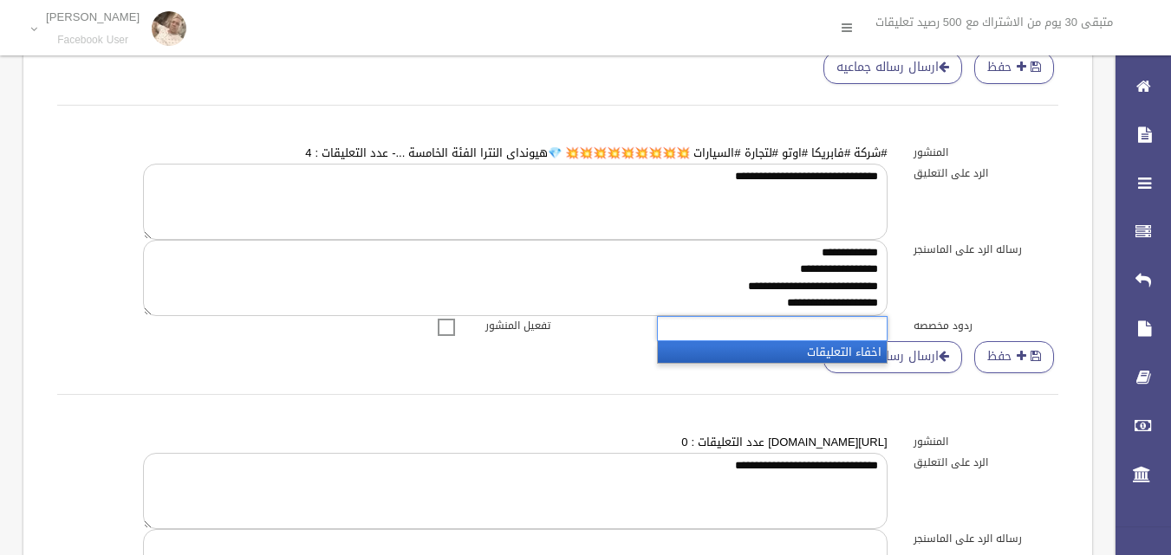
click at [750, 338] on ul at bounding box center [772, 328] width 230 height 25
paste input "**********"
type input "**********"
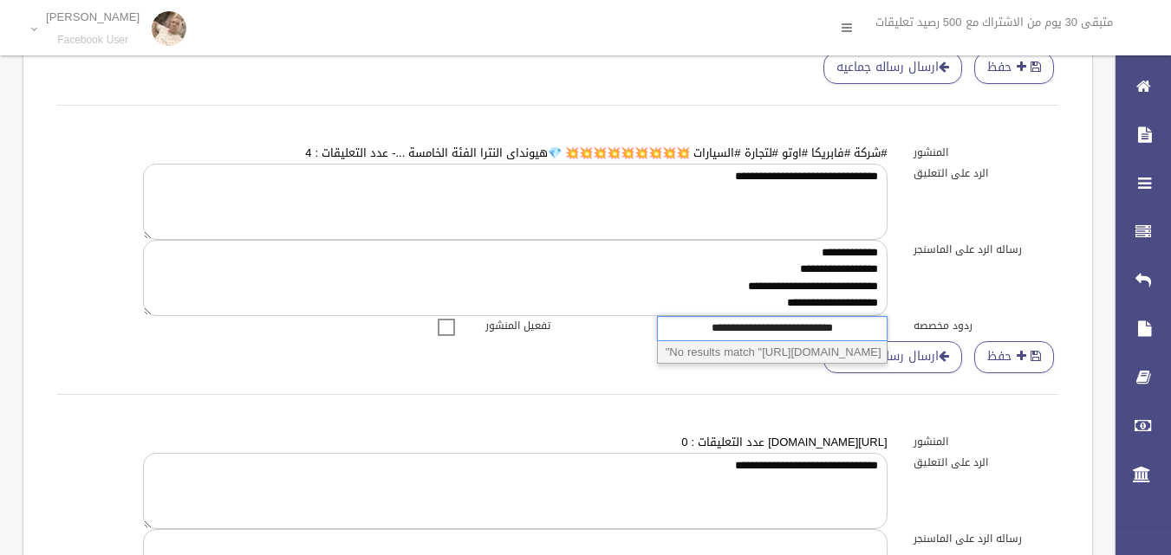
click at [765, 328] on input "**********" at bounding box center [747, 329] width 171 height 22
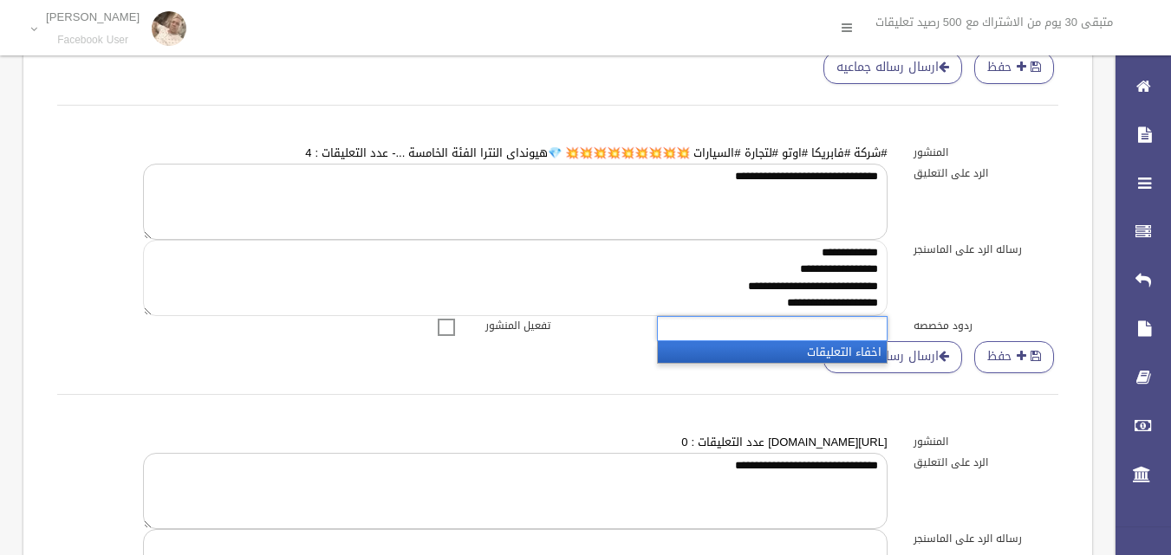
click at [750, 303] on textarea "**********" at bounding box center [515, 278] width 744 height 76
type input "**********"
click at [733, 327] on input "text" at bounding box center [700, 329] width 76 height 22
paste input "**********"
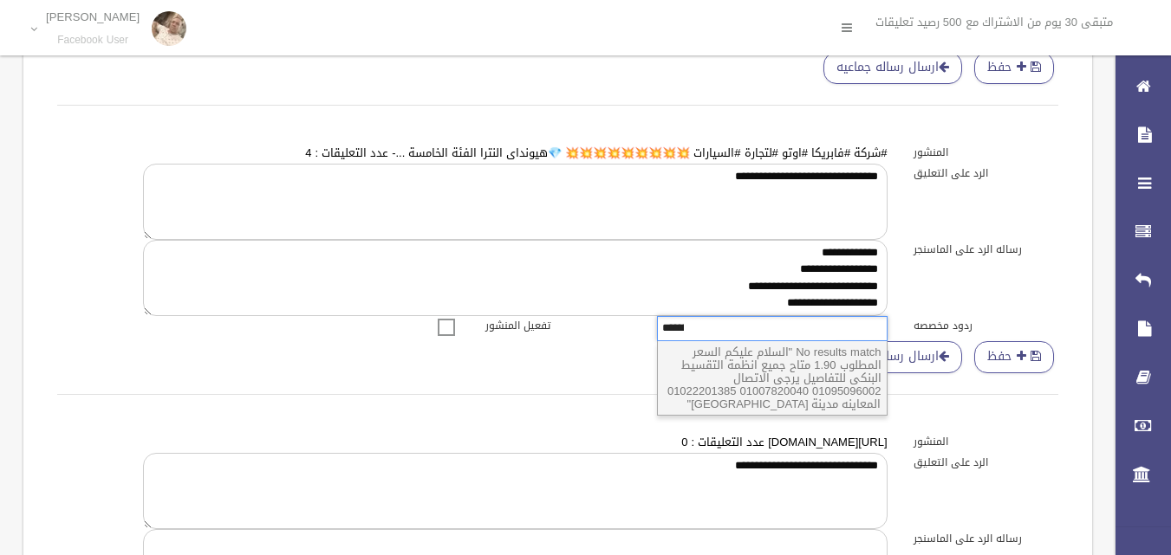
scroll to position [0, -402]
click at [606, 349] on div "حفظ ارسال رساله جماعيه" at bounding box center [557, 378] width 1027 height 75
type input "**********"
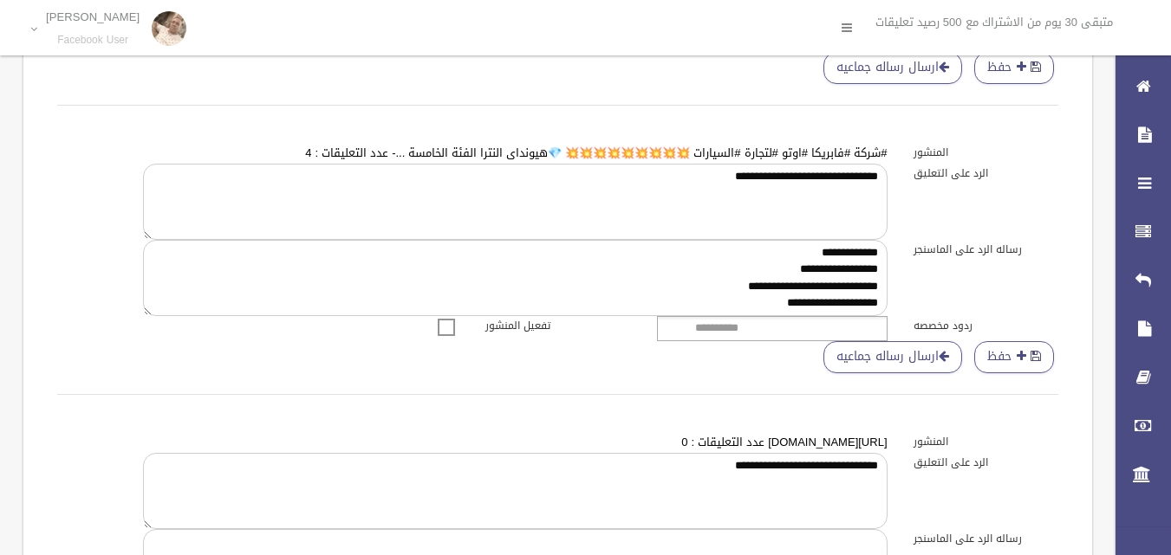
scroll to position [0, 0]
click at [734, 339] on input "text" at bounding box center [700, 329] width 76 height 22
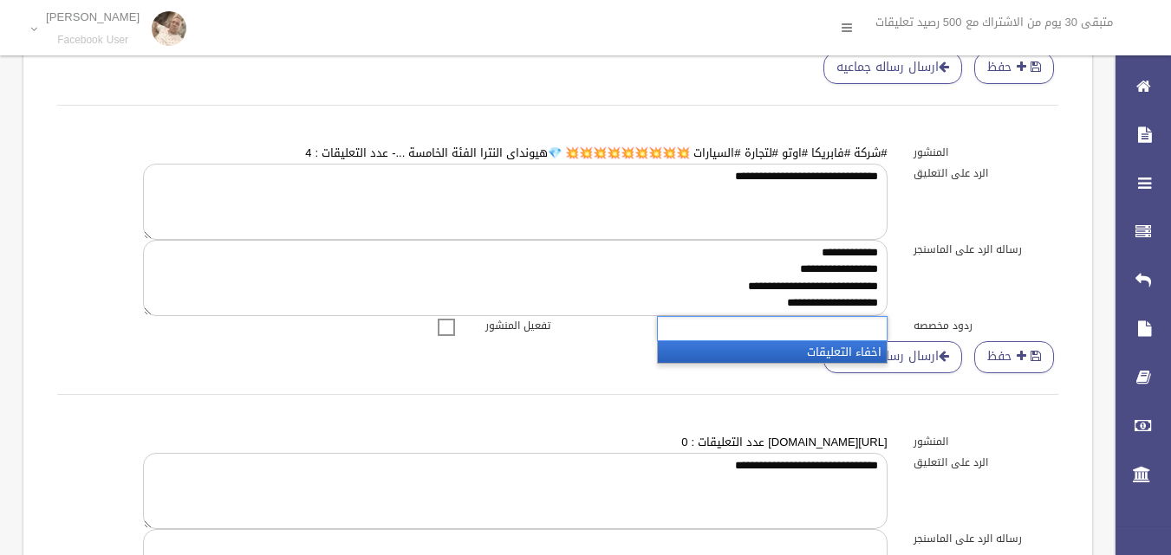
click at [720, 334] on input "text" at bounding box center [700, 329] width 76 height 22
click at [672, 354] on li "اخفاء التعليقات" at bounding box center [772, 352] width 229 height 22
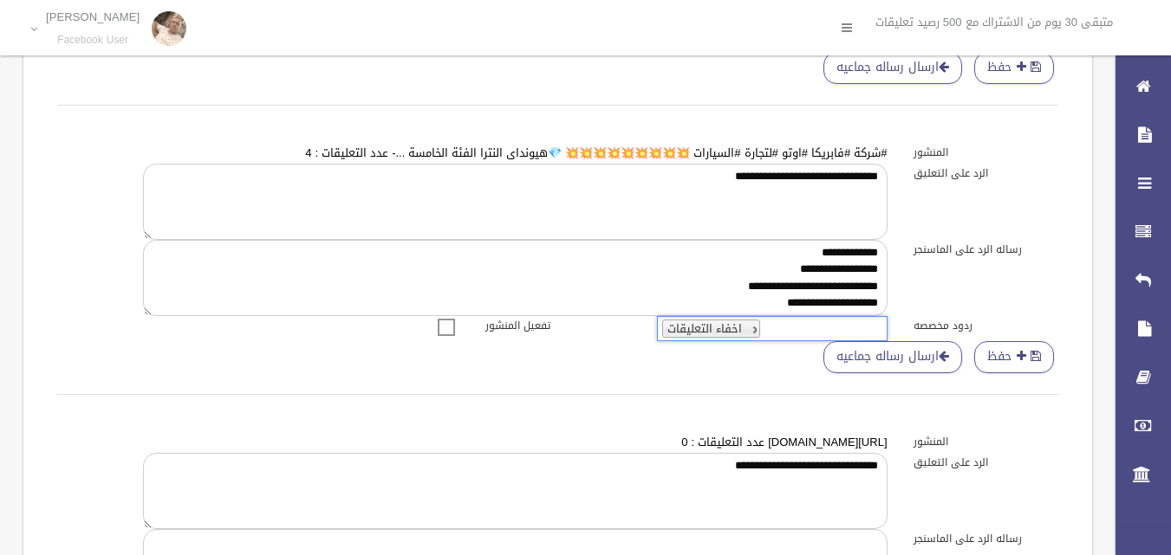
click at [692, 332] on span "اخفاء التعليقات" at bounding box center [704, 329] width 75 height 22
click at [757, 323] on li "اخفاء التعليقات" at bounding box center [711, 329] width 98 height 18
click at [751, 330] on link at bounding box center [751, 329] width 10 height 10
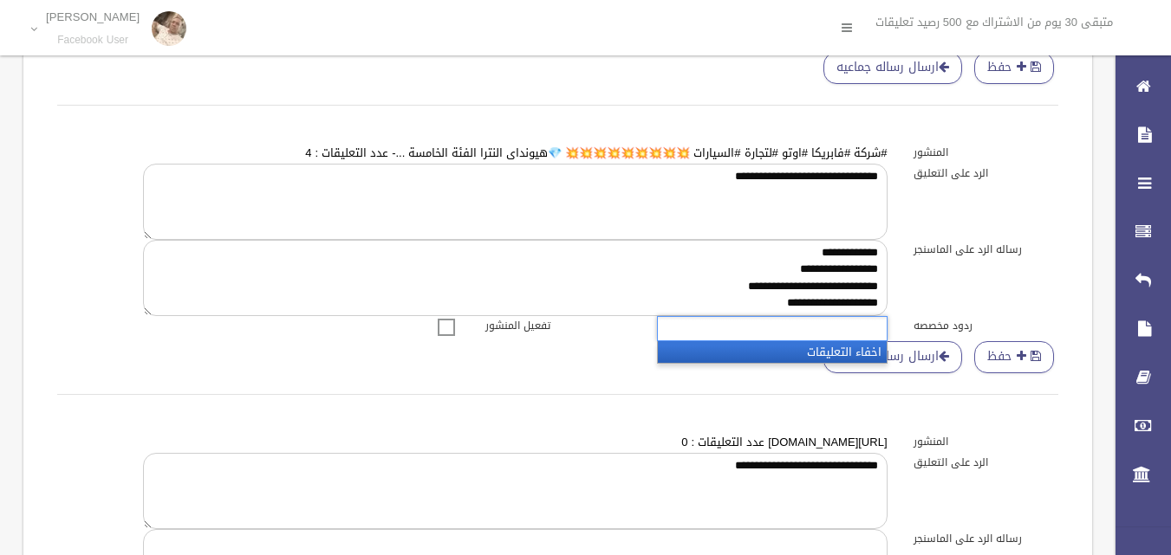
click at [776, 331] on ul at bounding box center [772, 328] width 230 height 25
click at [631, 374] on div "حفظ ارسال رساله جماعيه" at bounding box center [557, 378] width 1027 height 75
type input "**********"
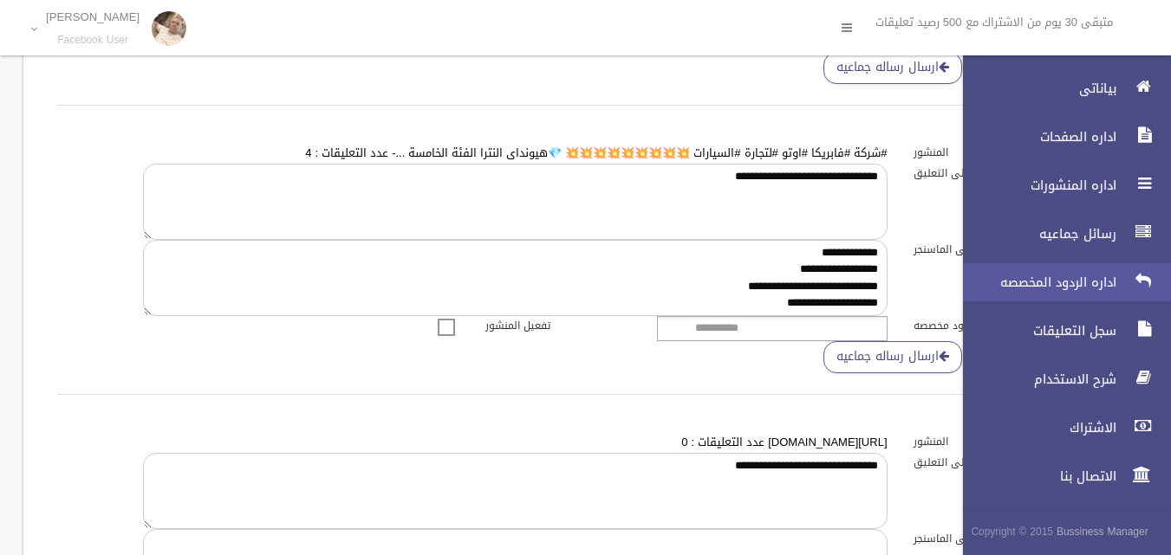
click at [1083, 292] on link "اداره الردود المخصصه" at bounding box center [1059, 282] width 223 height 38
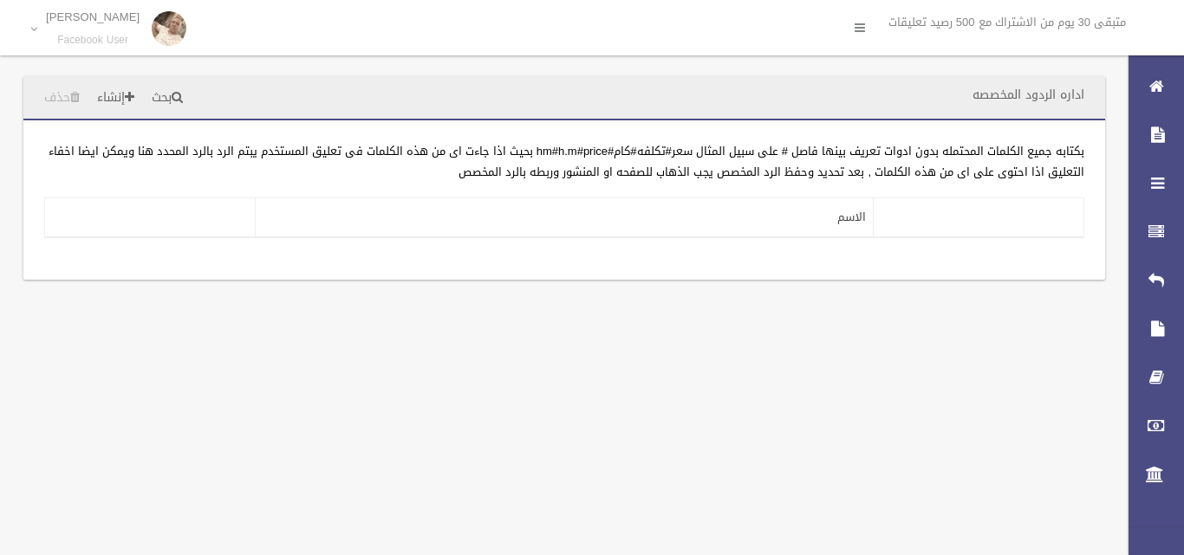
click at [724, 224] on th "الاسم" at bounding box center [564, 218] width 619 height 40
click at [958, 235] on th at bounding box center [978, 218] width 211 height 40
click at [133, 99] on link "إنشاء" at bounding box center [115, 98] width 51 height 32
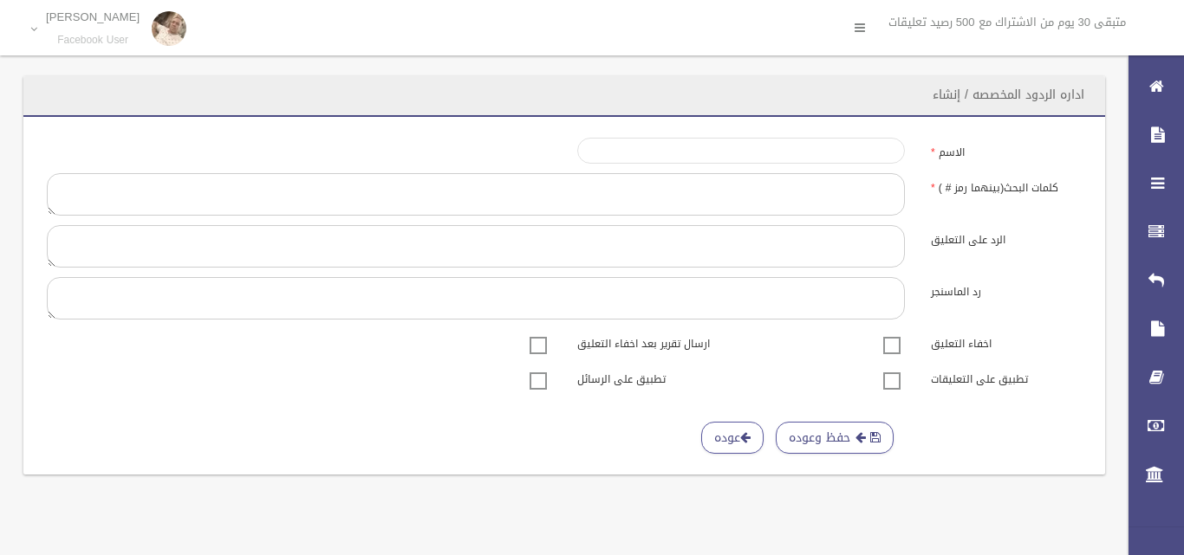
click at [824, 144] on input "الاسم" at bounding box center [741, 151] width 328 height 26
type input "******"
click at [781, 194] on textarea at bounding box center [476, 194] width 858 height 42
type textarea "**********"
click at [809, 250] on textarea "كلمات البحث(بينهما رمز # )" at bounding box center [476, 246] width 858 height 42
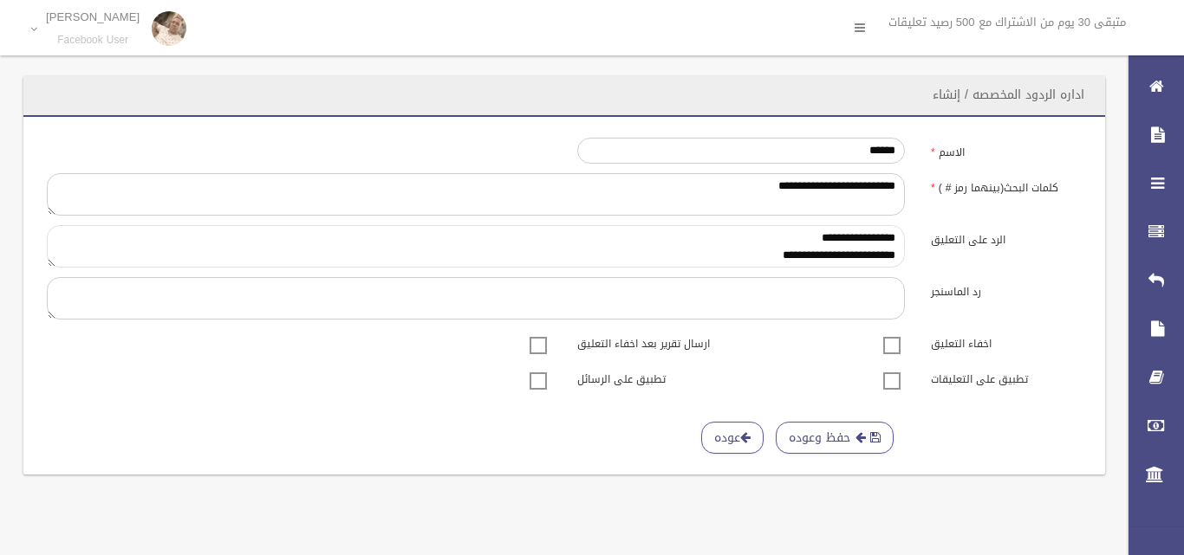
type textarea "**********"
click at [828, 302] on textarea at bounding box center [476, 298] width 858 height 42
type textarea "*"
paste textarea "**********"
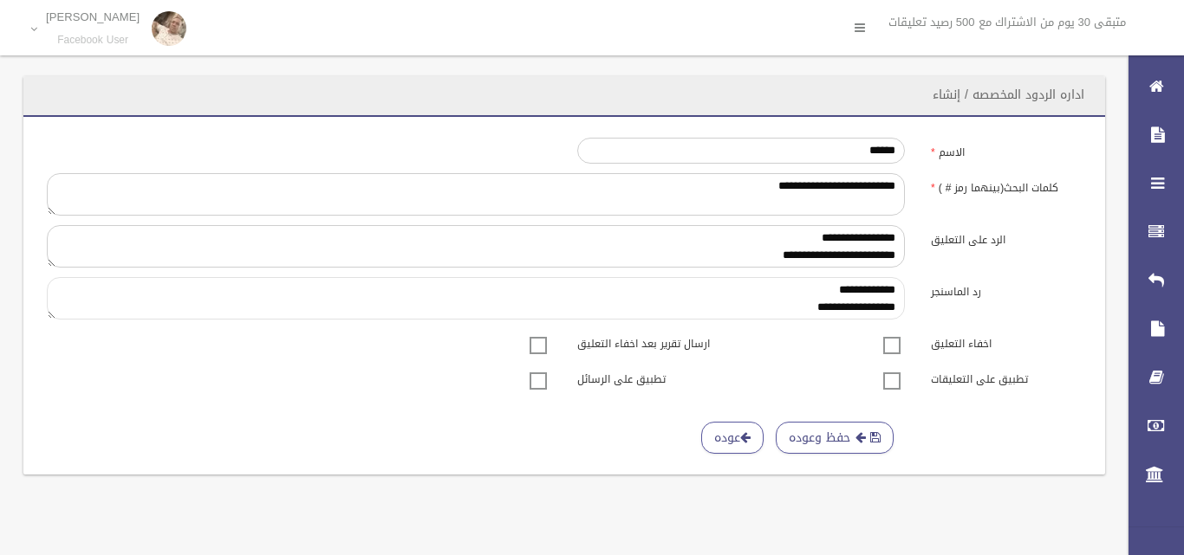
scroll to position [101, 0]
type textarea "**********"
click at [893, 370] on span at bounding box center [892, 370] width 26 height 0
click at [530, 370] on span at bounding box center [538, 370] width 26 height 0
click at [834, 437] on button "حفظ وعوده" at bounding box center [835, 438] width 118 height 32
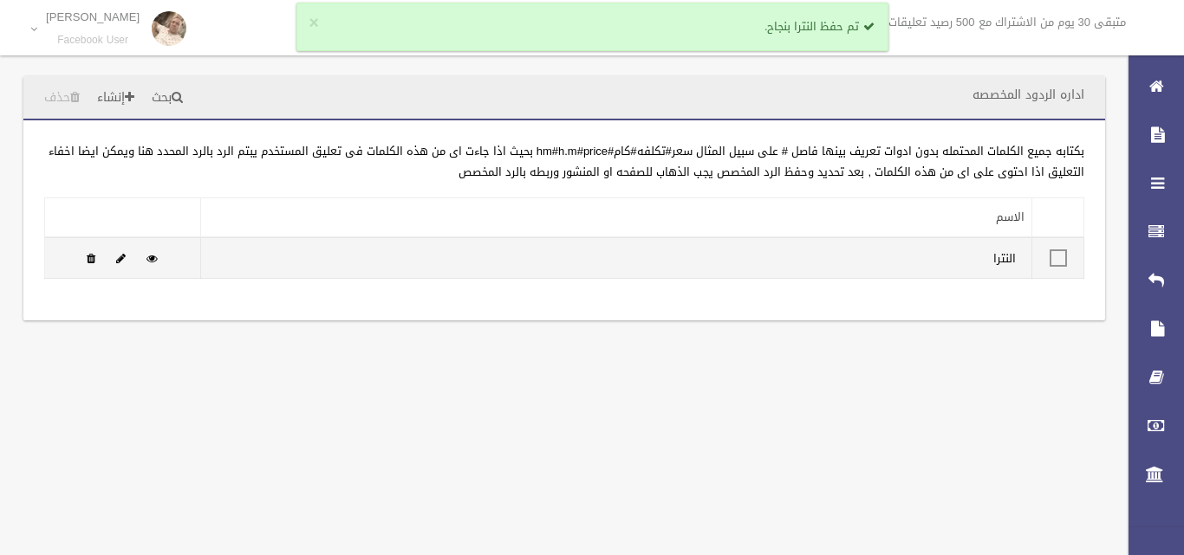
click at [1056, 247] on span at bounding box center [1058, 247] width 26 height 0
click at [151, 258] on span at bounding box center [151, 258] width 11 height 11
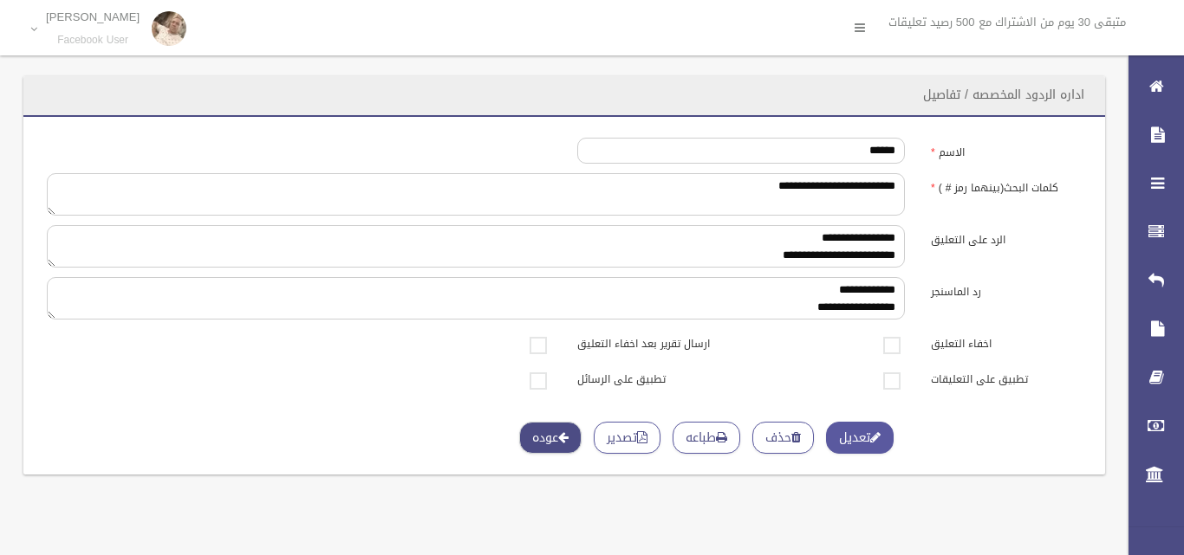
click at [528, 439] on link "عوده" at bounding box center [550, 438] width 62 height 32
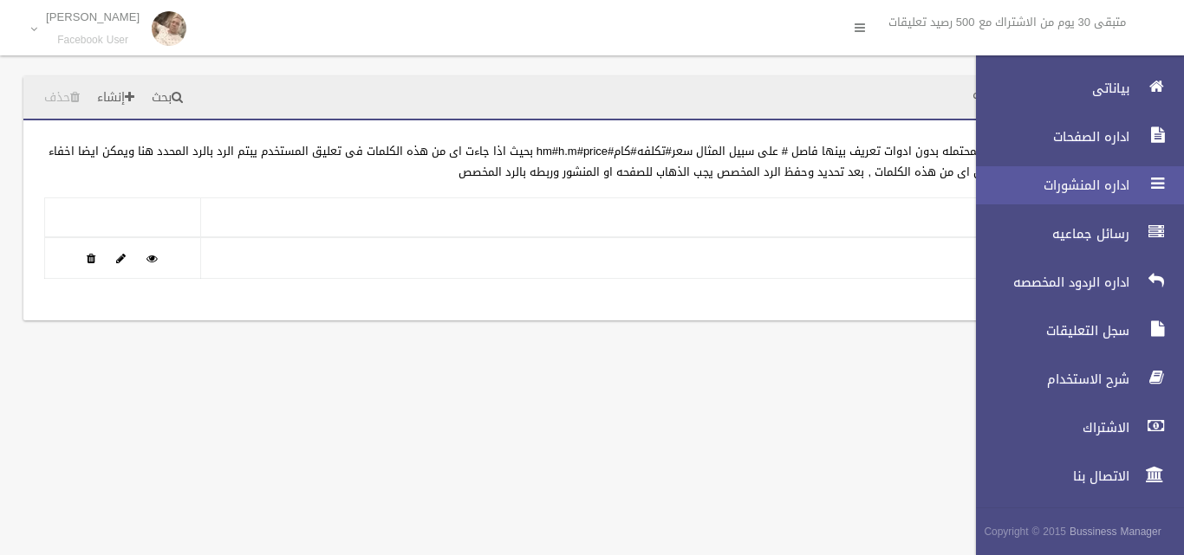
click at [1083, 185] on span "اداره المنشورات" at bounding box center [1047, 185] width 173 height 17
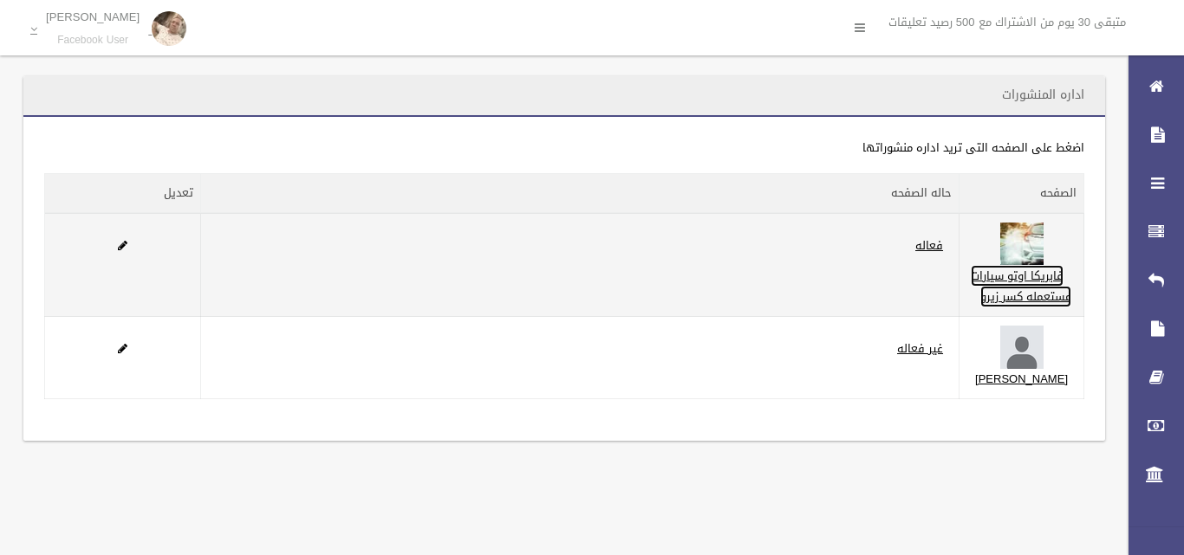
click at [1030, 298] on link "فابريكا اوتو سيارات مستعمله كسر زيرو" at bounding box center [1021, 286] width 101 height 42
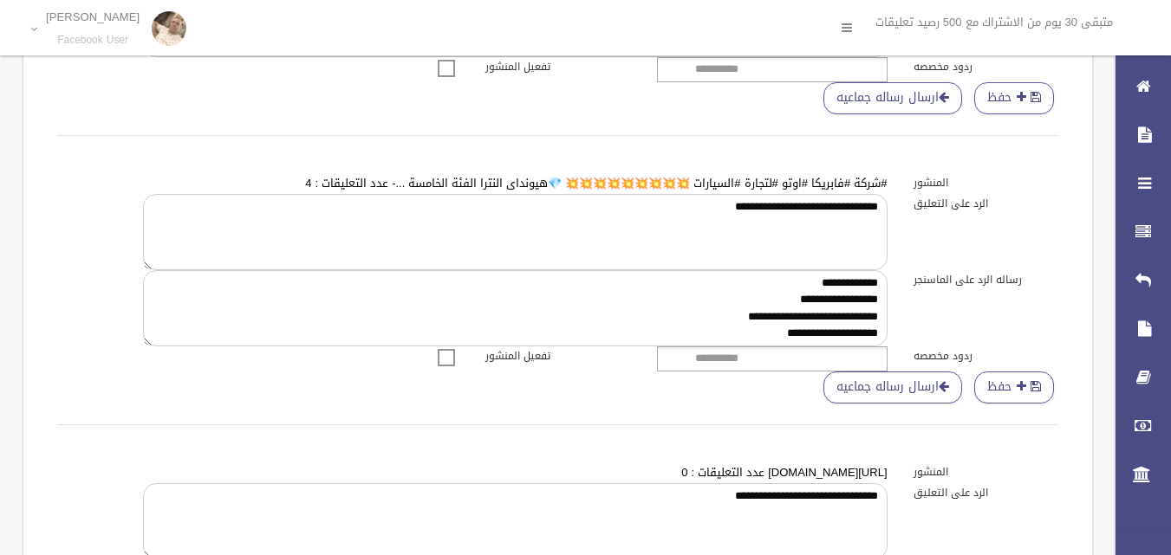
scroll to position [693, 0]
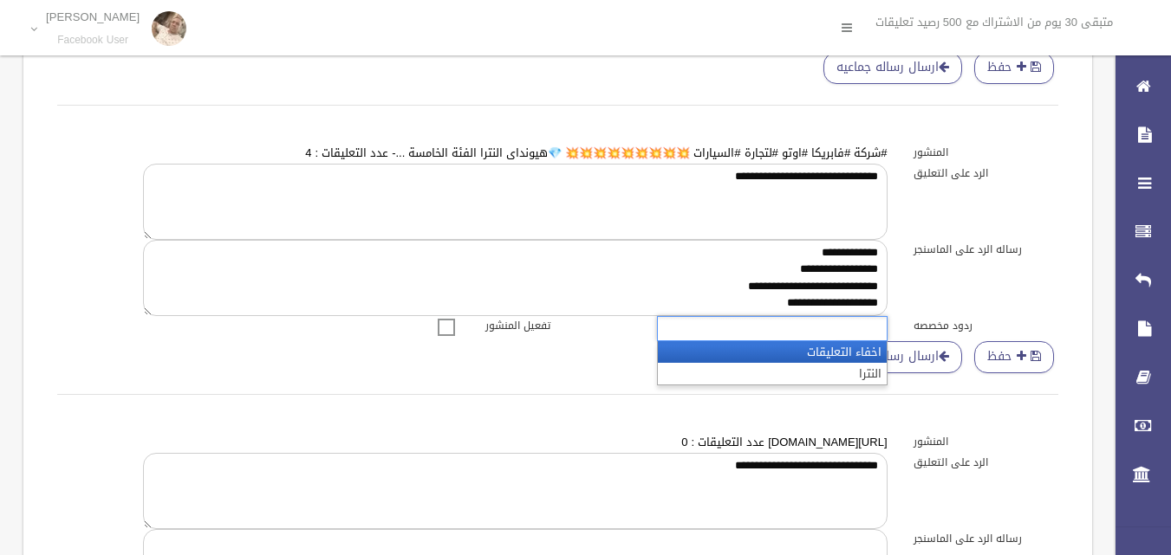
click at [782, 328] on ul at bounding box center [772, 328] width 230 height 25
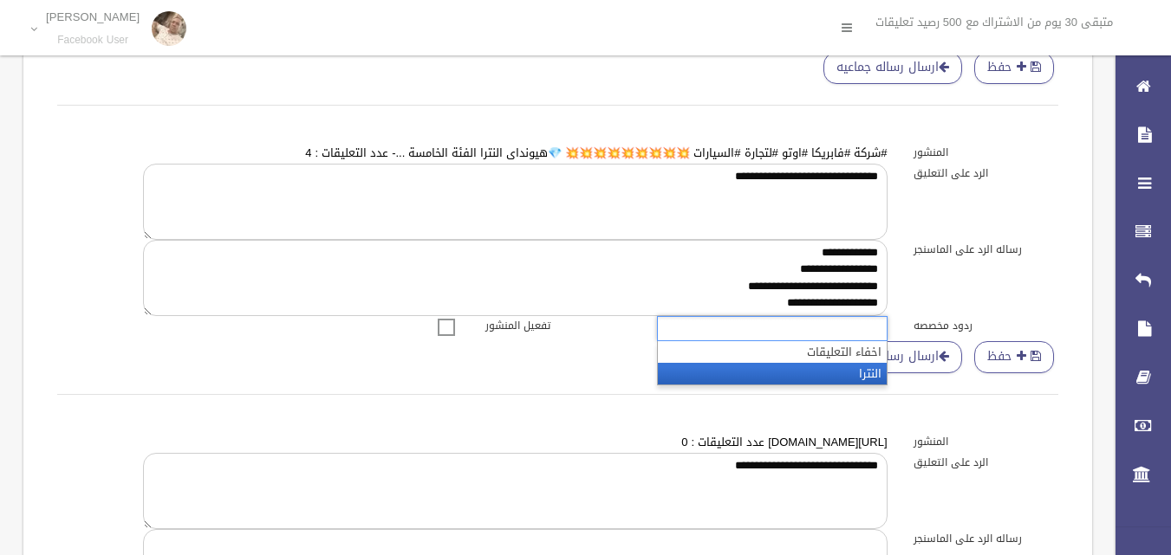
click at [843, 371] on li "النترا" at bounding box center [772, 374] width 229 height 22
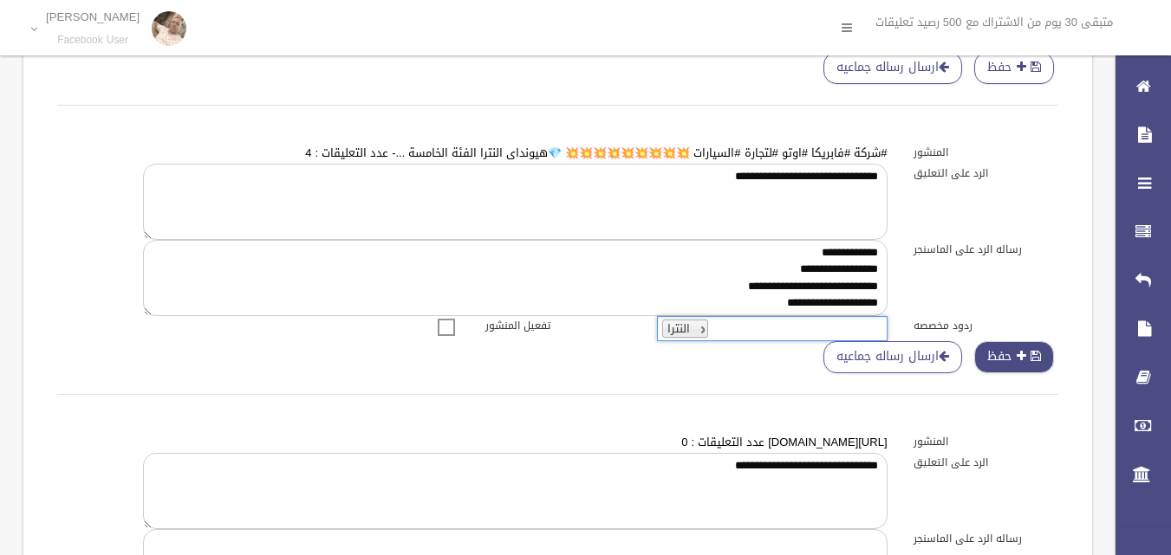
click at [1018, 367] on button "حفظ" at bounding box center [1014, 357] width 80 height 32
click at [630, 367] on div "حفظ ارسال رساله جماعيه" at bounding box center [557, 378] width 1027 height 75
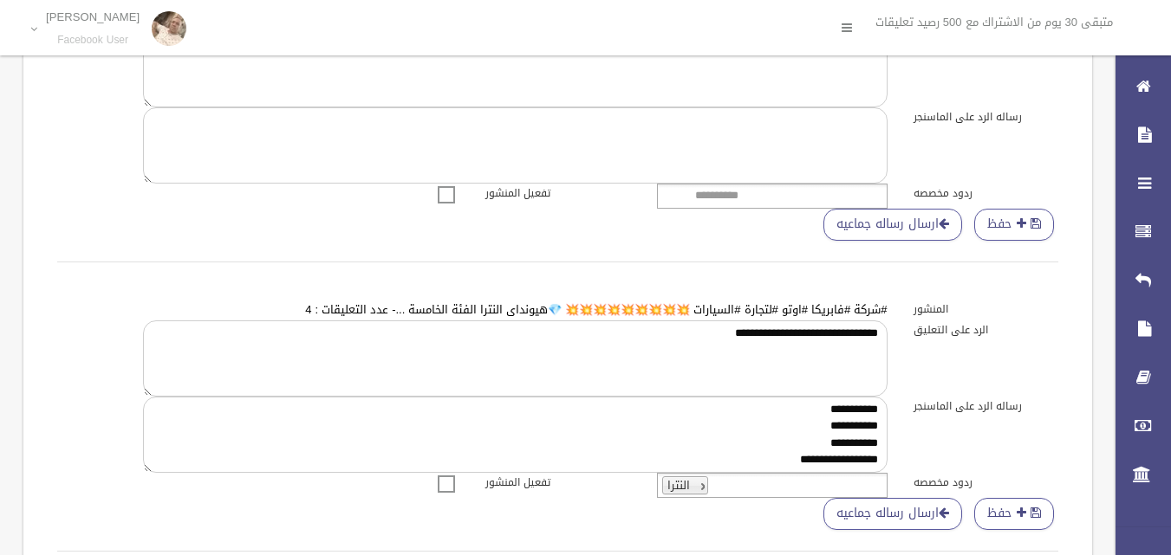
scroll to position [520, 0]
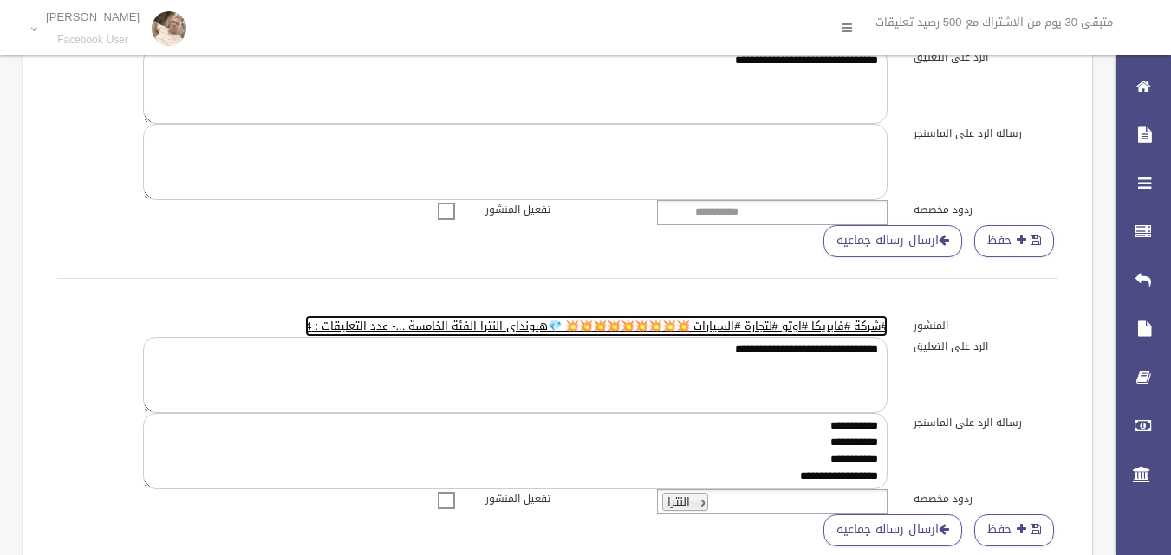
click at [305, 324] on lable "#شركة #فابريكا #اوتو #لتجارة #السيارات 💥💥💥💥💥💥💥💥💥 💎هيونداى النترا الفئة الخامسة …" at bounding box center [595, 326] width 581 height 22
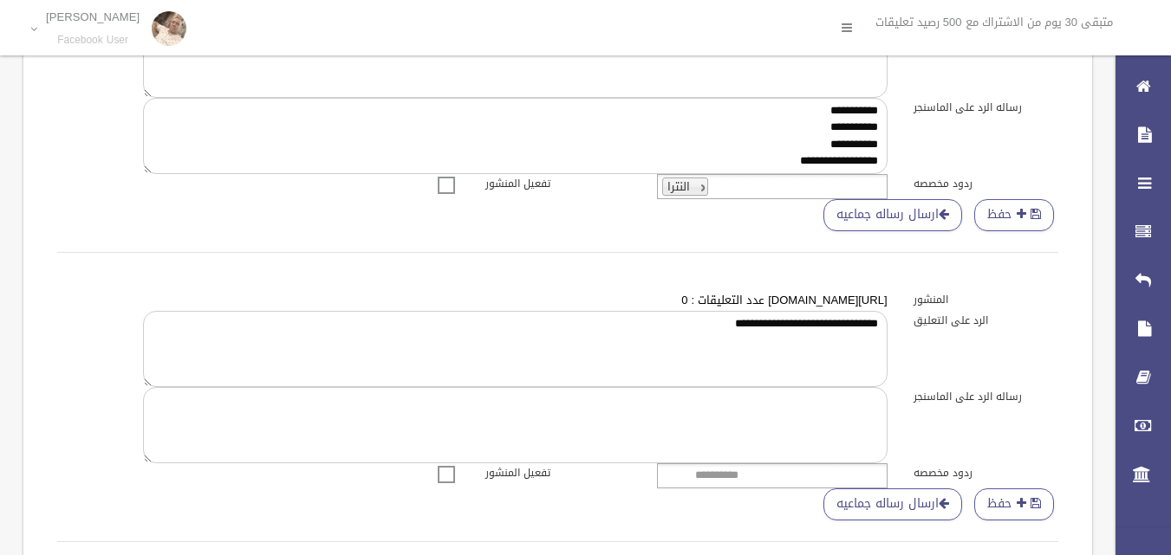
scroll to position [867, 0]
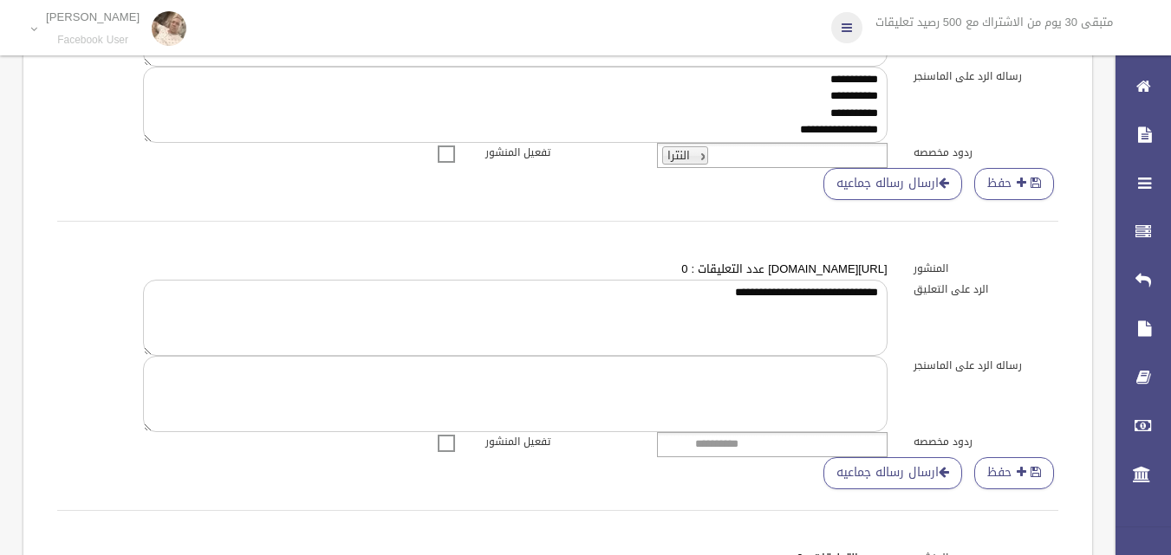
click at [841, 21] on icon at bounding box center [846, 27] width 10 height 29
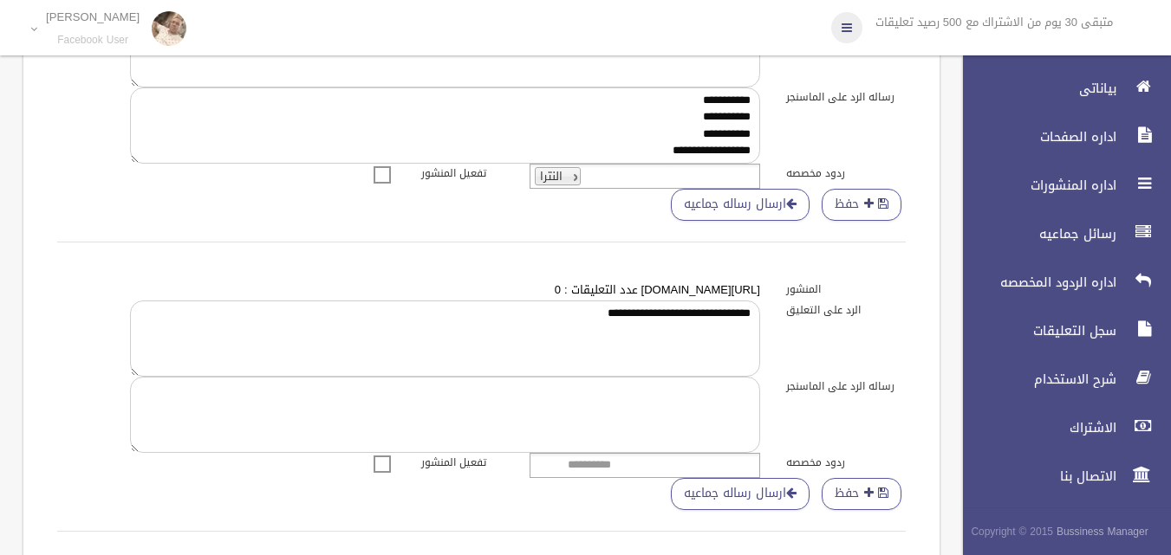
click at [841, 21] on icon at bounding box center [846, 27] width 10 height 29
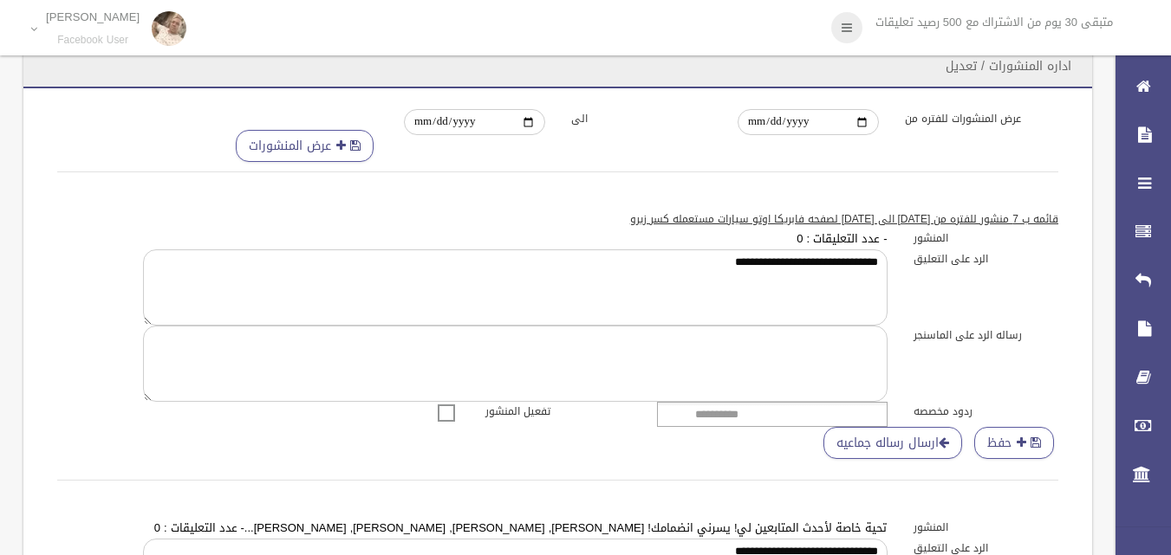
scroll to position [0, 0]
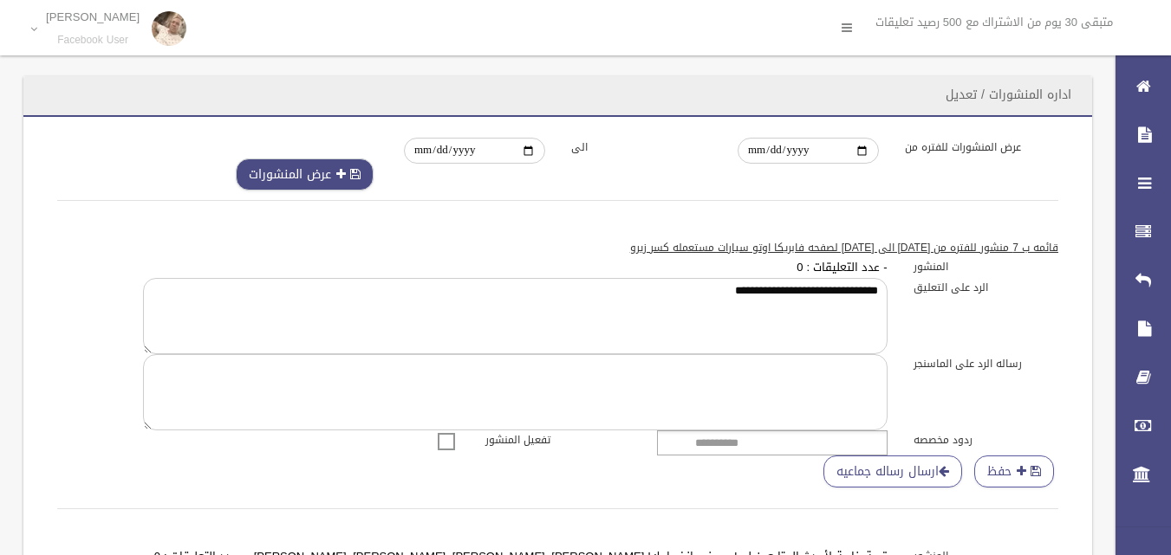
click at [342, 177] on span "submit" at bounding box center [341, 174] width 10 height 12
click at [527, 153] on input "**********" at bounding box center [474, 151] width 141 height 26
type input "**********"
click at [863, 153] on input "**********" at bounding box center [807, 151] width 141 height 26
type input "**********"
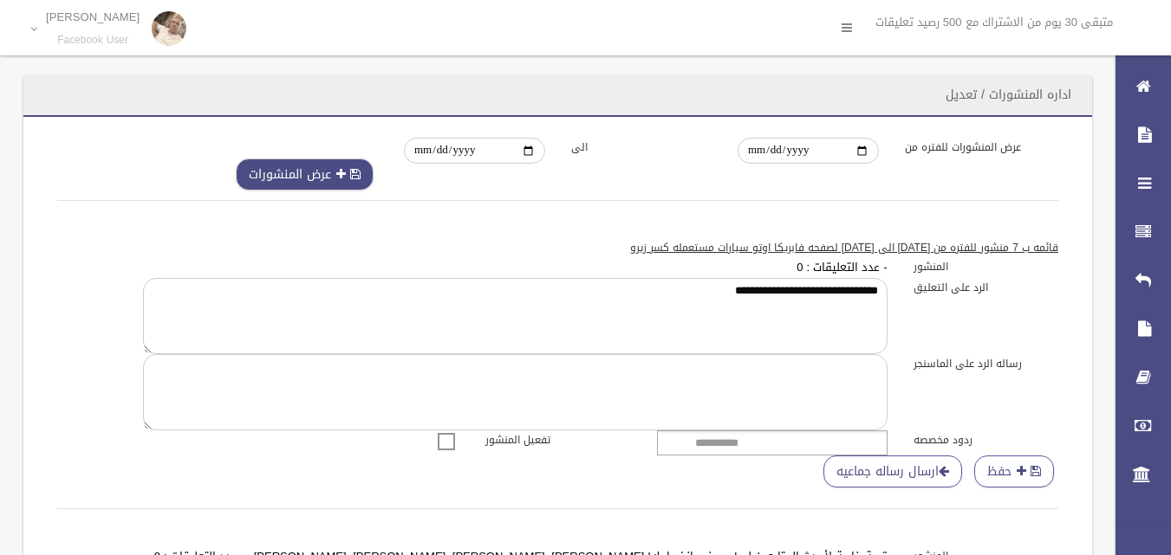
click at [304, 169] on button "عرض المنشورات" at bounding box center [305, 175] width 138 height 32
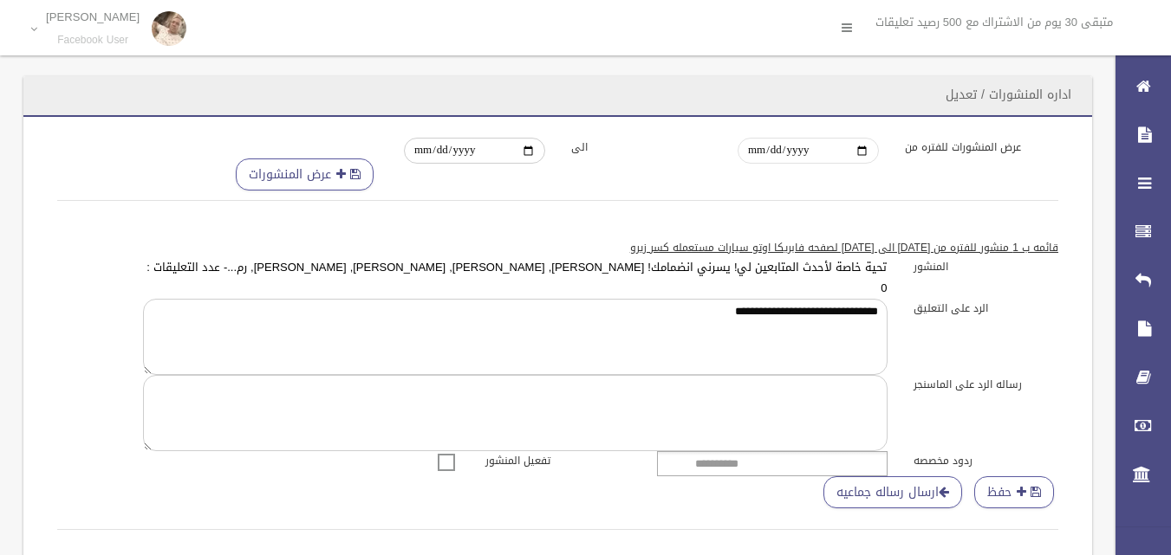
click at [859, 153] on input "**********" at bounding box center [807, 151] width 141 height 26
type input "**********"
click at [342, 177] on span "submit" at bounding box center [341, 174] width 10 height 12
click at [529, 151] on input "**********" at bounding box center [474, 151] width 141 height 26
click at [340, 178] on span "submit" at bounding box center [341, 174] width 10 height 12
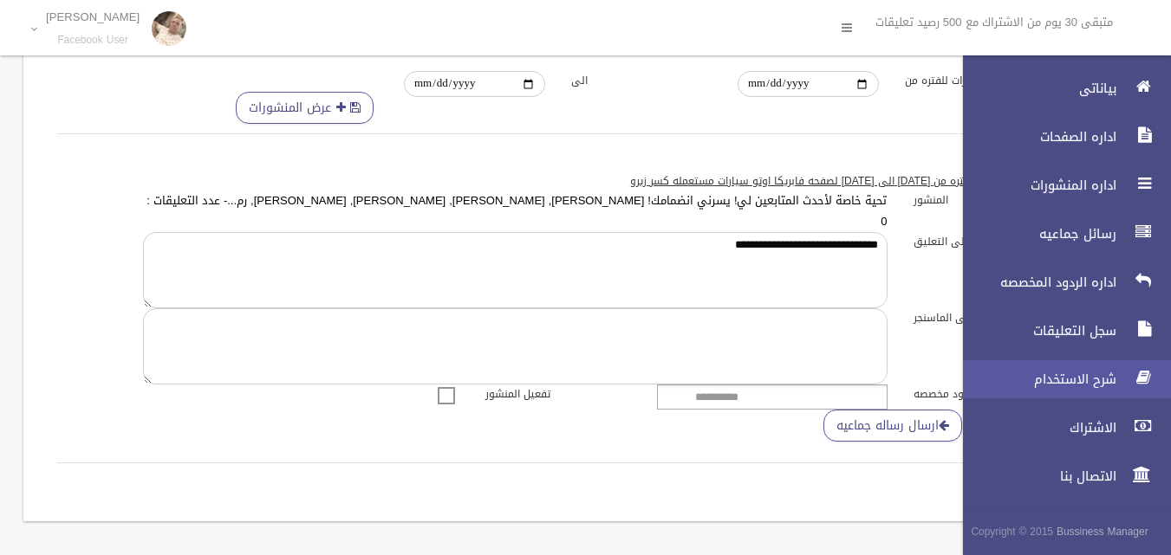
click at [1111, 379] on span "شرح الاستخدام" at bounding box center [1034, 379] width 173 height 17
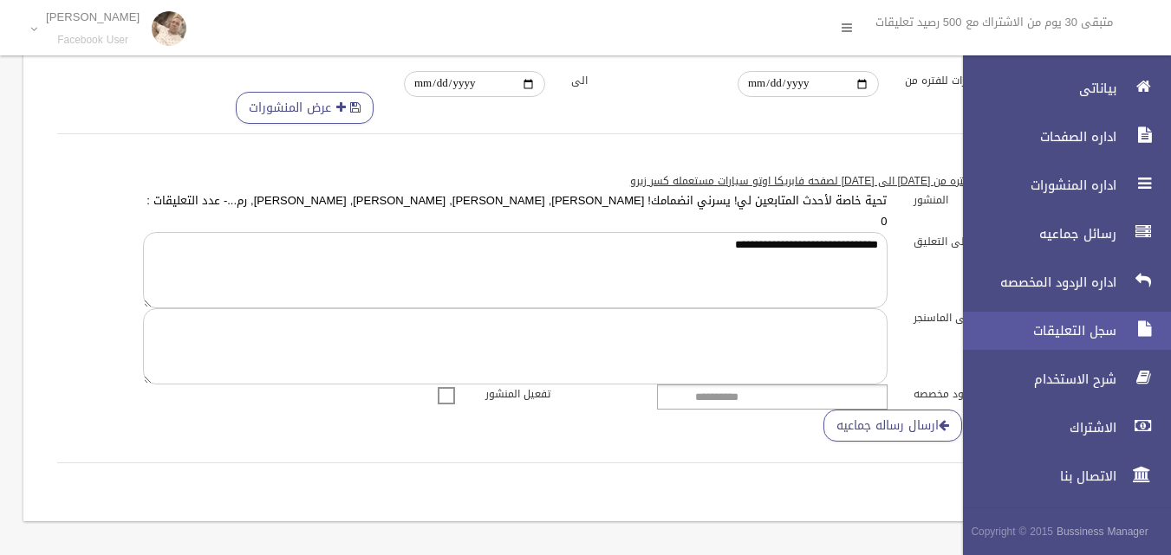
click at [1113, 322] on span "سجل التعليقات" at bounding box center [1034, 330] width 173 height 17
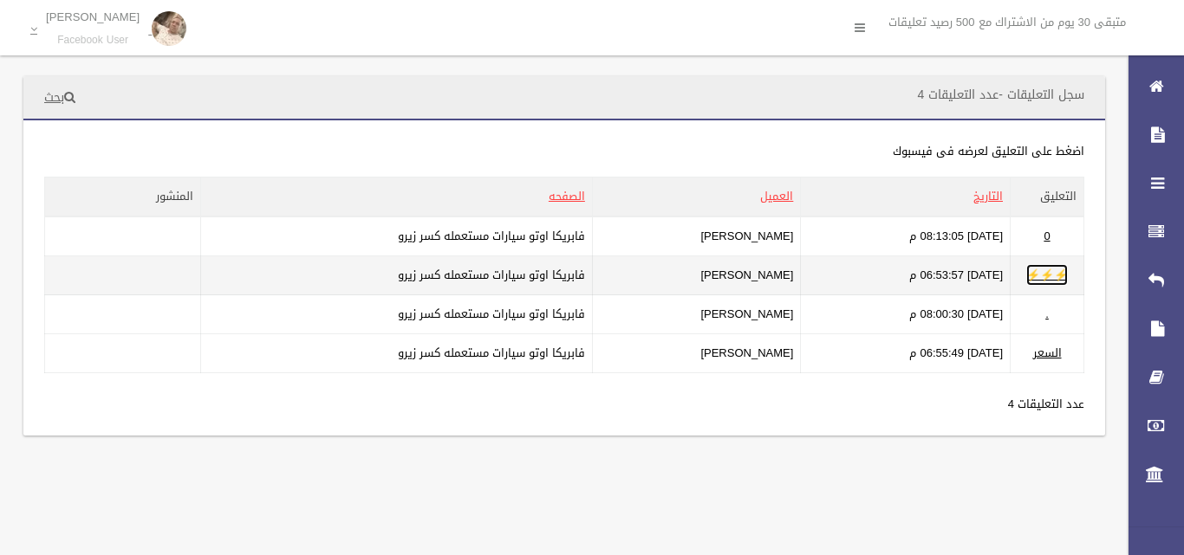
click at [1029, 269] on link "⚡⚡⚡" at bounding box center [1047, 275] width 42 height 22
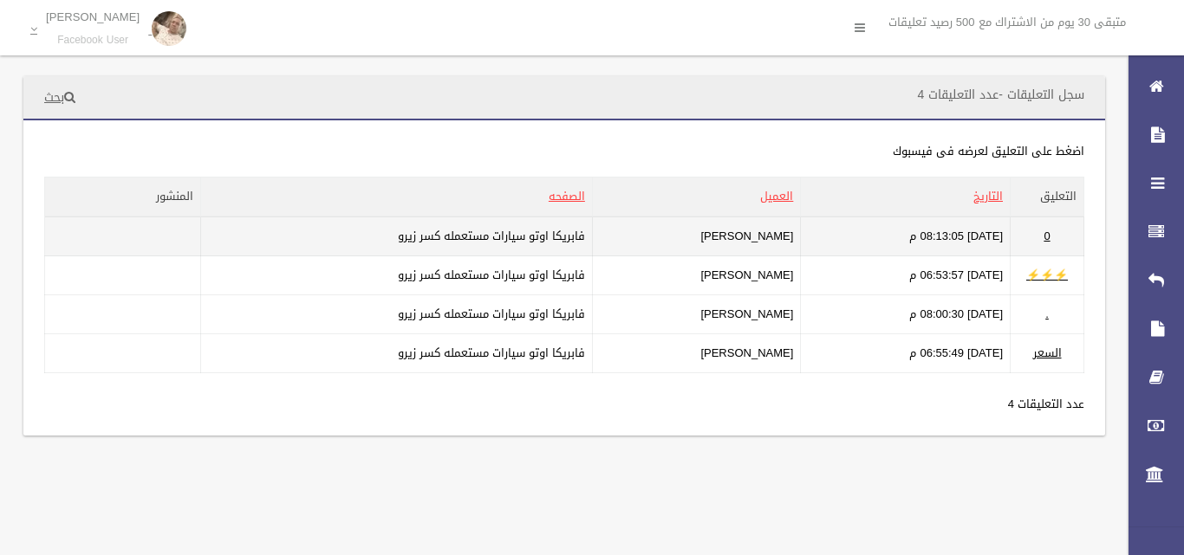
click at [1032, 236] on td "0" at bounding box center [1047, 237] width 74 height 40
click at [1033, 240] on td "0" at bounding box center [1047, 237] width 74 height 40
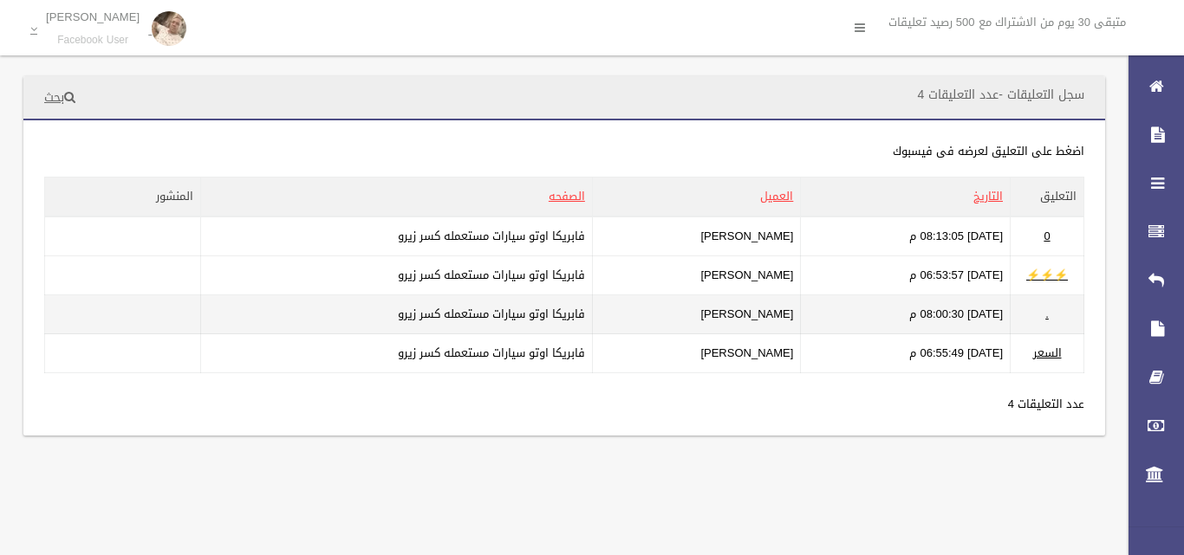
click at [1036, 320] on td "." at bounding box center [1047, 314] width 74 height 39
click at [1055, 315] on td "." at bounding box center [1047, 314] width 74 height 39
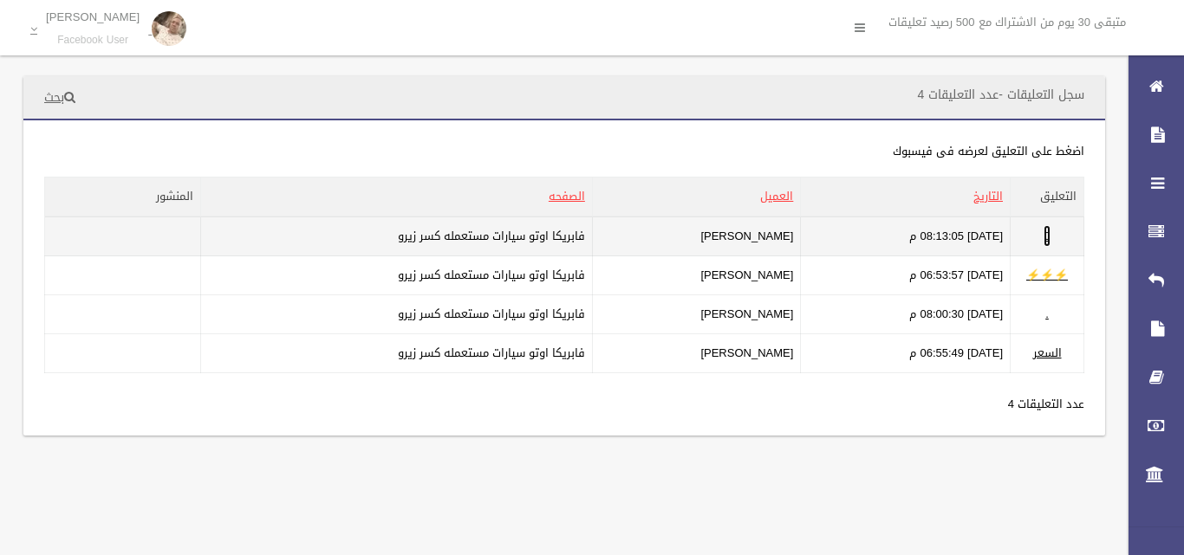
click at [1045, 243] on link "0" at bounding box center [1046, 236] width 6 height 22
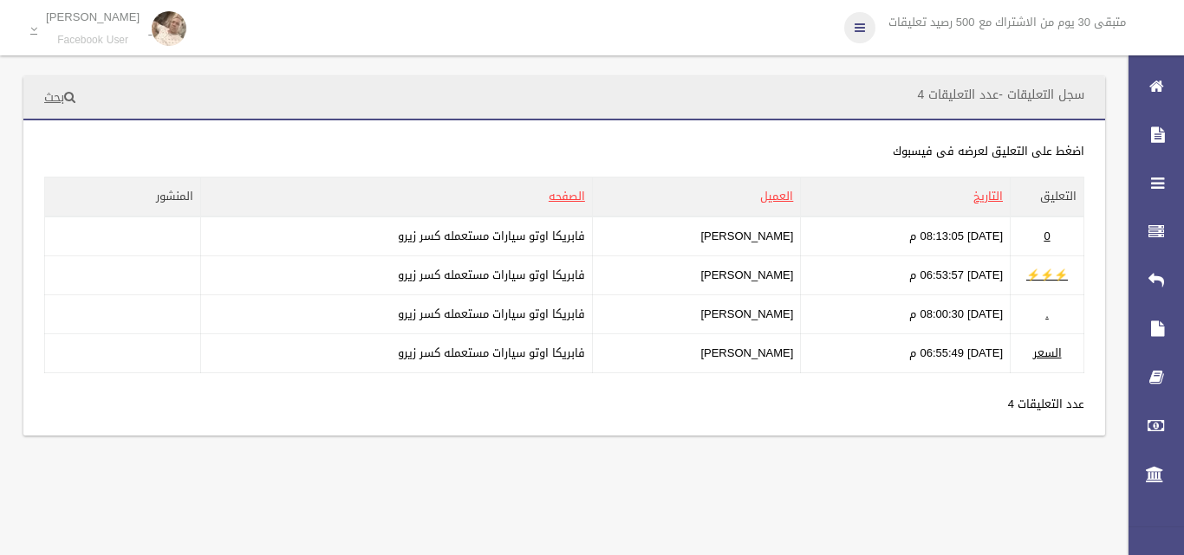
click at [856, 30] on icon at bounding box center [859, 27] width 10 height 29
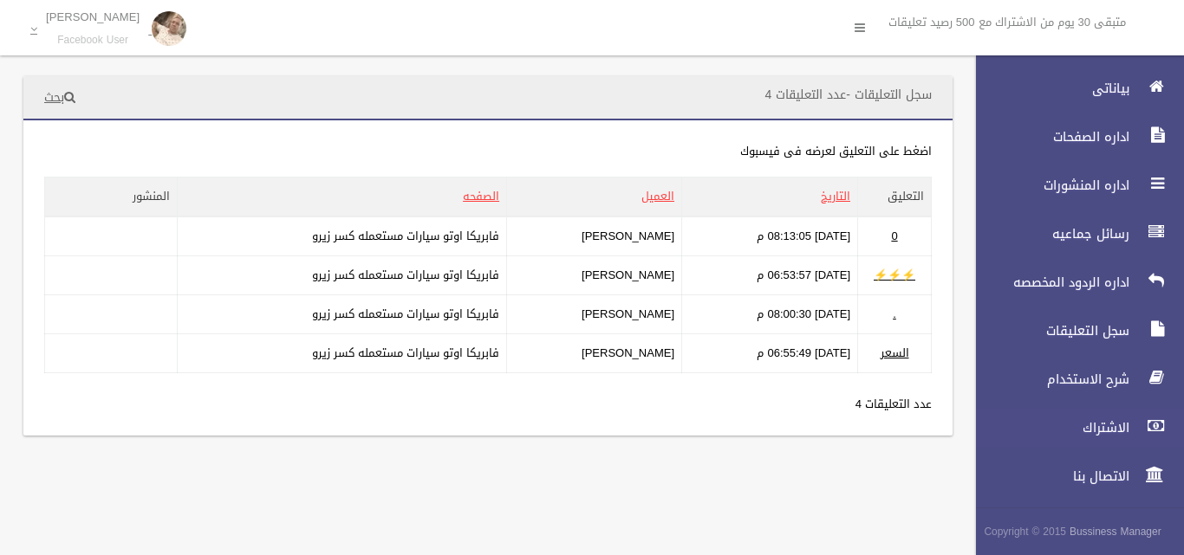
click at [1113, 425] on span "الاشتراك" at bounding box center [1047, 427] width 173 height 17
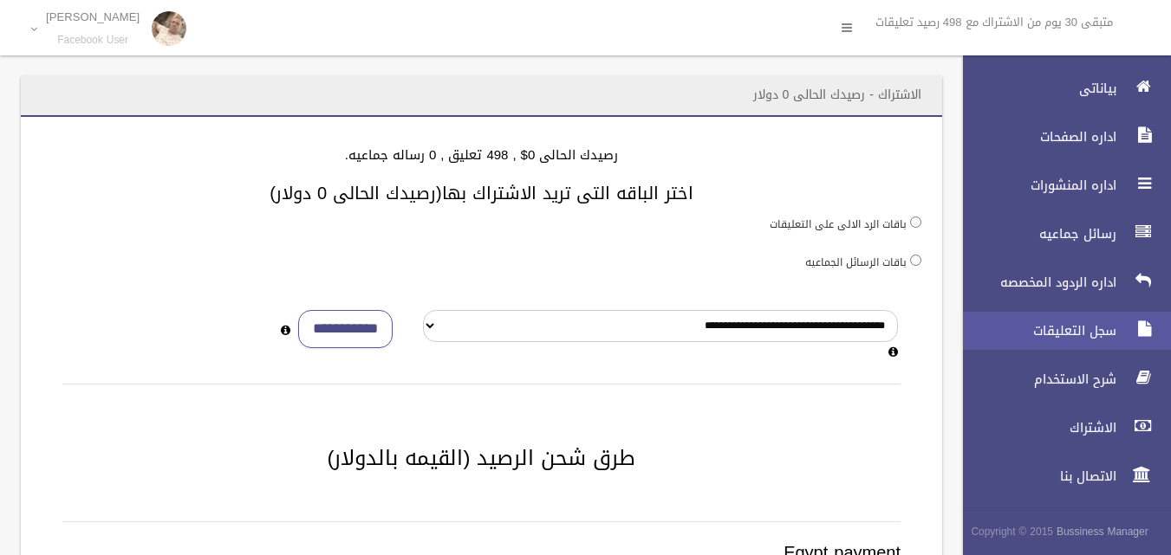
click at [1089, 321] on link "سجل التعليقات" at bounding box center [1059, 331] width 223 height 38
